Goal: Task Accomplishment & Management: Use online tool/utility

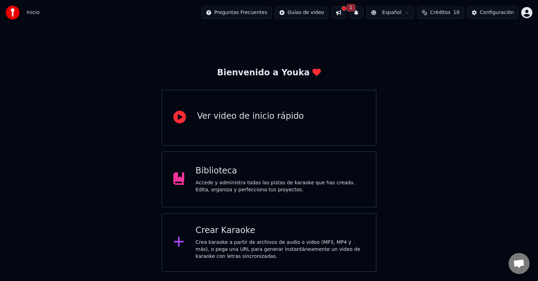
click at [245, 230] on div "Crear Karaoke" at bounding box center [279, 230] width 169 height 11
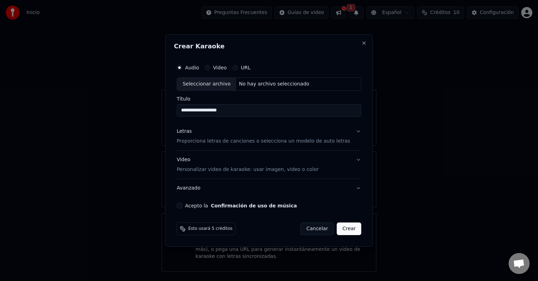
type input "**********"
click at [203, 141] on p "Proporciona letras de canciones o selecciona un modelo de auto letras" at bounding box center [262, 141] width 173 height 7
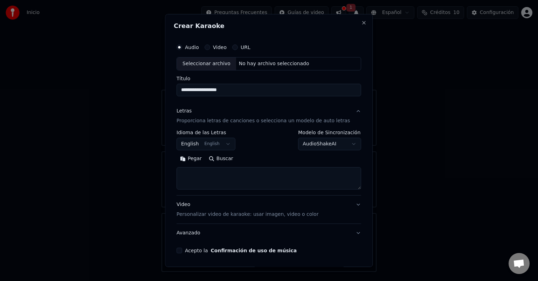
click at [220, 142] on button "English English" at bounding box center [205, 144] width 59 height 13
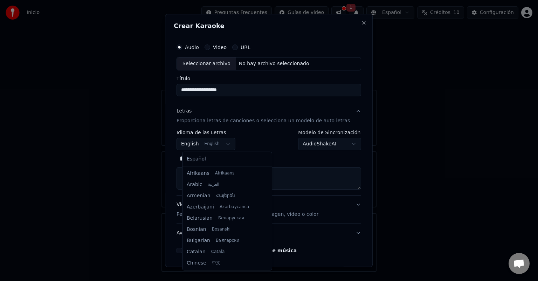
scroll to position [56, 0]
select select "**"
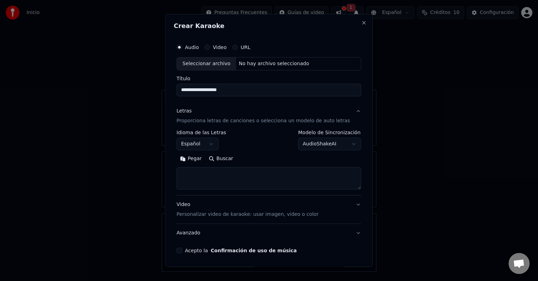
click at [227, 178] on textarea at bounding box center [268, 178] width 185 height 22
paste textarea "**********"
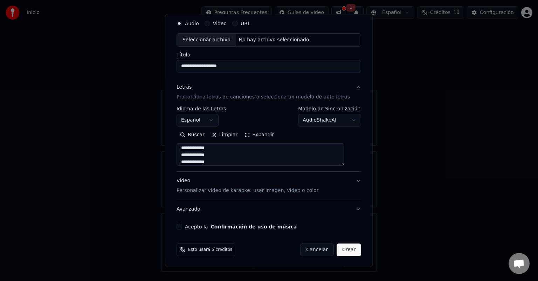
scroll to position [24, 0]
type textarea "**********"
click at [232, 191] on p "Personalizar video de karaoke: usar imagen, video o color" at bounding box center [247, 190] width 142 height 7
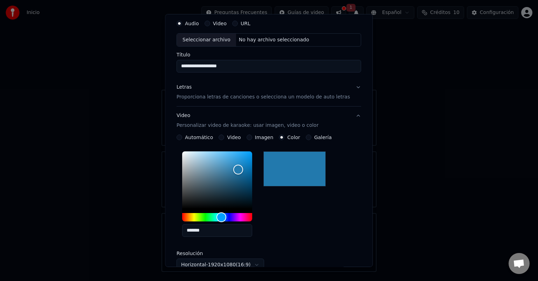
click at [252, 138] on button "Imagen" at bounding box center [250, 137] width 6 height 6
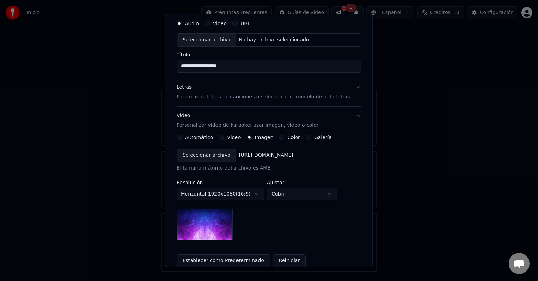
click at [212, 159] on div "Seleccionar archivo" at bounding box center [206, 155] width 59 height 13
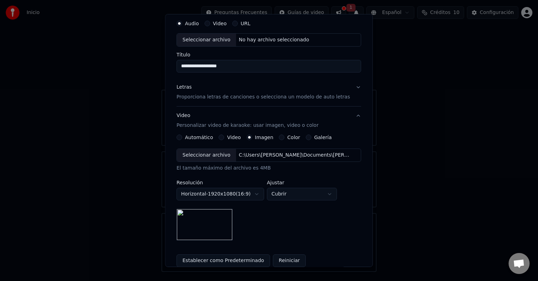
click at [228, 258] on button "Establecer como Predeterminado" at bounding box center [223, 260] width 94 height 13
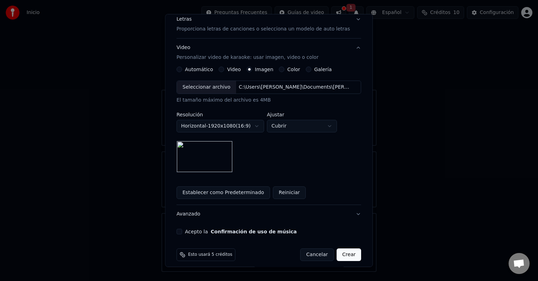
scroll to position [97, 0]
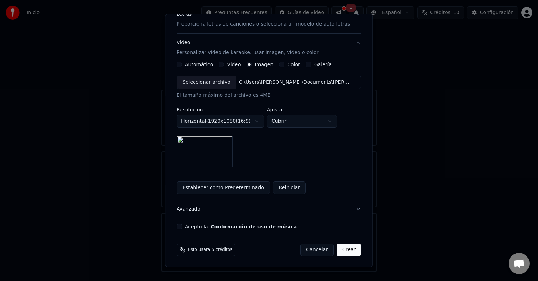
click at [182, 226] on button "Acepto la Confirmación de uso de música" at bounding box center [179, 227] width 6 height 6
click at [351, 208] on button "Avanzado" at bounding box center [268, 209] width 185 height 18
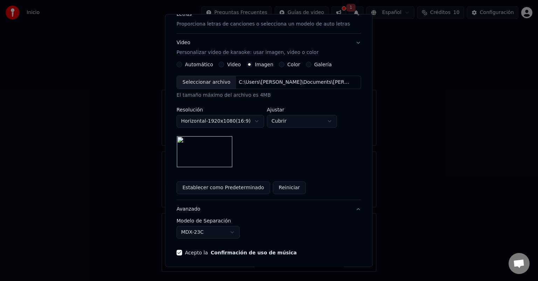
scroll to position [0, 0]
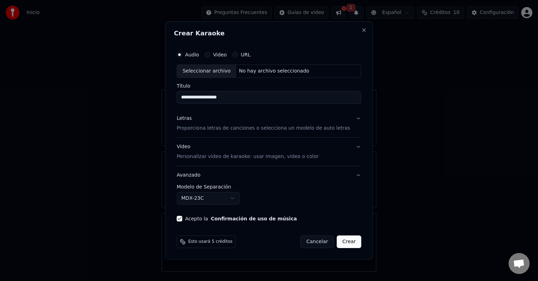
click at [349, 174] on button "Avanzado" at bounding box center [268, 175] width 185 height 18
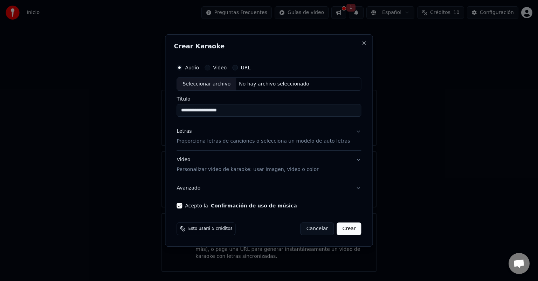
click at [210, 68] on button "Video" at bounding box center [208, 68] width 6 height 6
click at [191, 67] on div "Audio" at bounding box center [187, 68] width 22 height 6
click at [182, 67] on button "Audio" at bounding box center [179, 68] width 6 height 6
click at [219, 83] on div "Seleccionar archivo" at bounding box center [206, 84] width 59 height 13
type input "**********"
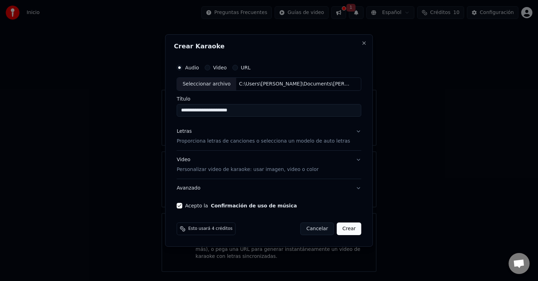
click at [213, 138] on p "Proporciona letras de canciones o selecciona un modelo de auto letras" at bounding box center [262, 141] width 173 height 7
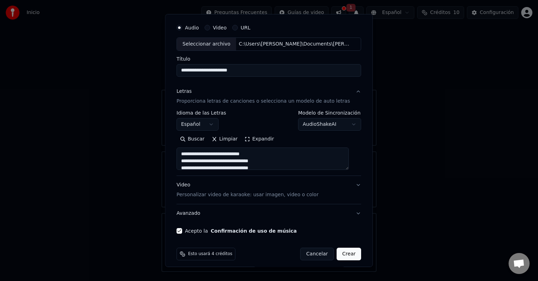
scroll to position [24, 0]
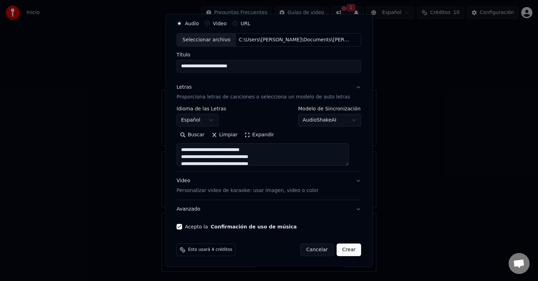
click at [349, 178] on button "Video Personalizar video de karaoke: usar imagen, video o color" at bounding box center [268, 186] width 185 height 28
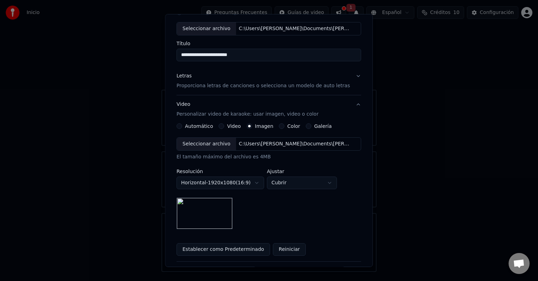
scroll to position [34, 0]
click at [349, 76] on button "Letras Proporciona letras de canciones o selecciona un modelo de auto letras" at bounding box center [268, 82] width 185 height 28
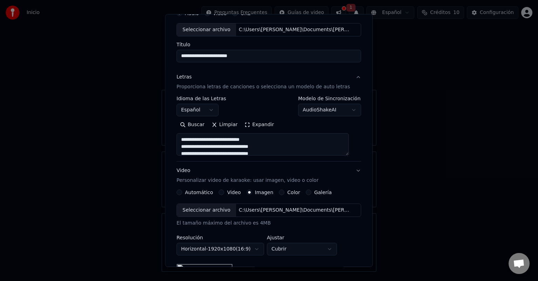
scroll to position [24, 0]
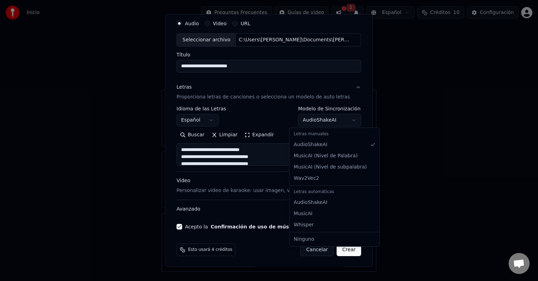
click at [345, 120] on body "**********" at bounding box center [269, 136] width 538 height 272
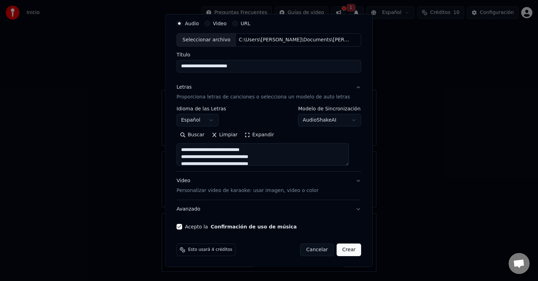
click at [339, 249] on button "Crear" at bounding box center [349, 249] width 25 height 13
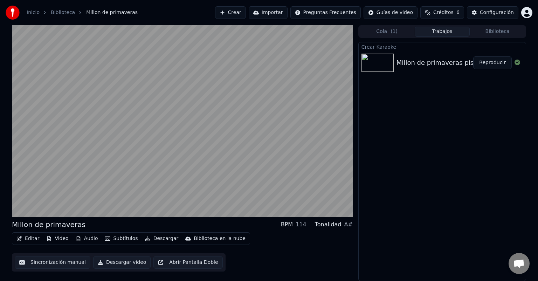
click at [40, 263] on button "Sincronización manual" at bounding box center [53, 262] width 76 height 13
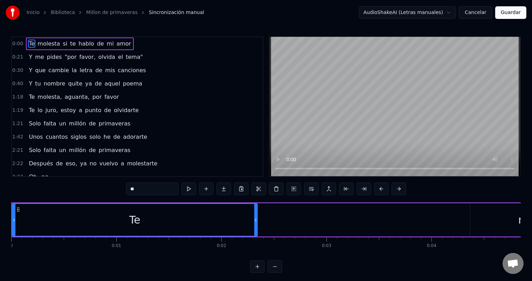
click at [88, 12] on link "Millon de primaveras" at bounding box center [111, 12] width 51 height 7
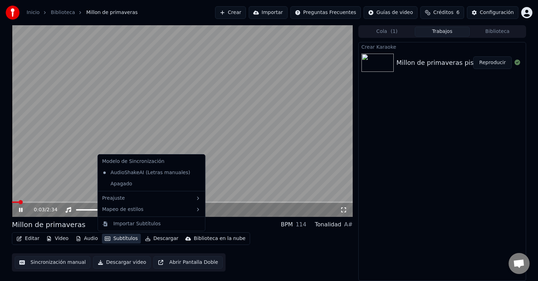
click at [120, 239] on button "Subtítulos" at bounding box center [121, 239] width 39 height 10
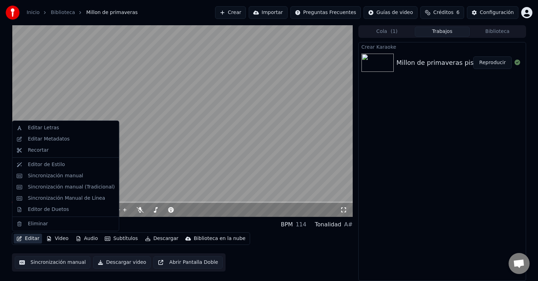
click at [26, 238] on button "Editar" at bounding box center [28, 239] width 28 height 10
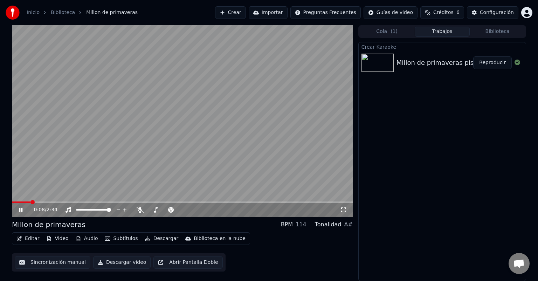
click at [26, 238] on button "Editar" at bounding box center [28, 239] width 28 height 10
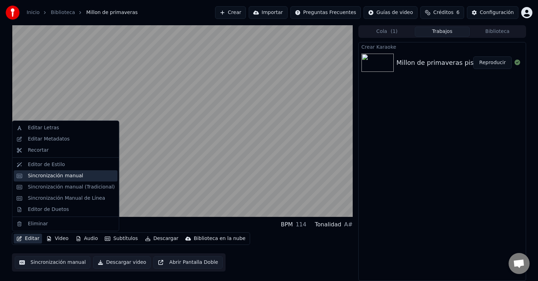
click at [78, 177] on div "Sincronización manual" at bounding box center [71, 175] width 87 height 7
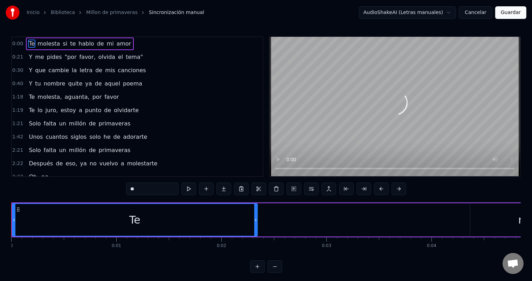
click at [389, 11] on html "Inicio Biblioteca Millon de primaveras Sincronización manual AudioShakeAI (Letr…" at bounding box center [266, 142] width 532 height 284
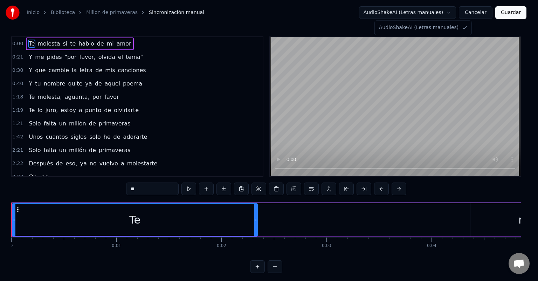
click at [389, 11] on html "Inicio Biblioteca Millon de primaveras Sincronización manual AudioShakeAI (Letr…" at bounding box center [269, 142] width 538 height 284
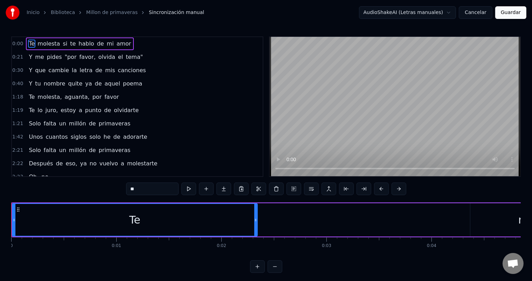
click at [113, 12] on link "Millon de primaveras" at bounding box center [111, 12] width 51 height 7
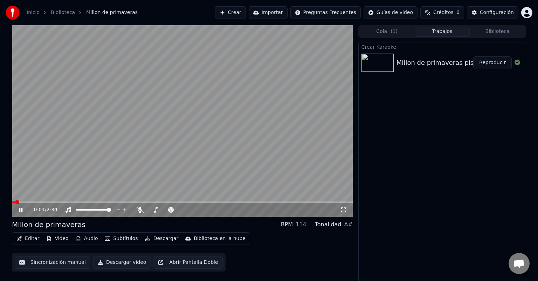
click at [33, 239] on button "Editar" at bounding box center [28, 239] width 28 height 10
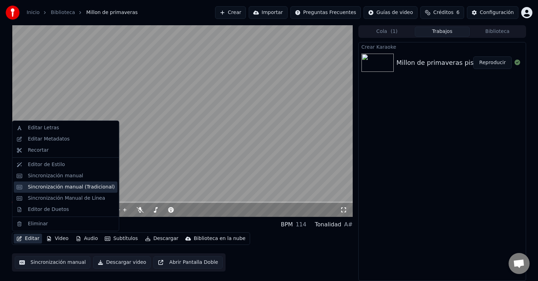
click at [59, 186] on div "Sincronización manual (Tradicional)" at bounding box center [71, 186] width 87 height 7
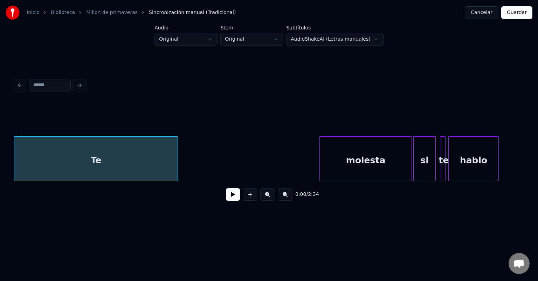
click at [102, 12] on link "Millon de primaveras" at bounding box center [111, 12] width 51 height 7
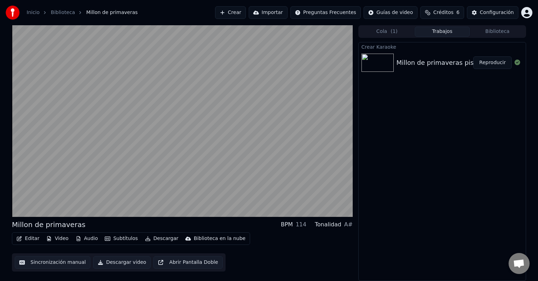
click at [57, 237] on button "Video" at bounding box center [57, 239] width 28 height 10
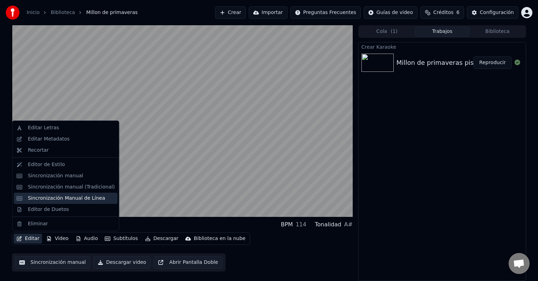
click at [43, 201] on div "Sincronización Manual de Línea" at bounding box center [66, 198] width 77 height 7
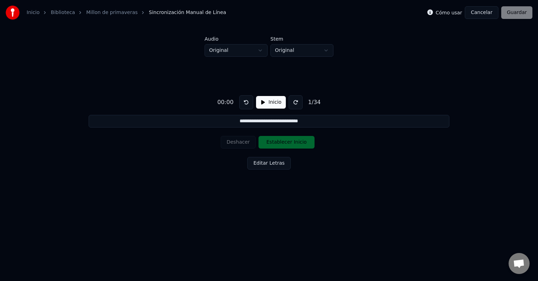
click at [267, 104] on button "Inicio" at bounding box center [271, 102] width 30 height 13
click at [274, 146] on button "Establecer Inicio" at bounding box center [286, 142] width 56 height 13
click at [274, 146] on button "Establecer Fin" at bounding box center [286, 142] width 56 height 13
click at [274, 146] on button "Establecer Inicio" at bounding box center [286, 142] width 56 height 13
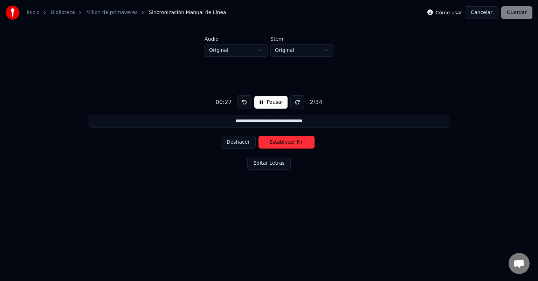
click at [274, 146] on button "Establecer Fin" at bounding box center [286, 142] width 56 height 13
click at [274, 146] on button "Establecer Inicio" at bounding box center [286, 142] width 56 height 13
click at [274, 146] on button "Establecer Fin" at bounding box center [286, 142] width 56 height 13
click at [274, 146] on button "Establecer Inicio" at bounding box center [286, 142] width 56 height 13
click at [274, 146] on button "Establecer Fin" at bounding box center [286, 142] width 56 height 13
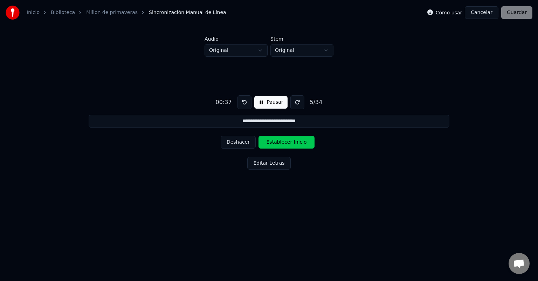
click at [274, 146] on button "Establecer Inicio" at bounding box center [286, 142] width 56 height 13
click at [274, 146] on button "Establecer Fin" at bounding box center [286, 142] width 56 height 13
click at [274, 146] on button "Establecer Inicio" at bounding box center [286, 142] width 56 height 13
click at [274, 146] on button "Establecer Fin" at bounding box center [286, 142] width 56 height 13
click at [274, 146] on button "Establecer Inicio" at bounding box center [286, 142] width 56 height 13
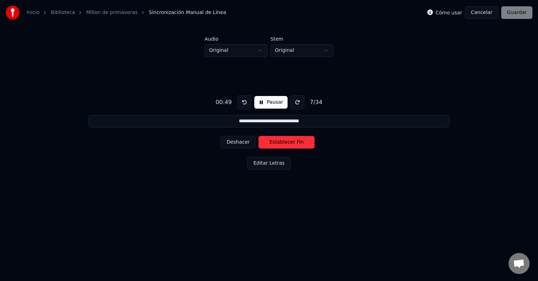
click at [274, 146] on button "Establecer Fin" at bounding box center [286, 142] width 56 height 13
click at [274, 146] on button "Establecer Inicio" at bounding box center [286, 142] width 56 height 13
click at [274, 146] on button "Establecer Fin" at bounding box center [286, 142] width 56 height 13
click at [274, 146] on button "Establecer Inicio" at bounding box center [286, 142] width 56 height 13
click at [274, 146] on button "Establecer Fin" at bounding box center [286, 142] width 56 height 13
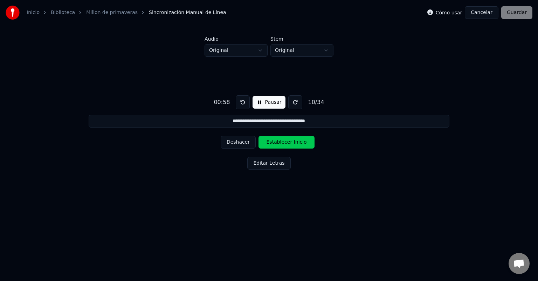
click at [274, 146] on button "Establecer Inicio" at bounding box center [286, 142] width 56 height 13
click at [274, 146] on button "Establecer Fin" at bounding box center [286, 142] width 56 height 13
click at [274, 146] on button "Establecer Inicio" at bounding box center [286, 142] width 56 height 13
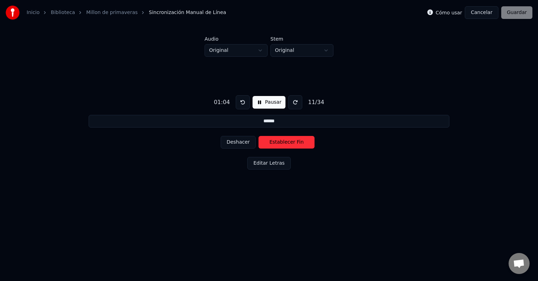
click at [274, 146] on button "Establecer Fin" at bounding box center [286, 142] width 56 height 13
click at [274, 146] on button "Establecer Inicio" at bounding box center [286, 142] width 56 height 13
click at [274, 146] on button "Establecer Fin" at bounding box center [286, 142] width 56 height 13
click at [274, 146] on button "Establecer Inicio" at bounding box center [286, 142] width 56 height 13
click at [274, 146] on button "Establecer Fin" at bounding box center [286, 142] width 56 height 13
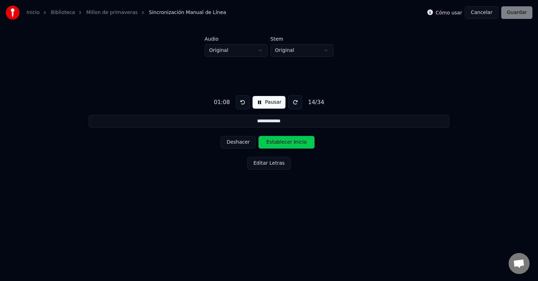
click at [274, 146] on button "Establecer Inicio" at bounding box center [286, 142] width 56 height 13
click at [274, 146] on button "Establecer Fin" at bounding box center [286, 142] width 56 height 13
click at [274, 146] on button "Establecer Inicio" at bounding box center [286, 142] width 56 height 13
click at [274, 146] on button "Establecer Fin" at bounding box center [286, 142] width 56 height 13
click at [274, 146] on button "Establecer Inicio" at bounding box center [286, 142] width 56 height 13
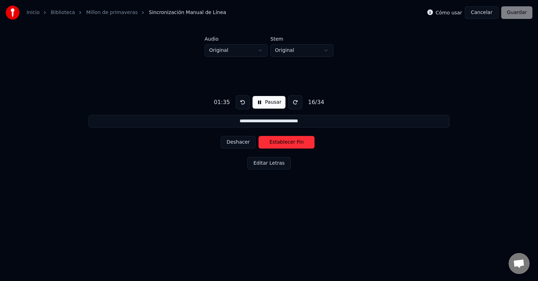
click at [274, 146] on button "Establecer Fin" at bounding box center [286, 142] width 56 height 13
click at [274, 146] on button "Establecer Inicio" at bounding box center [286, 142] width 56 height 13
click at [274, 146] on button "Establecer Fin" at bounding box center [286, 142] width 56 height 13
click at [274, 146] on button "Establecer Inicio" at bounding box center [286, 142] width 56 height 13
click at [274, 146] on button "Establecer Fin" at bounding box center [286, 142] width 56 height 13
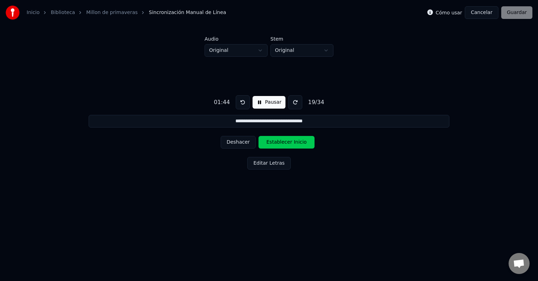
click at [274, 146] on button "Establecer Inicio" at bounding box center [286, 142] width 56 height 13
click at [274, 146] on button "Establecer Fin" at bounding box center [286, 142] width 56 height 13
click at [274, 146] on button "Establecer Inicio" at bounding box center [286, 142] width 56 height 13
click at [274, 146] on button "Establecer Fin" at bounding box center [286, 142] width 56 height 13
click at [274, 146] on button "Establecer Inicio" at bounding box center [286, 142] width 56 height 13
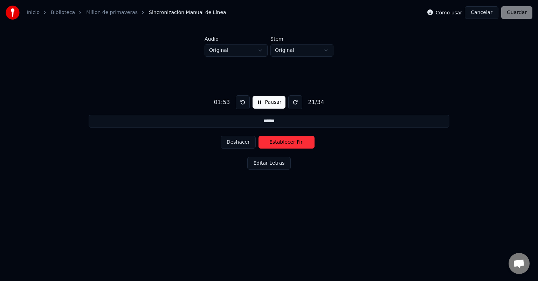
click at [274, 146] on button "Establecer Fin" at bounding box center [286, 142] width 56 height 13
click at [274, 146] on button "Establecer Inicio" at bounding box center [286, 142] width 56 height 13
click at [274, 146] on button "Establecer Fin" at bounding box center [286, 142] width 56 height 13
click at [274, 146] on button "Establecer Inicio" at bounding box center [286, 142] width 56 height 13
click at [274, 146] on button "Establecer Fin" at bounding box center [286, 142] width 56 height 13
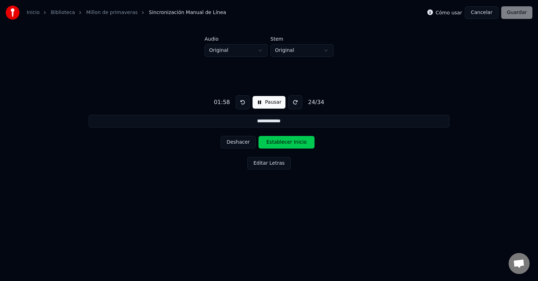
click at [274, 146] on button "Establecer Inicio" at bounding box center [286, 142] width 56 height 13
click at [274, 146] on button "Establecer Fin" at bounding box center [286, 142] width 56 height 13
click at [274, 146] on button "Establecer Inicio" at bounding box center [286, 142] width 56 height 13
click at [274, 146] on button "Establecer Fin" at bounding box center [286, 142] width 56 height 13
click at [274, 146] on button "Establecer Inicio" at bounding box center [286, 142] width 56 height 13
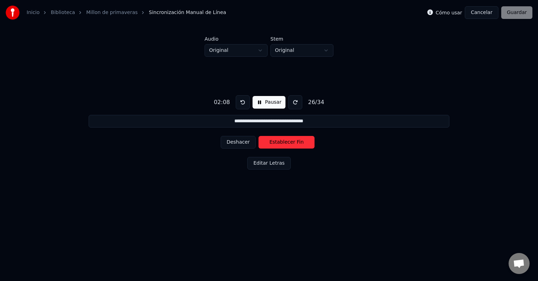
click at [274, 146] on button "Establecer Fin" at bounding box center [286, 142] width 56 height 13
click at [274, 146] on button "Establecer Inicio" at bounding box center [286, 142] width 56 height 13
click at [274, 146] on button "Establecer Fin" at bounding box center [286, 142] width 56 height 13
click at [274, 146] on button "Establecer Inicio" at bounding box center [286, 142] width 56 height 13
click at [274, 146] on button "Establecer Fin" at bounding box center [286, 142] width 56 height 13
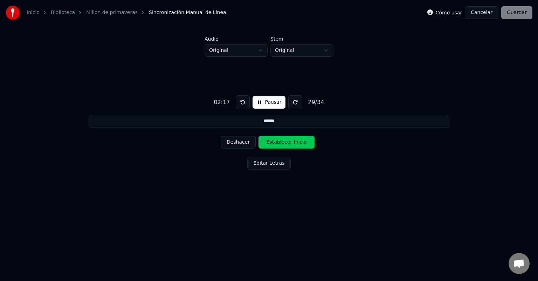
click at [274, 146] on button "Establecer Inicio" at bounding box center [286, 142] width 56 height 13
click at [274, 146] on button "Establecer Fin" at bounding box center [286, 142] width 56 height 13
click at [274, 146] on button "Establecer Inicio" at bounding box center [286, 142] width 56 height 13
click at [274, 146] on button "Establecer Fin" at bounding box center [286, 142] width 56 height 13
type input "**********"
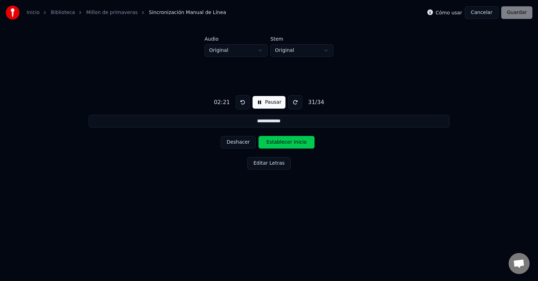
click at [274, 146] on button "Establecer Inicio" at bounding box center [286, 142] width 56 height 13
click at [274, 146] on button "Establecer Fin" at bounding box center [286, 142] width 56 height 13
click at [274, 146] on button "Establecer Inicio" at bounding box center [286, 142] width 56 height 13
click at [274, 146] on button "Establecer Fin" at bounding box center [286, 142] width 56 height 13
click at [274, 146] on button "Establecer Inicio" at bounding box center [286, 142] width 56 height 13
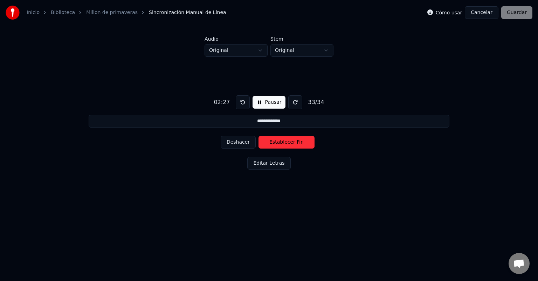
click at [274, 146] on button "Establecer Fin" at bounding box center [286, 142] width 56 height 13
click at [274, 146] on button "Establecer Inicio" at bounding box center [286, 142] width 56 height 13
click at [274, 146] on button "Establecer Fin" at bounding box center [286, 142] width 56 height 13
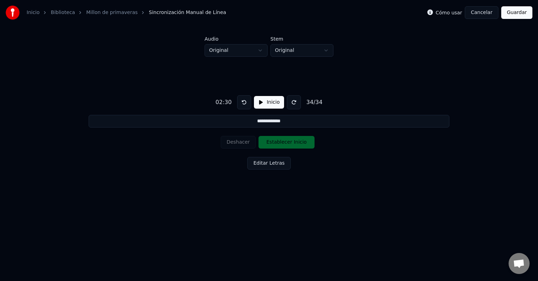
click at [518, 16] on button "Guardar" at bounding box center [516, 12] width 31 height 13
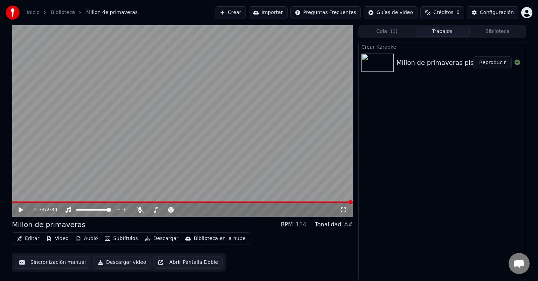
click at [27, 238] on button "Editar" at bounding box center [28, 239] width 28 height 10
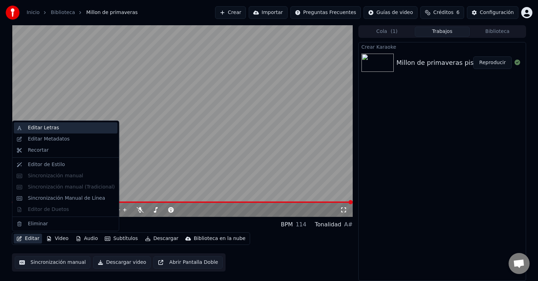
click at [49, 129] on div "Editar Letras" at bounding box center [43, 127] width 31 height 7
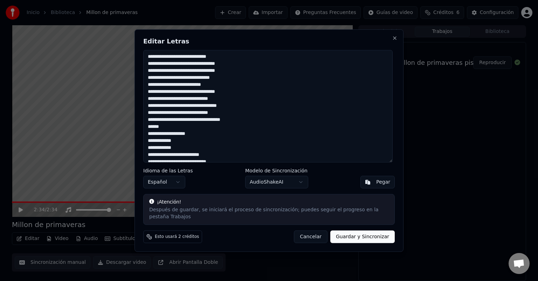
click at [311, 232] on button "Cancelar" at bounding box center [311, 236] width 34 height 13
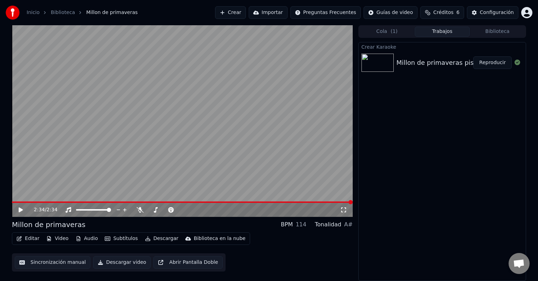
click at [124, 239] on button "Subtítulos" at bounding box center [121, 239] width 39 height 10
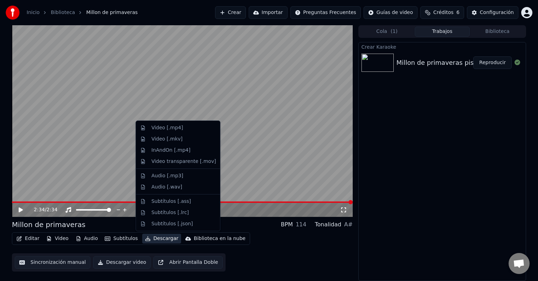
click at [249, 260] on div "Editar Video Audio Subtítulos Descargar Biblioteca en la nube Sincronización ma…" at bounding box center [182, 251] width 341 height 39
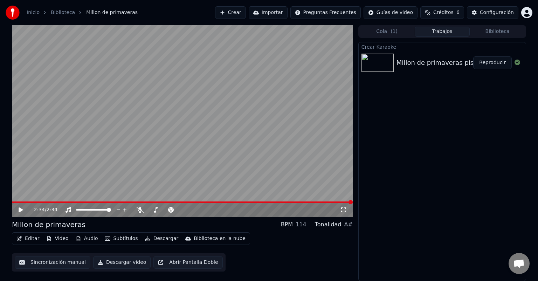
click at [119, 263] on button "Descargar video" at bounding box center [121, 262] width 57 height 13
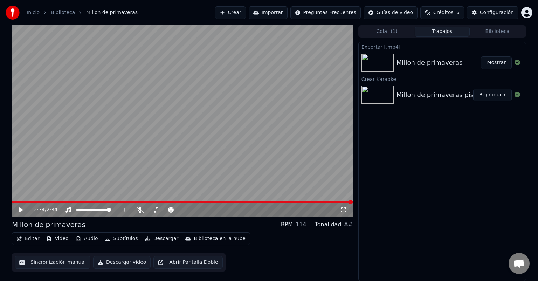
click at [392, 10] on html "Inicio Biblioteca Millon de primaveras Crear Importar Preguntas Frecuentes Guía…" at bounding box center [269, 140] width 538 height 281
click at [478, 12] on html "Inicio Biblioteca Millon de primaveras Crear Importar Preguntas Frecuentes Guía…" at bounding box center [269, 140] width 538 height 281
click at [478, 12] on button "Configuración" at bounding box center [492, 12] width 51 height 13
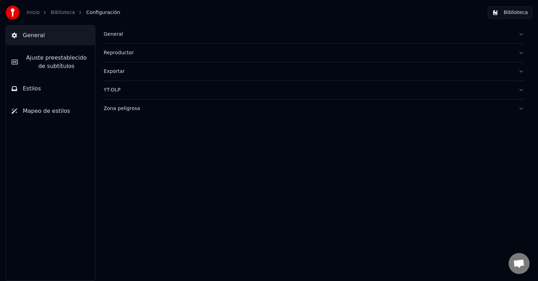
click at [54, 63] on span "Ajuste preestablecido de subtítulos" at bounding box center [56, 62] width 66 height 17
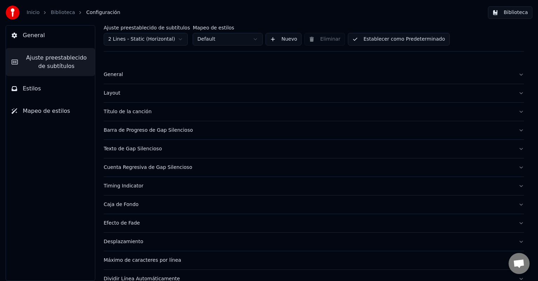
click at [516, 111] on button "Título de la canción" at bounding box center [314, 112] width 420 height 18
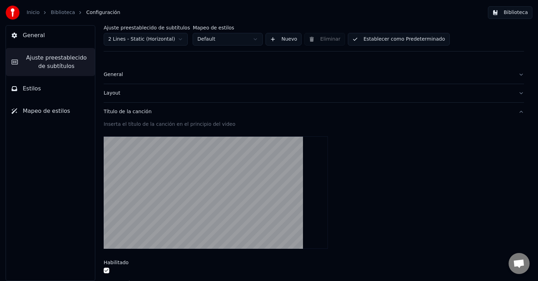
click at [514, 112] on button "Título de la canción" at bounding box center [314, 112] width 420 height 18
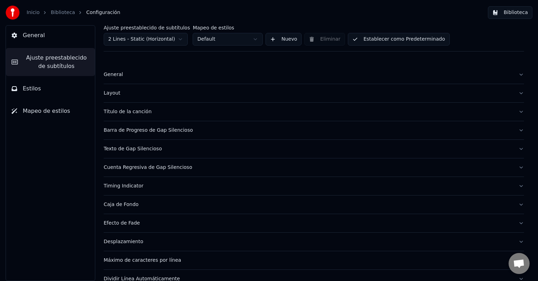
click at [513, 129] on button "Barra de Progreso de Gap Silencioso" at bounding box center [314, 130] width 420 height 18
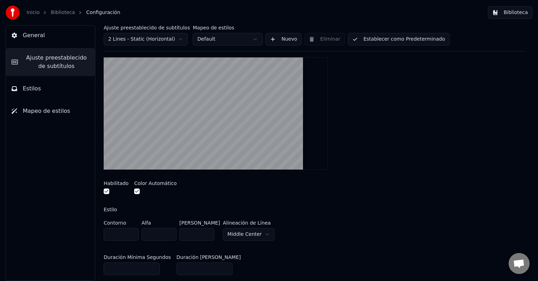
scroll to position [101, 0]
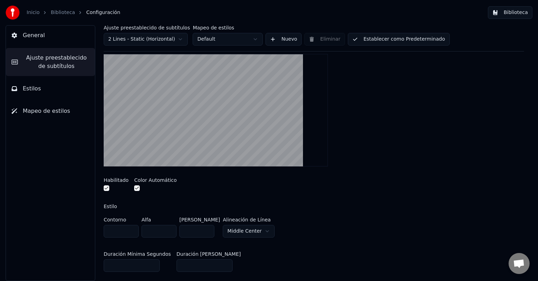
drag, startPoint x: 183, startPoint y: 110, endPoint x: 187, endPoint y: 125, distance: 15.0
click at [187, 125] on video at bounding box center [216, 110] width 224 height 112
click at [57, 12] on link "Biblioteca" at bounding box center [63, 12] width 24 height 7
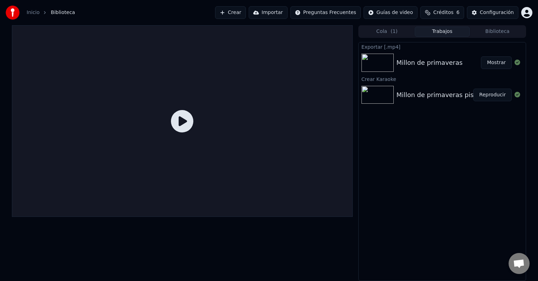
click at [496, 64] on button "Mostrar" at bounding box center [496, 62] width 31 height 13
click at [242, 8] on button "Crear" at bounding box center [230, 12] width 31 height 13
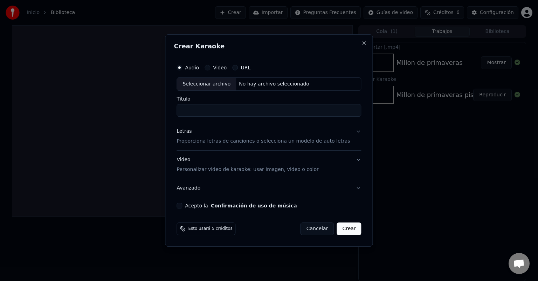
click at [207, 85] on div "Seleccionar archivo" at bounding box center [206, 84] width 59 height 13
click at [252, 113] on input "**********" at bounding box center [268, 110] width 185 height 13
type input "**********"
click at [242, 139] on p "Proporciona letras de canciones o selecciona un modelo de auto letras" at bounding box center [262, 141] width 173 height 7
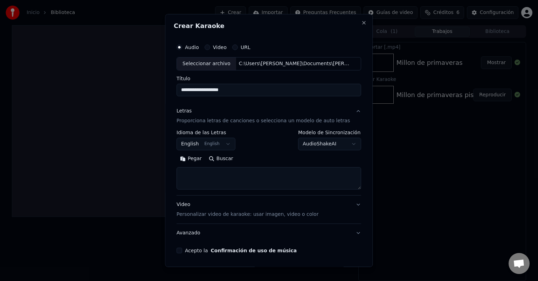
click at [229, 171] on textarea at bounding box center [268, 178] width 185 height 22
paste textarea "**********"
type textarea "**********"
click at [258, 214] on p "Personalizar video de karaoke: usar imagen, video o color" at bounding box center [247, 214] width 142 height 7
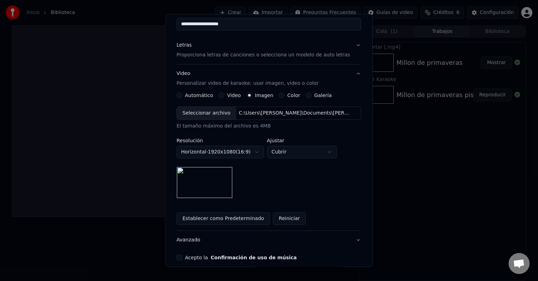
scroll to position [97, 0]
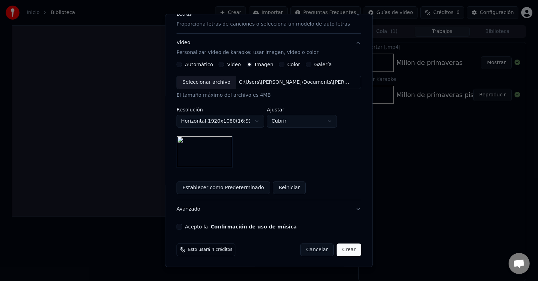
click at [182, 224] on button "Acepto la Confirmación de uso de música" at bounding box center [179, 227] width 6 height 6
click at [339, 249] on button "Crear" at bounding box center [349, 249] width 25 height 13
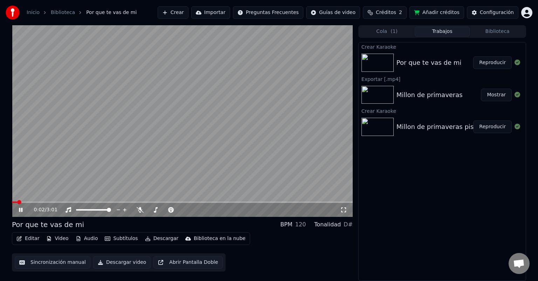
click at [27, 237] on button "Editar" at bounding box center [28, 239] width 28 height 10
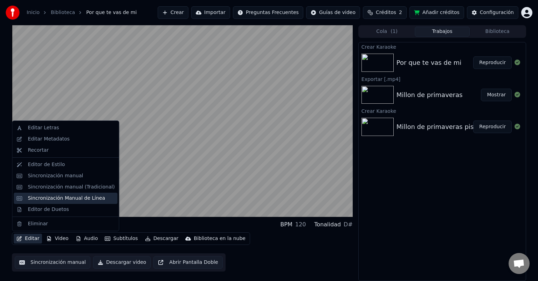
click at [67, 199] on div "Sincronización Manual de Línea" at bounding box center [66, 198] width 77 height 7
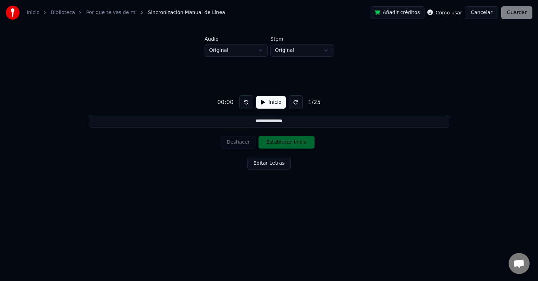
click at [261, 104] on button "Inicio" at bounding box center [271, 102] width 30 height 13
click at [284, 122] on input "**********" at bounding box center [269, 121] width 361 height 13
click at [101, 11] on link "Por que te vas de mi" at bounding box center [111, 12] width 50 height 7
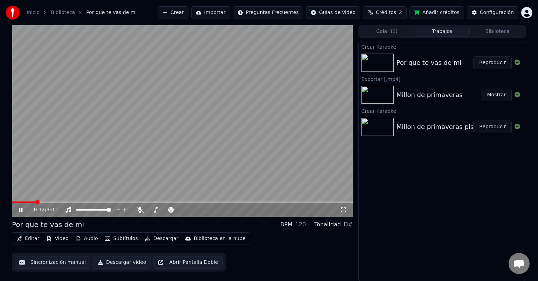
click at [119, 239] on button "Subtítulos" at bounding box center [121, 239] width 39 height 10
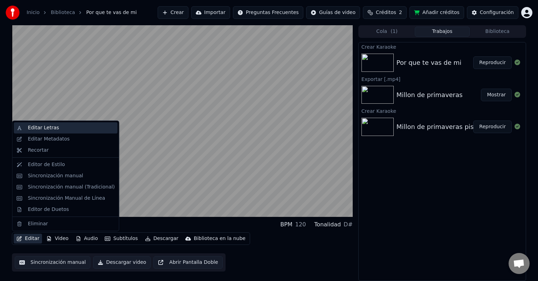
click at [53, 127] on div "Editar Letras" at bounding box center [43, 127] width 31 height 7
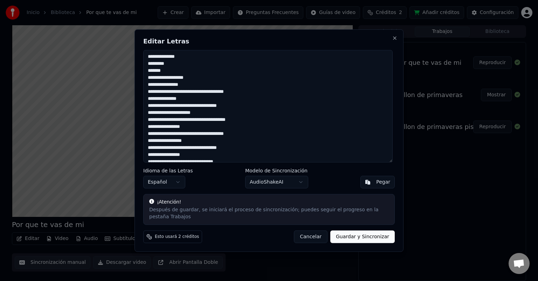
click at [184, 60] on textarea "**********" at bounding box center [267, 106] width 249 height 112
drag, startPoint x: 168, startPoint y: 73, endPoint x: 146, endPoint y: 58, distance: 26.6
click at [146, 58] on textarea "**********" at bounding box center [267, 106] width 249 height 112
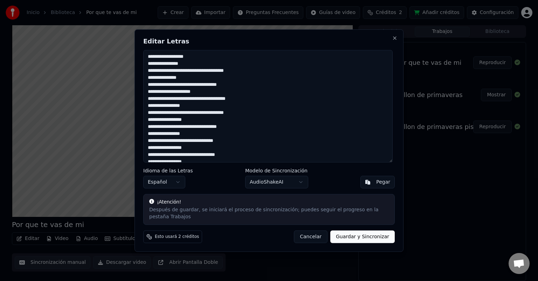
drag, startPoint x: 185, startPoint y: 67, endPoint x: 120, endPoint y: 53, distance: 66.0
click at [120, 53] on body "Inicio Biblioteca Por que te vas de mi Crear Importar Preguntas Frecuentes Guía…" at bounding box center [269, 140] width 538 height 281
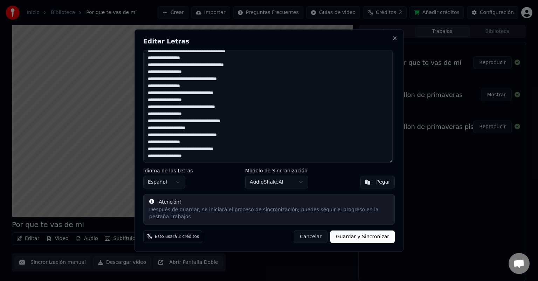
type textarea "**********"
click at [343, 234] on button "Guardar y Sincronizar" at bounding box center [362, 236] width 64 height 13
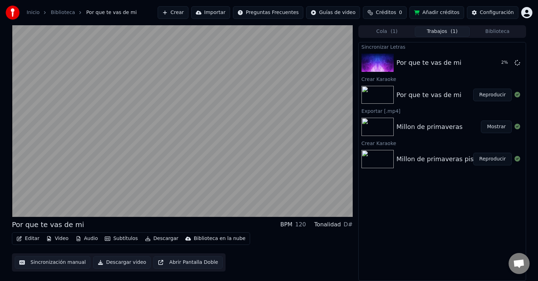
click at [26, 237] on button "Editar" at bounding box center [28, 239] width 28 height 10
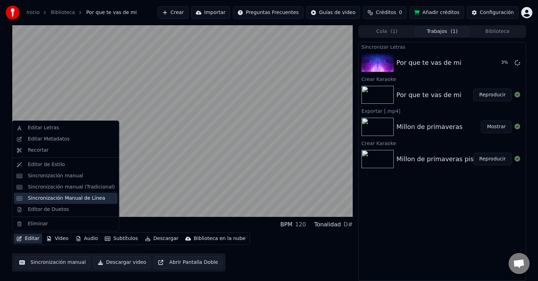
click at [47, 198] on div "Sincronización Manual de Línea" at bounding box center [66, 198] width 77 height 7
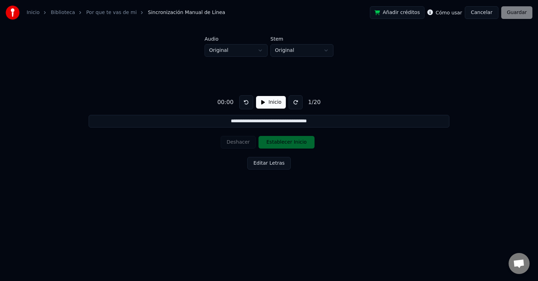
click at [263, 102] on button "Inicio" at bounding box center [271, 102] width 30 height 13
click at [282, 141] on button "Establecer Inicio" at bounding box center [286, 142] width 56 height 13
click at [282, 141] on button "Establecer Fin" at bounding box center [286, 142] width 56 height 13
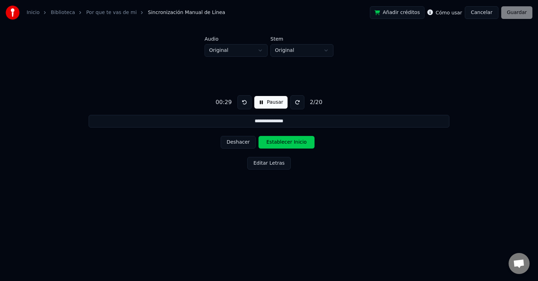
click at [282, 141] on button "Establecer Inicio" at bounding box center [286, 142] width 56 height 13
click at [282, 141] on button "Establecer Fin" at bounding box center [286, 142] width 56 height 13
click at [282, 141] on button "Establecer Inicio" at bounding box center [286, 142] width 56 height 13
click at [240, 104] on button at bounding box center [244, 102] width 14 height 14
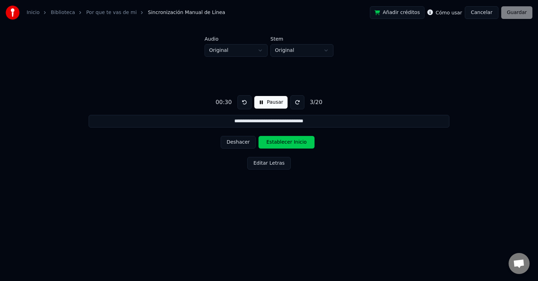
click at [240, 104] on button at bounding box center [244, 102] width 14 height 14
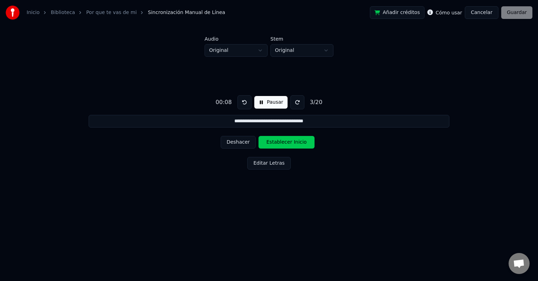
click at [240, 104] on button at bounding box center [244, 102] width 14 height 14
click at [236, 144] on button "Deshacer" at bounding box center [238, 142] width 35 height 13
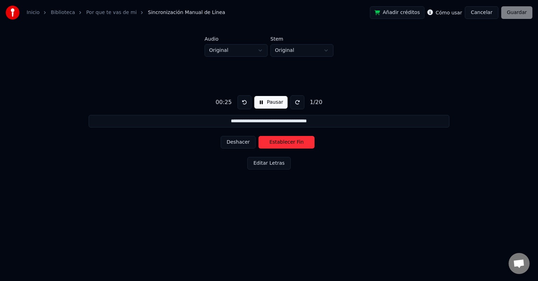
click at [236, 144] on button "Deshacer" at bounding box center [238, 142] width 35 height 13
click at [236, 144] on div "Deshacer Establecer Fin" at bounding box center [269, 142] width 97 height 18
click at [236, 144] on div "Deshacer Establecer Inicio" at bounding box center [269, 142] width 97 height 18
click at [218, 190] on div "**********" at bounding box center [268, 131] width 515 height 148
click at [269, 141] on button "Establecer Inicio" at bounding box center [286, 142] width 56 height 13
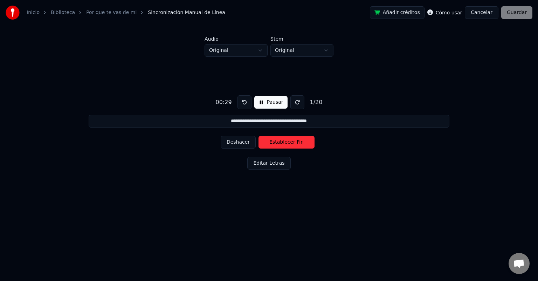
click at [269, 141] on button "Establecer Fin" at bounding box center [286, 142] width 56 height 13
click at [269, 141] on button "Establecer Inicio" at bounding box center [286, 142] width 56 height 13
click at [262, 103] on button "Pausar" at bounding box center [270, 102] width 33 height 13
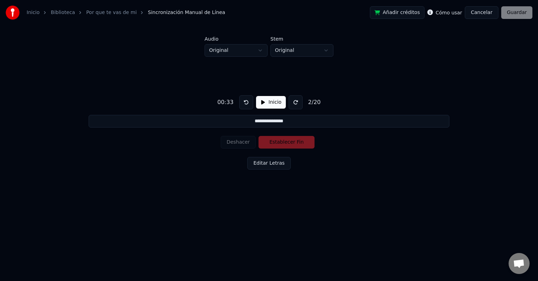
click at [237, 144] on div "Deshacer Establecer Fin" at bounding box center [269, 142] width 97 height 18
click at [273, 103] on button "Inicio" at bounding box center [271, 102] width 30 height 13
click at [243, 142] on button "Deshacer" at bounding box center [238, 142] width 35 height 13
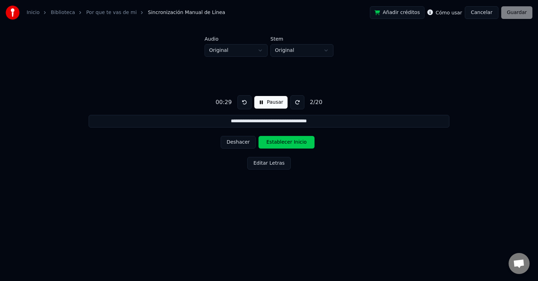
click at [243, 142] on button "Deshacer" at bounding box center [238, 142] width 35 height 13
click at [243, 142] on div "Deshacer Establecer Inicio" at bounding box center [269, 142] width 97 height 18
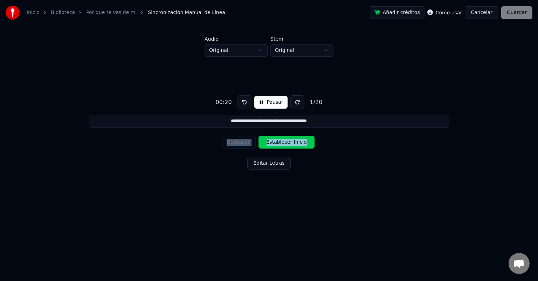
click at [243, 142] on div "Deshacer Establecer Inicio" at bounding box center [269, 142] width 97 height 18
drag, startPoint x: 243, startPoint y: 142, endPoint x: 254, endPoint y: 130, distance: 15.9
click at [244, 140] on div "Deshacer Establecer Inicio" at bounding box center [269, 142] width 97 height 18
click at [264, 99] on button "Pausar" at bounding box center [270, 102] width 33 height 13
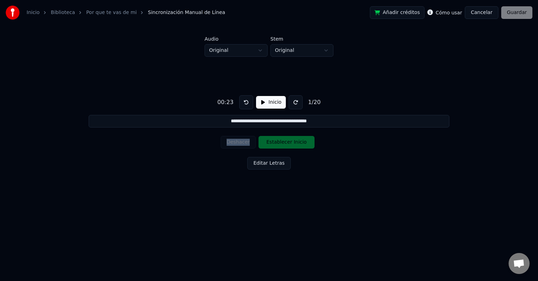
click at [244, 140] on div "Deshacer Establecer Inicio" at bounding box center [269, 142] width 97 height 18
click at [242, 102] on button at bounding box center [246, 102] width 14 height 14
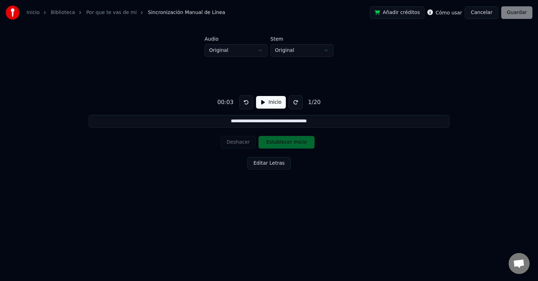
click at [242, 102] on button at bounding box center [246, 102] width 14 height 14
click at [258, 102] on button "Inicio" at bounding box center [271, 102] width 30 height 13
click at [277, 138] on button "Establecer Inicio" at bounding box center [286, 142] width 56 height 13
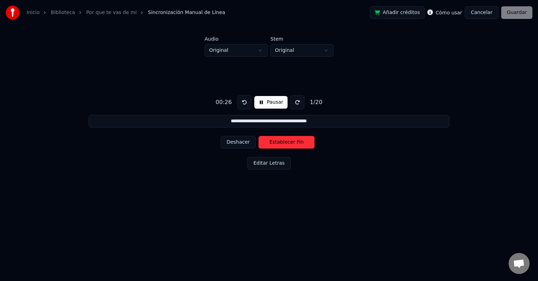
click at [277, 138] on button "Establecer Fin" at bounding box center [286, 142] width 56 height 13
click at [241, 99] on button at bounding box center [244, 102] width 14 height 14
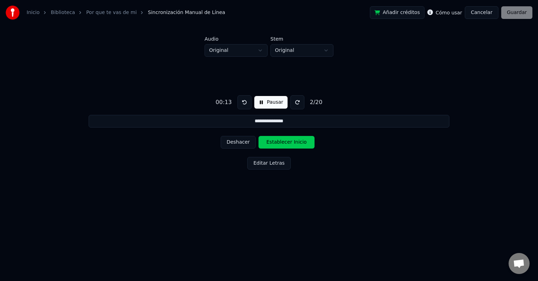
click at [243, 101] on button at bounding box center [244, 102] width 14 height 14
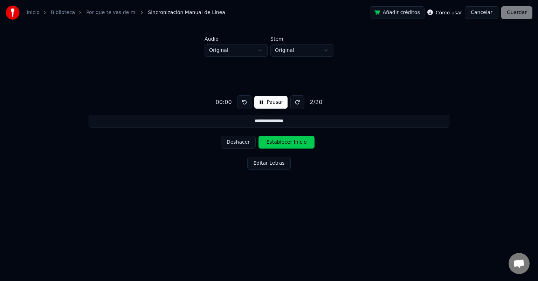
click at [243, 101] on button at bounding box center [244, 102] width 14 height 14
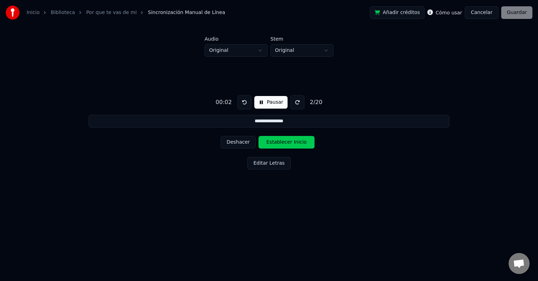
click at [243, 101] on button at bounding box center [244, 102] width 14 height 14
click at [241, 145] on button "Deshacer" at bounding box center [238, 142] width 35 height 13
click at [241, 145] on div "Deshacer Establecer Inicio" at bounding box center [269, 142] width 97 height 18
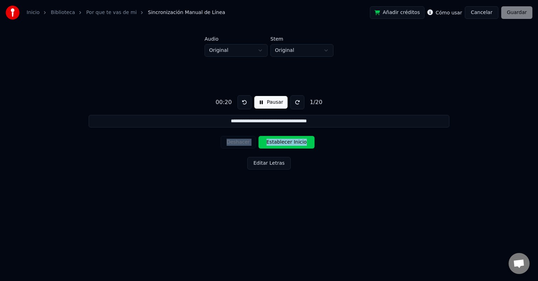
click at [241, 145] on div "Deshacer Establecer Inicio" at bounding box center [269, 142] width 97 height 18
click at [241, 102] on button at bounding box center [244, 102] width 14 height 14
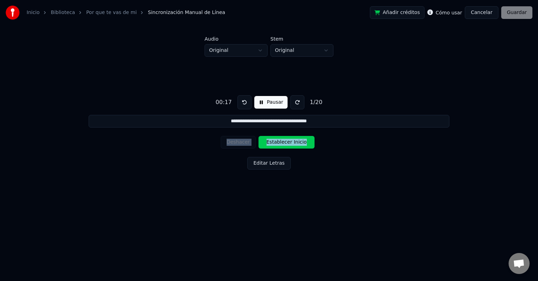
click at [241, 102] on button at bounding box center [244, 102] width 14 height 14
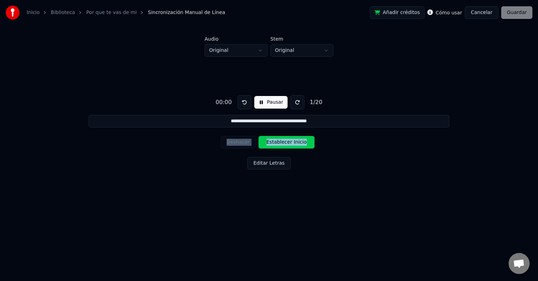
click at [241, 102] on button at bounding box center [244, 102] width 14 height 14
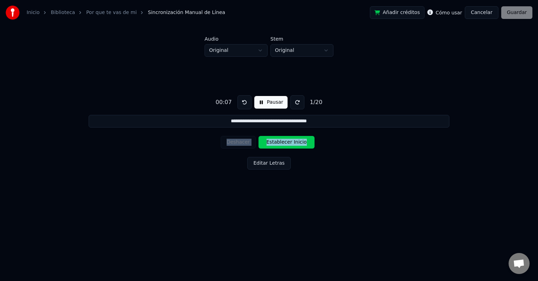
click at [316, 173] on div "**********" at bounding box center [268, 131] width 515 height 148
click at [288, 141] on button "Establecer Inicio" at bounding box center [286, 142] width 56 height 13
click at [288, 141] on button "Establecer Fin" at bounding box center [286, 142] width 56 height 13
click at [288, 141] on button "Establecer Inicio" at bounding box center [286, 142] width 56 height 13
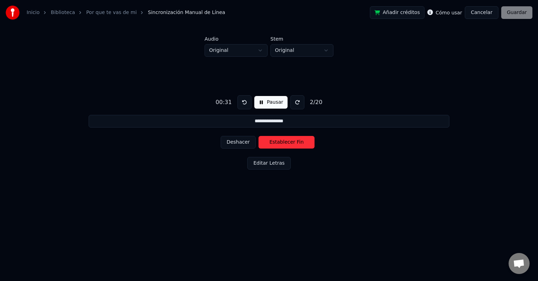
click at [288, 141] on button "Establecer Fin" at bounding box center [286, 142] width 56 height 13
click at [288, 141] on button "Establecer Inicio" at bounding box center [286, 142] width 56 height 13
click at [288, 141] on button "Establecer Fin" at bounding box center [286, 142] width 56 height 13
click at [288, 141] on button "Establecer Inicio" at bounding box center [286, 142] width 56 height 13
click at [288, 141] on button "Establecer Fin" at bounding box center [286, 142] width 56 height 13
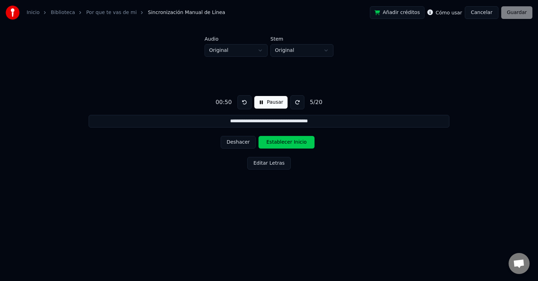
click at [288, 141] on button "Establecer Inicio" at bounding box center [286, 142] width 56 height 13
click at [288, 141] on button "Establecer Fin" at bounding box center [286, 142] width 56 height 13
click at [240, 101] on button at bounding box center [244, 102] width 14 height 14
click at [237, 142] on button "Deshacer" at bounding box center [238, 142] width 35 height 13
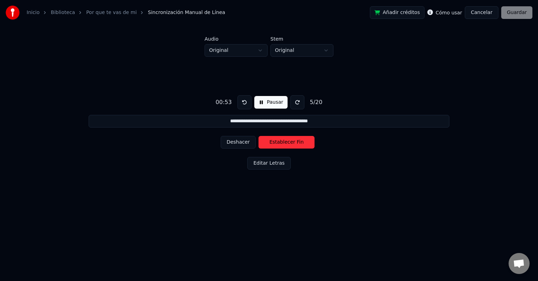
click at [242, 105] on button at bounding box center [244, 102] width 14 height 14
click at [242, 101] on button at bounding box center [244, 102] width 14 height 14
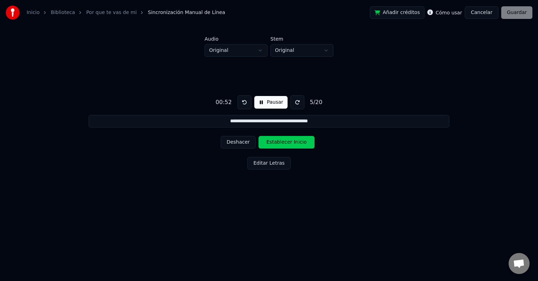
click at [242, 101] on button at bounding box center [244, 102] width 14 height 14
click at [233, 143] on button "Deshacer" at bounding box center [238, 142] width 35 height 13
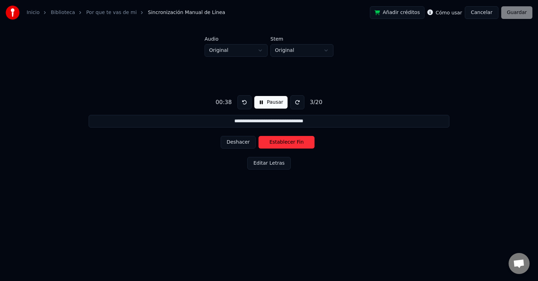
click at [233, 143] on button "Deshacer" at bounding box center [238, 142] width 35 height 13
click at [233, 143] on div "Deshacer Establecer Inicio" at bounding box center [269, 142] width 97 height 18
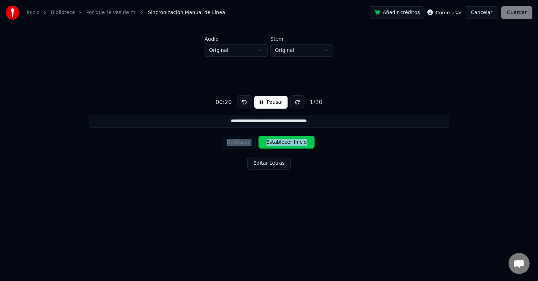
click at [233, 143] on div "Deshacer Establecer Inicio" at bounding box center [269, 142] width 97 height 18
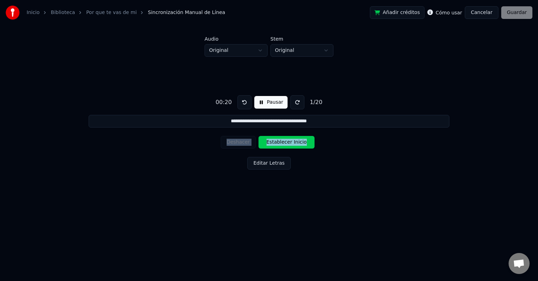
click at [233, 143] on div "Deshacer Establecer Inicio" at bounding box center [269, 142] width 97 height 18
click at [268, 165] on button "Editar Letras" at bounding box center [268, 163] width 43 height 13
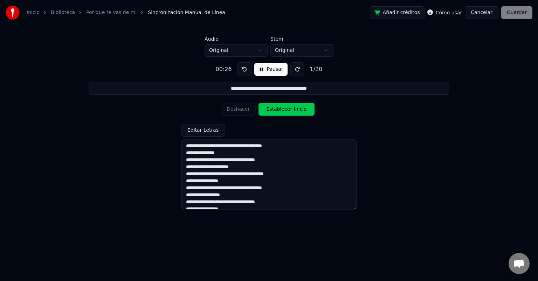
click at [188, 154] on textarea "**********" at bounding box center [268, 174] width 175 height 70
click at [186, 154] on textarea "**********" at bounding box center [268, 174] width 175 height 70
type input "**********"
type textarea "**********"
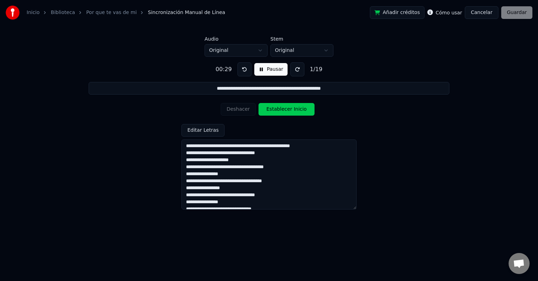
type input "**********"
type textarea "**********"
click at [263, 67] on button "Pausar" at bounding box center [270, 69] width 33 height 13
click at [199, 134] on button "Editar Letras" at bounding box center [202, 130] width 43 height 13
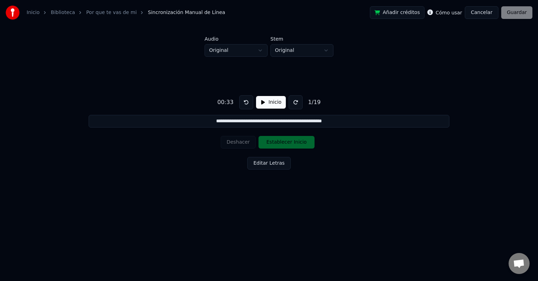
click at [263, 165] on button "Editar Letras" at bounding box center [268, 163] width 43 height 13
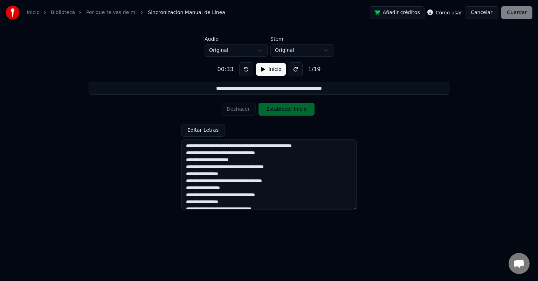
click at [185, 201] on textarea "**********" at bounding box center [268, 174] width 175 height 70
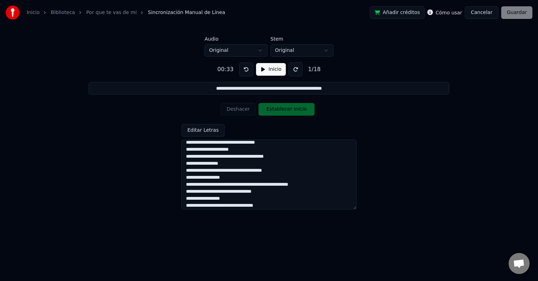
scroll to position [15, 0]
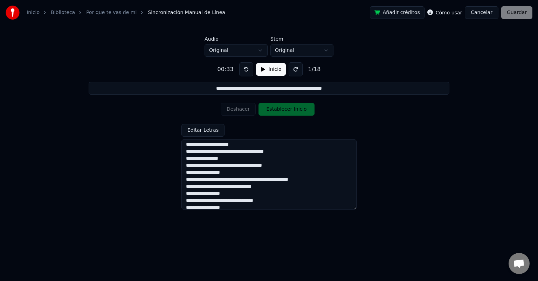
click at [185, 194] on textarea "**********" at bounding box center [268, 174] width 175 height 70
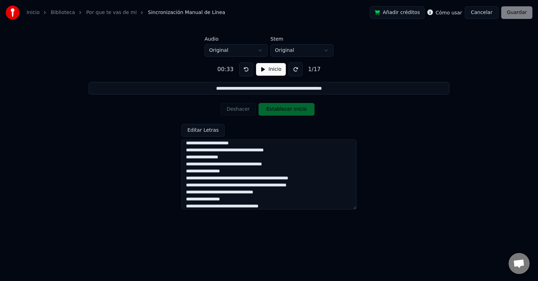
click at [185, 197] on textarea "**********" at bounding box center [268, 174] width 175 height 70
click at [216, 206] on textarea "**********" at bounding box center [268, 174] width 175 height 70
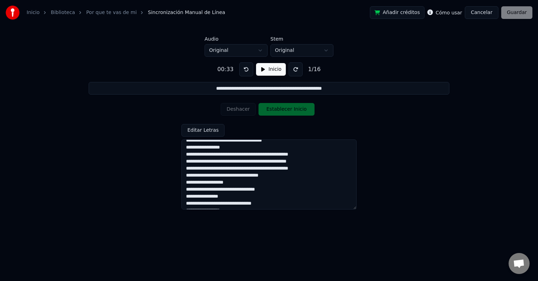
scroll to position [39, 0]
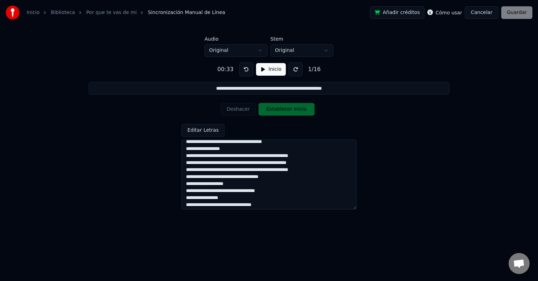
click at [295, 189] on textarea "**********" at bounding box center [268, 174] width 175 height 70
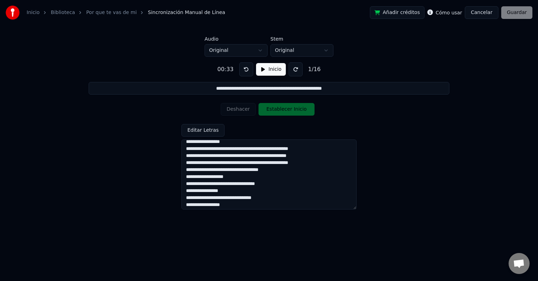
scroll to position [48, 0]
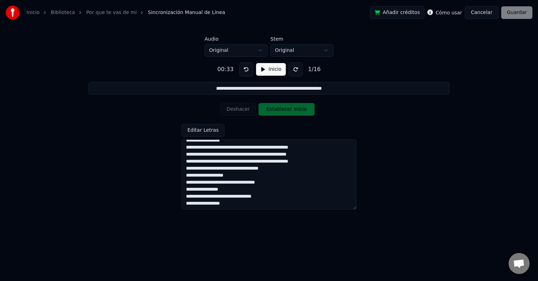
type textarea "**********"
click at [207, 134] on button "Editar Letras" at bounding box center [202, 130] width 43 height 13
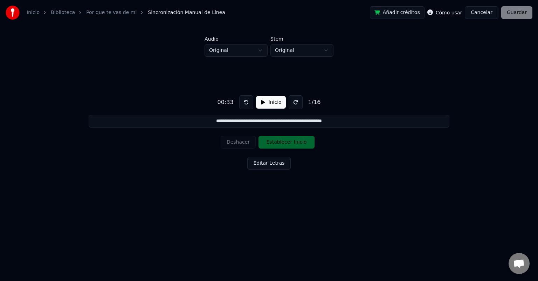
click at [262, 104] on button "Inicio" at bounding box center [271, 102] width 30 height 13
click at [244, 106] on button at bounding box center [244, 102] width 14 height 14
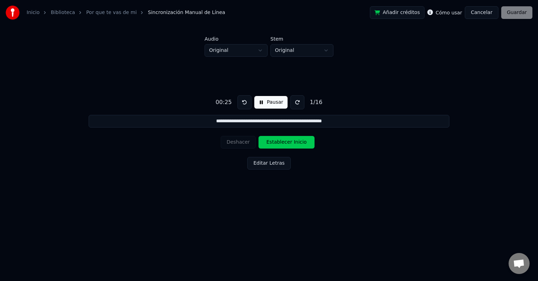
click at [244, 106] on button at bounding box center [244, 102] width 14 height 14
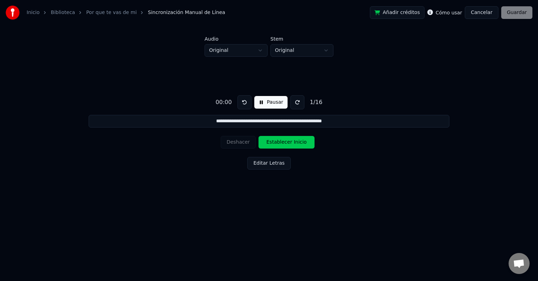
click at [244, 106] on button at bounding box center [244, 102] width 14 height 14
click at [257, 104] on button "Pausar" at bounding box center [270, 102] width 33 height 13
click at [241, 105] on button at bounding box center [246, 102] width 14 height 14
click at [269, 102] on button "Inicio" at bounding box center [271, 102] width 30 height 13
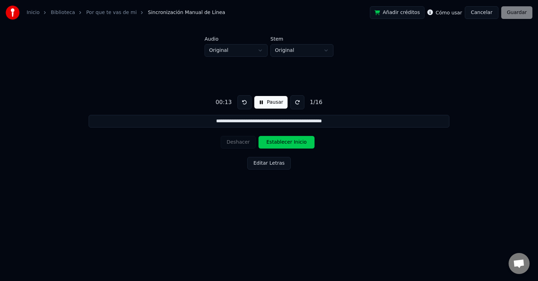
click at [235, 99] on div "00:13 Pausar 1 / 16" at bounding box center [269, 102] width 112 height 14
click at [241, 101] on button at bounding box center [244, 102] width 14 height 14
click at [258, 98] on button "Pausar" at bounding box center [270, 102] width 33 height 13
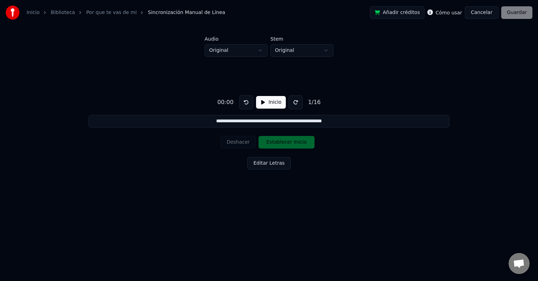
click at [261, 100] on button "Inicio" at bounding box center [271, 102] width 30 height 13
click at [261, 100] on button "Pausar" at bounding box center [270, 102] width 33 height 13
click at [242, 103] on button at bounding box center [246, 102] width 14 height 14
click at [241, 104] on button at bounding box center [246, 102] width 14 height 14
click at [261, 103] on button "Inicio" at bounding box center [271, 102] width 30 height 13
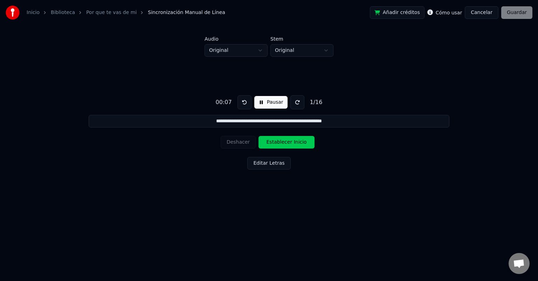
click at [261, 103] on button "Pausar" at bounding box center [270, 102] width 33 height 13
click at [261, 103] on button "Inicio" at bounding box center [271, 102] width 30 height 13
click at [261, 103] on button "Pausar" at bounding box center [270, 102] width 33 height 13
click at [261, 103] on button "Inicio" at bounding box center [271, 102] width 30 height 13
click at [276, 145] on button "Establecer Inicio" at bounding box center [286, 142] width 56 height 13
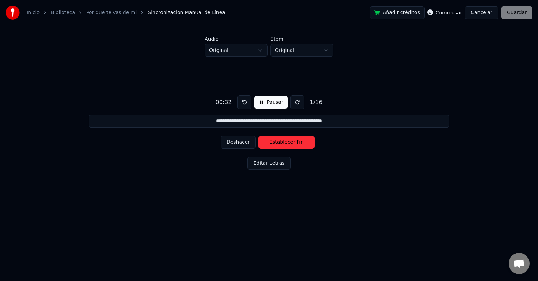
click at [276, 145] on button "Establecer Fin" at bounding box center [286, 142] width 56 height 13
click at [276, 145] on button "Establecer Inicio" at bounding box center [286, 142] width 56 height 13
click at [276, 145] on button "Establecer Fin" at bounding box center [286, 142] width 56 height 13
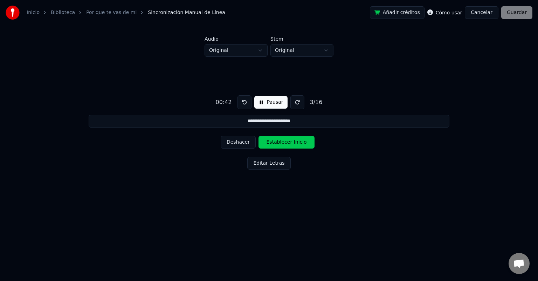
click at [276, 145] on button "Establecer Inicio" at bounding box center [286, 142] width 56 height 13
click at [276, 145] on button "Establecer Fin" at bounding box center [286, 142] width 56 height 13
click at [276, 145] on button "Establecer Inicio" at bounding box center [286, 142] width 56 height 13
click at [238, 101] on button at bounding box center [244, 102] width 14 height 14
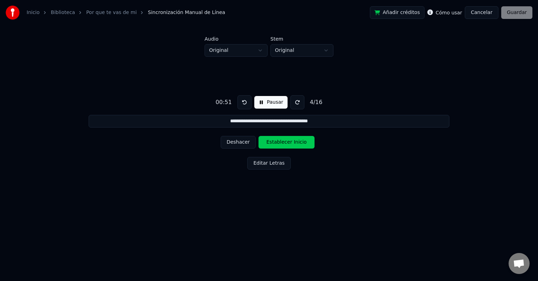
click at [238, 101] on button at bounding box center [244, 102] width 14 height 14
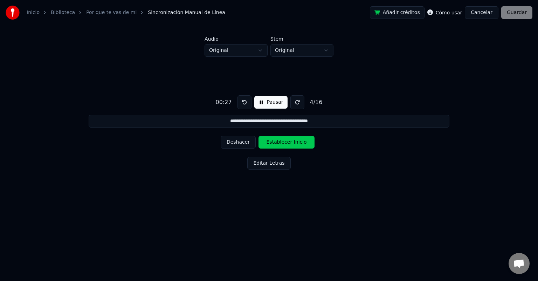
click at [238, 101] on button at bounding box center [244, 102] width 14 height 14
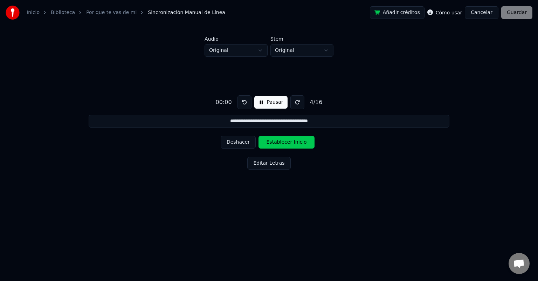
click at [238, 101] on button at bounding box center [244, 102] width 14 height 14
click at [264, 102] on button "Pausar" at bounding box center [270, 102] width 33 height 13
click at [243, 102] on button at bounding box center [246, 102] width 14 height 14
click at [240, 144] on div "Deshacer Establecer Inicio" at bounding box center [269, 142] width 97 height 18
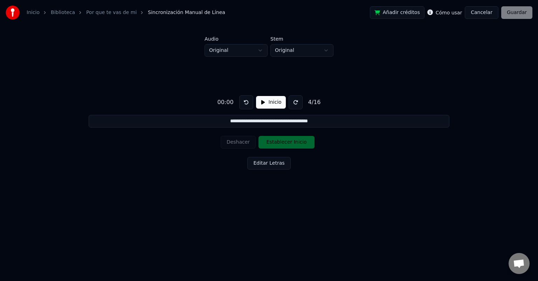
click at [238, 145] on div "Deshacer Establecer Inicio" at bounding box center [269, 142] width 97 height 18
click at [243, 106] on button at bounding box center [246, 102] width 14 height 14
click at [230, 174] on div "**********" at bounding box center [268, 131] width 515 height 148
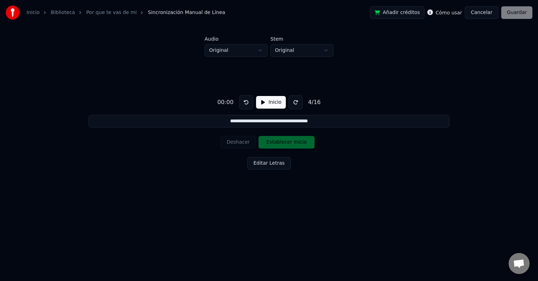
click at [237, 123] on input "**********" at bounding box center [269, 121] width 361 height 13
click at [275, 161] on button "Editar Letras" at bounding box center [268, 163] width 43 height 13
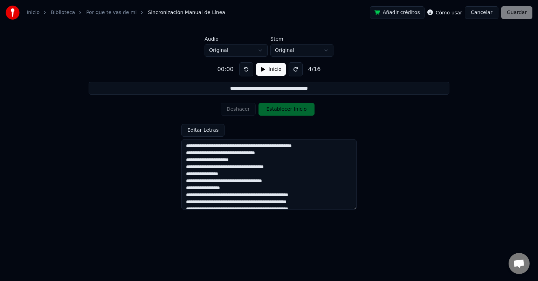
click at [188, 131] on button "Editar Letras" at bounding box center [202, 130] width 43 height 13
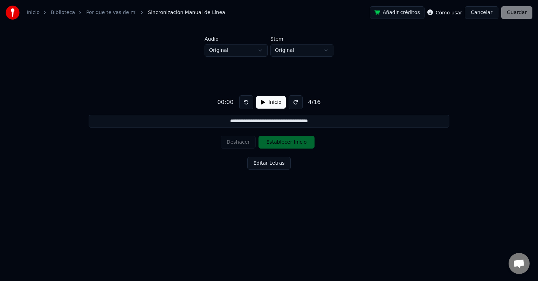
click at [244, 104] on button at bounding box center [246, 102] width 14 height 14
click at [297, 97] on button at bounding box center [296, 102] width 14 height 14
click at [243, 103] on button at bounding box center [246, 102] width 14 height 14
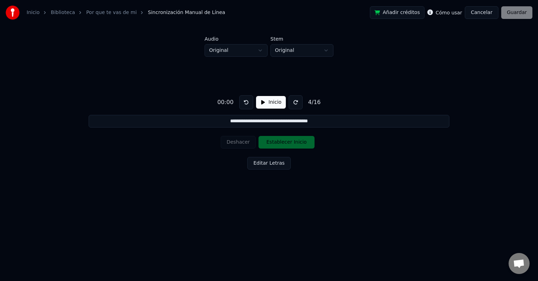
click at [243, 103] on button at bounding box center [246, 102] width 14 height 14
click at [259, 99] on button "Inicio" at bounding box center [271, 102] width 30 height 13
click at [259, 99] on button "Pausar" at bounding box center [270, 102] width 33 height 13
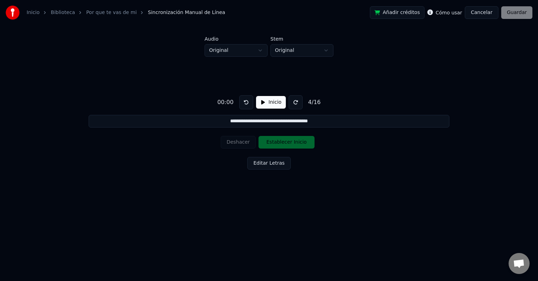
click at [259, 99] on button "Inicio" at bounding box center [271, 102] width 30 height 13
click at [241, 143] on button "Deshacer" at bounding box center [238, 142] width 35 height 13
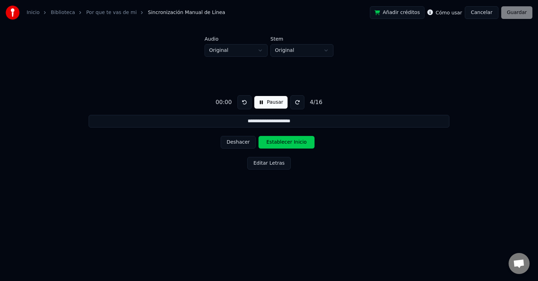
click at [241, 143] on button "Deshacer" at bounding box center [238, 142] width 35 height 13
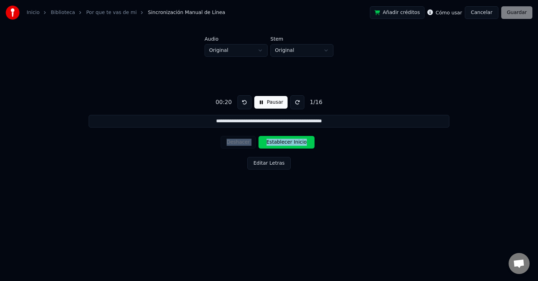
click at [241, 143] on div "Deshacer Establecer Inicio" at bounding box center [269, 142] width 97 height 18
click at [263, 97] on button "Pausar" at bounding box center [270, 102] width 33 height 13
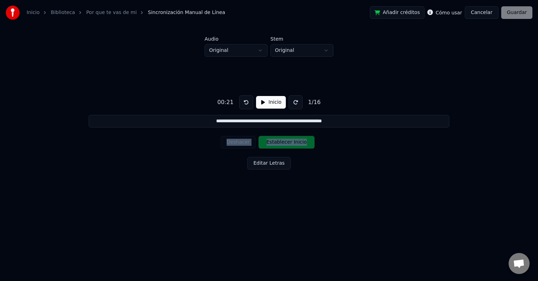
click at [243, 105] on button at bounding box center [246, 102] width 14 height 14
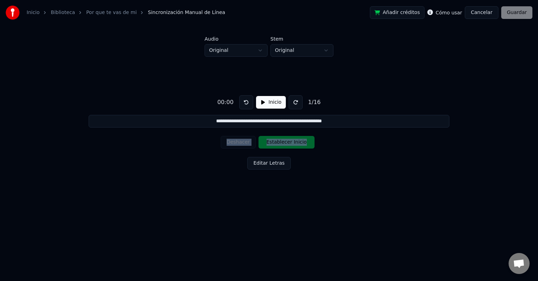
click at [243, 105] on button at bounding box center [246, 102] width 14 height 14
click at [264, 102] on button "Inicio" at bounding box center [271, 102] width 30 height 13
click at [263, 104] on button "Pausar" at bounding box center [270, 102] width 33 height 13
click at [263, 104] on button "Inicio" at bounding box center [271, 102] width 30 height 13
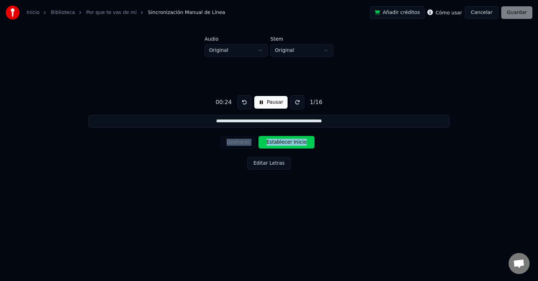
click at [280, 138] on button "Establecer Inicio" at bounding box center [286, 142] width 56 height 13
click at [280, 138] on button "Establecer Fin" at bounding box center [286, 142] width 56 height 13
click at [280, 138] on button "Establecer Inicio" at bounding box center [286, 142] width 56 height 13
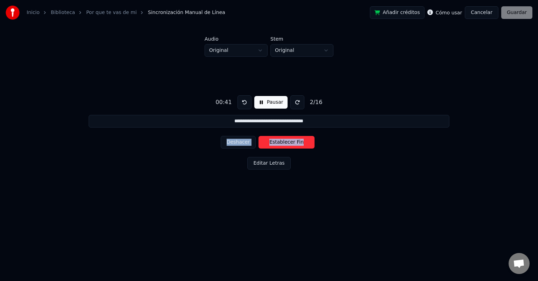
click at [280, 138] on button "Establecer Fin" at bounding box center [286, 142] width 56 height 13
click at [280, 138] on button "Establecer Inicio" at bounding box center [286, 142] width 56 height 13
click at [280, 138] on button "Establecer Fin" at bounding box center [286, 142] width 56 height 13
click at [280, 138] on button "Establecer Inicio" at bounding box center [286, 142] width 56 height 13
click at [280, 138] on button "Establecer Fin" at bounding box center [286, 142] width 56 height 13
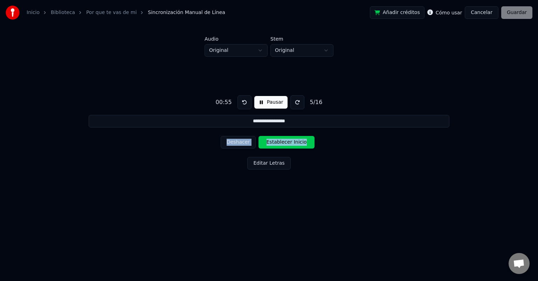
click at [280, 138] on button "Establecer Inicio" at bounding box center [286, 142] width 56 height 13
click at [280, 138] on button "Establecer Fin" at bounding box center [286, 142] width 56 height 13
click at [280, 138] on button "Establecer Inicio" at bounding box center [286, 142] width 56 height 13
click at [280, 138] on button "Establecer Fin" at bounding box center [286, 142] width 56 height 13
click at [280, 138] on button "Establecer Inicio" at bounding box center [286, 142] width 56 height 13
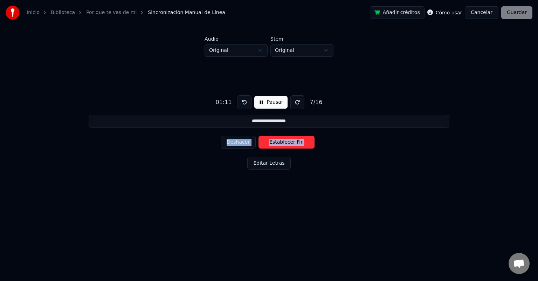
click at [280, 138] on button "Establecer Fin" at bounding box center [286, 142] width 56 height 13
type input "**********"
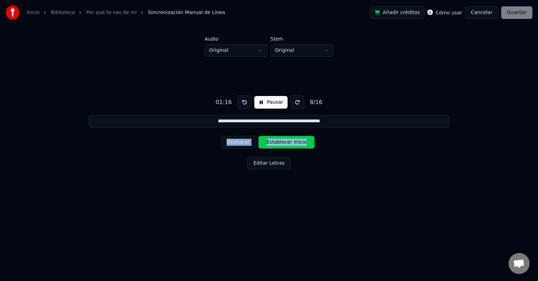
click at [280, 138] on button "Establecer Inicio" at bounding box center [286, 142] width 56 height 13
click at [236, 142] on button "Deshacer" at bounding box center [238, 142] width 35 height 13
click at [243, 95] on button at bounding box center [244, 102] width 14 height 14
click at [243, 99] on button at bounding box center [244, 102] width 14 height 14
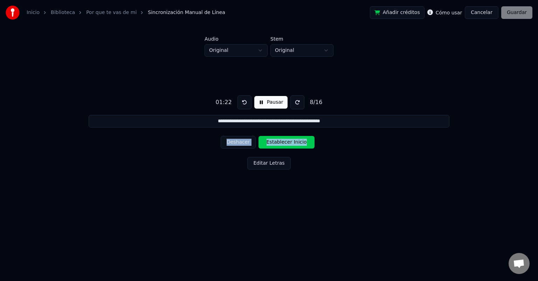
click at [242, 100] on button at bounding box center [244, 102] width 14 height 14
click at [241, 102] on button at bounding box center [244, 102] width 14 height 14
click at [259, 101] on button "Pausar" at bounding box center [270, 102] width 33 height 13
click at [117, 13] on link "Por que te vas de mi" at bounding box center [111, 12] width 50 height 7
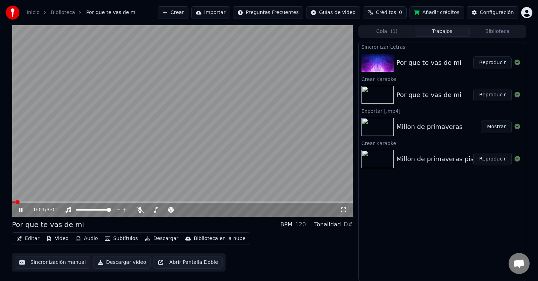
click at [36, 237] on button "Editar" at bounding box center [28, 239] width 28 height 10
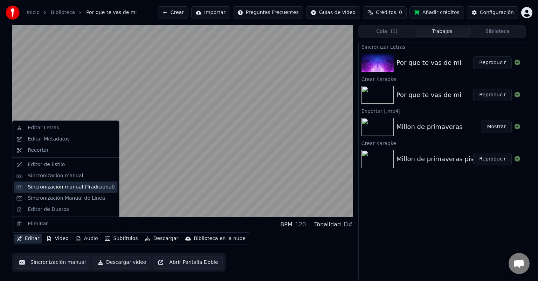
click at [59, 184] on div "Sincronización manual (Tradicional)" at bounding box center [71, 186] width 87 height 7
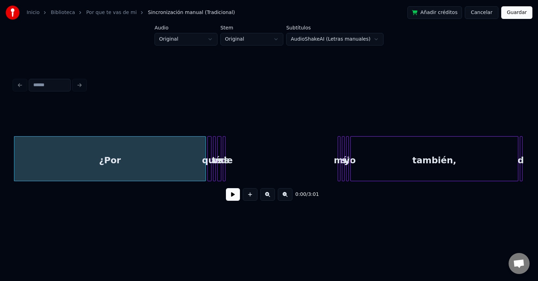
click at [228, 197] on button at bounding box center [233, 194] width 14 height 13
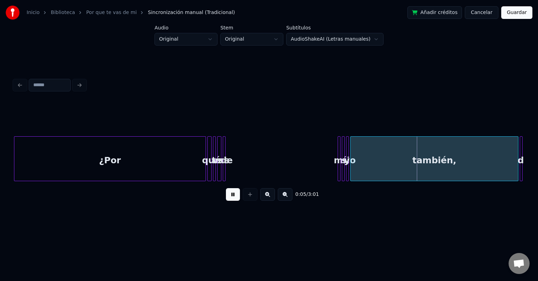
click at [233, 195] on button at bounding box center [233, 194] width 14 height 13
click at [67, 143] on div "¿Por" at bounding box center [109, 161] width 191 height 48
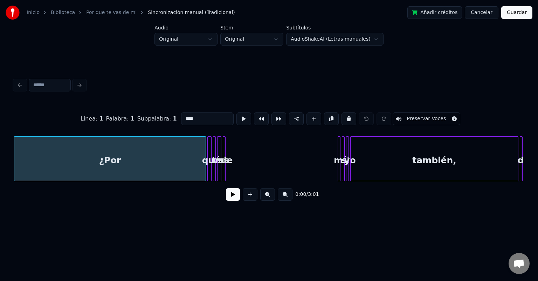
click at [208, 161] on div "qué" at bounding box center [211, 161] width 7 height 48
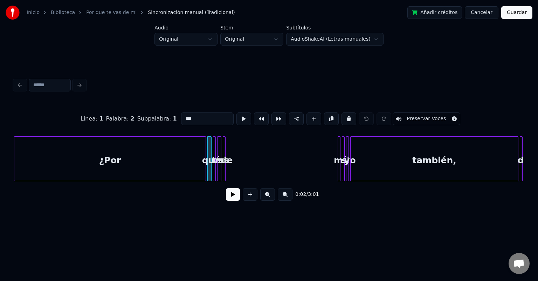
click at [110, 164] on div "¿Por" at bounding box center [109, 161] width 191 height 48
type input "****"
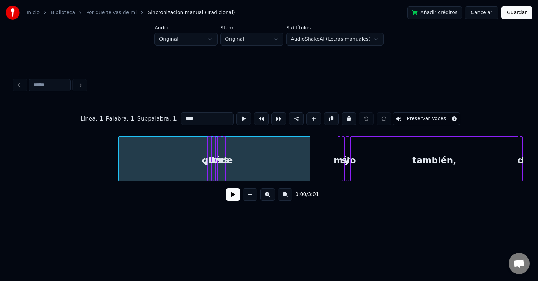
click at [142, 176] on div "¿Por" at bounding box center [214, 161] width 191 height 48
click at [237, 199] on button at bounding box center [233, 194] width 14 height 13
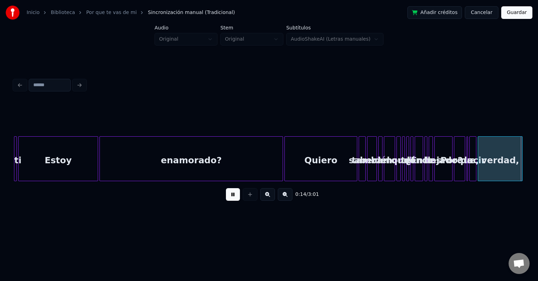
scroll to position [0, 1020]
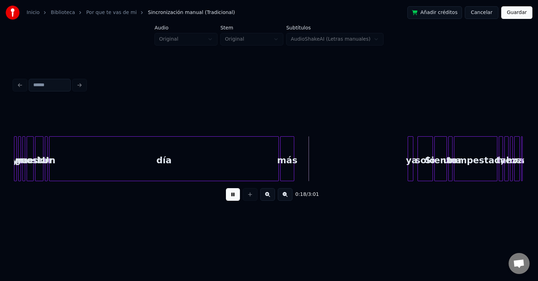
click at [233, 196] on button at bounding box center [233, 194] width 14 height 13
click at [266, 193] on button at bounding box center [267, 194] width 15 height 13
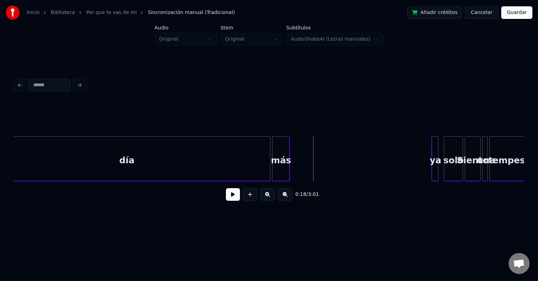
click at [266, 193] on button at bounding box center [267, 194] width 15 height 13
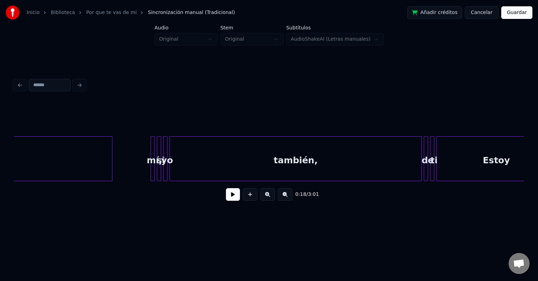
scroll to position [0, 0]
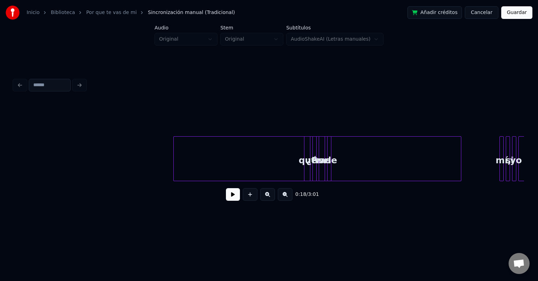
click at [191, 155] on div "¿Por" at bounding box center [317, 161] width 287 height 48
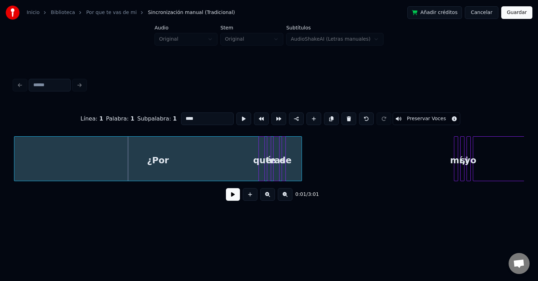
scroll to position [0, 45]
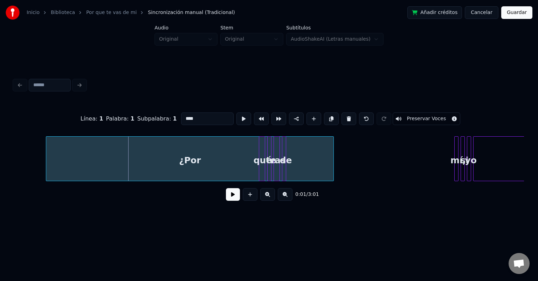
click at [80, 157] on div "¿Por" at bounding box center [189, 161] width 287 height 48
click at [260, 188] on button at bounding box center [267, 194] width 15 height 13
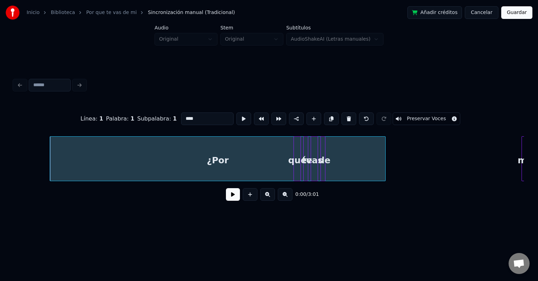
click at [260, 188] on button at bounding box center [267, 194] width 15 height 13
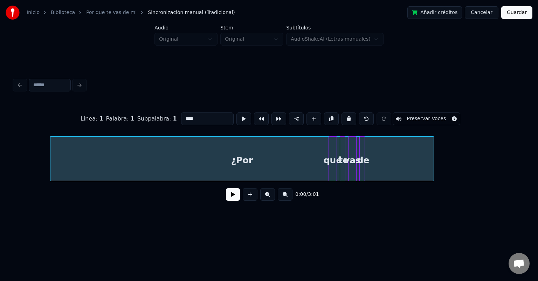
click at [260, 188] on button at bounding box center [267, 194] width 15 height 13
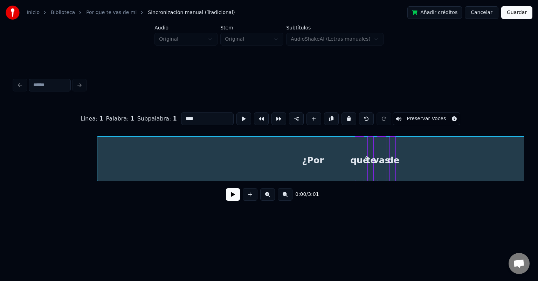
scroll to position [0, 99]
click at [106, 147] on div "¿Por" at bounding box center [308, 158] width 432 height 45
click at [235, 193] on button at bounding box center [233, 194] width 14 height 13
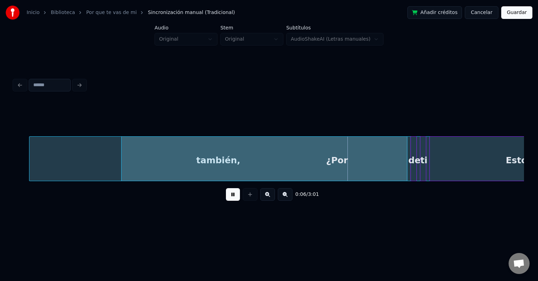
scroll to position [0, 782]
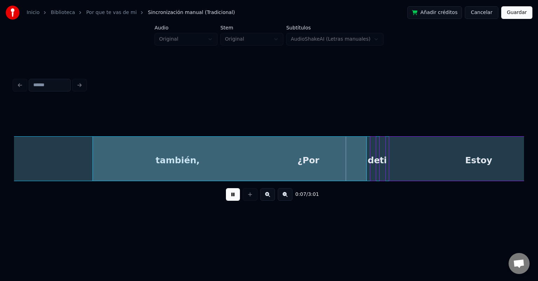
click at [532, 142] on div "Inicio Biblioteca Por que te vas de mi Sincronización manual (Tradicional) Añad…" at bounding box center [269, 112] width 538 height 225
click at [326, 171] on div "¿Por" at bounding box center [308, 161] width 431 height 48
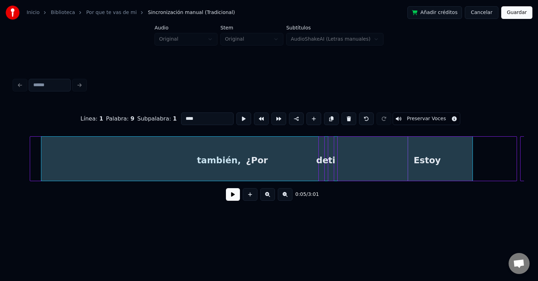
scroll to position [0, 812]
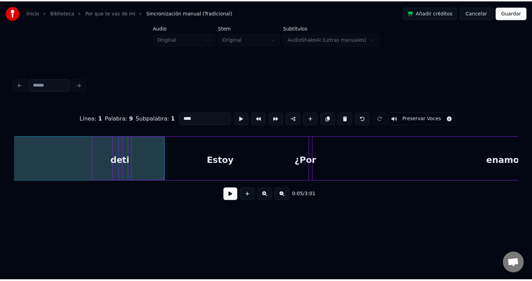
scroll to position [0, 1038]
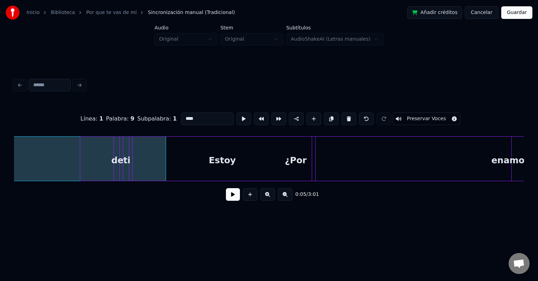
click at [525, 160] on div "Línea : 1 Palabra : 9 Subpalabra : 1 **** Preservar Voces 0:05 / 3:01" at bounding box center [268, 141] width 515 height 139
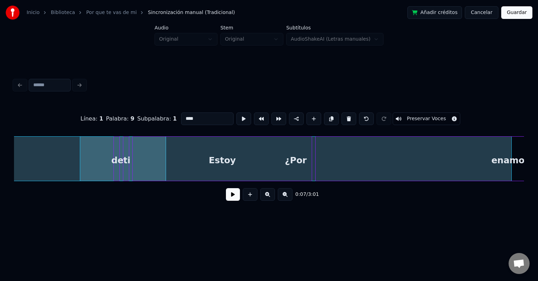
click at [102, 14] on link "Por que te vas de mi" at bounding box center [111, 12] width 50 height 7
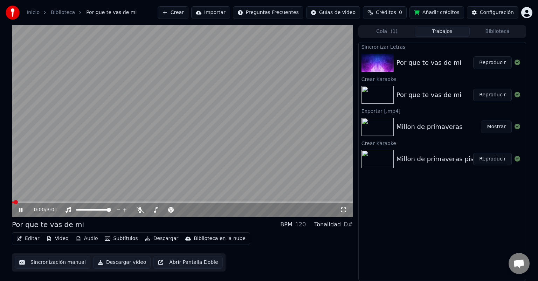
click at [36, 238] on button "Editar" at bounding box center [28, 239] width 28 height 10
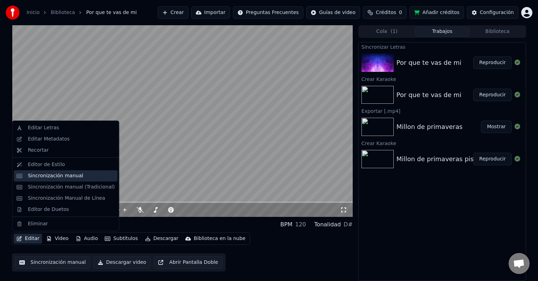
click at [56, 176] on div "Sincronización manual" at bounding box center [55, 175] width 55 height 7
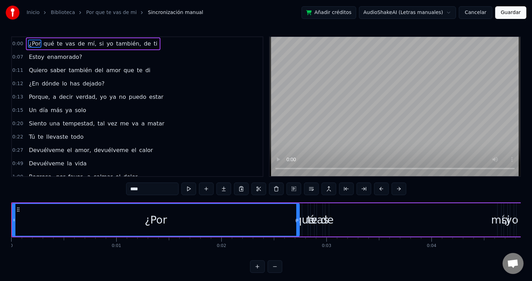
click at [18, 208] on circle at bounding box center [17, 208] width 0 height 0
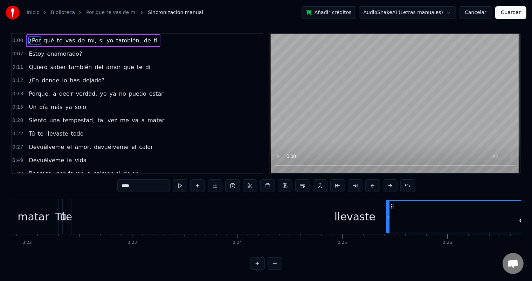
scroll to position [0, 2303]
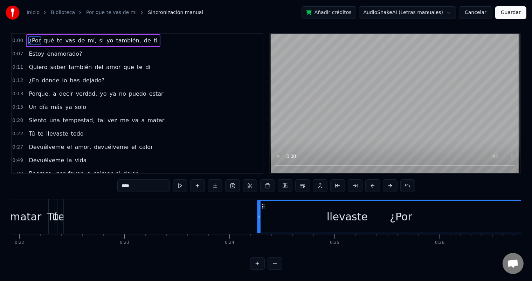
drag, startPoint x: 18, startPoint y: 207, endPoint x: 309, endPoint y: 213, distance: 291.4
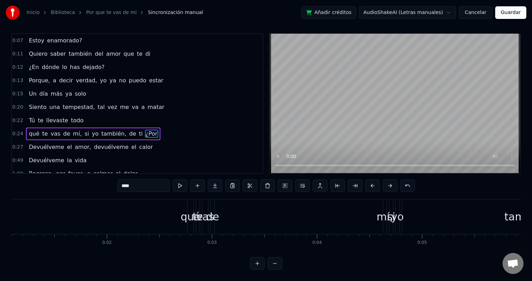
scroll to position [0, 0]
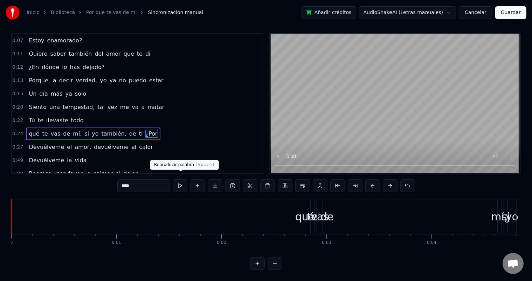
click at [179, 179] on button at bounding box center [180, 185] width 15 height 13
click at [92, 10] on link "Por que te vas de mi" at bounding box center [111, 12] width 50 height 7
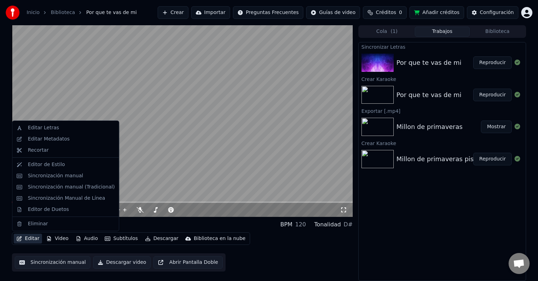
click at [32, 235] on button "Editar" at bounding box center [28, 239] width 28 height 10
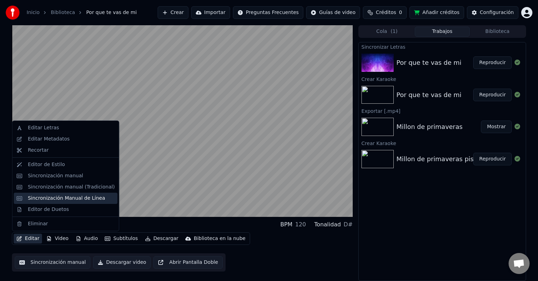
click at [66, 198] on div "Sincronización Manual de Línea" at bounding box center [66, 198] width 77 height 7
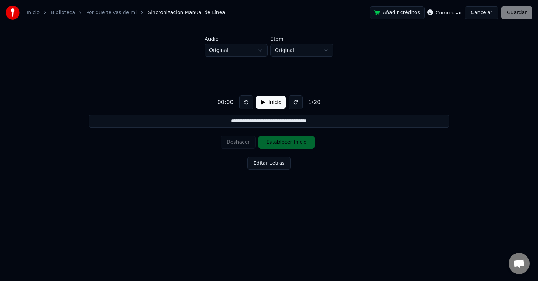
click at [262, 105] on button "Inicio" at bounding box center [271, 102] width 30 height 13
click at [268, 100] on button "Pausar" at bounding box center [270, 102] width 33 height 13
click at [268, 100] on button "Inicio" at bounding box center [271, 102] width 30 height 13
click at [241, 103] on button at bounding box center [244, 102] width 14 height 14
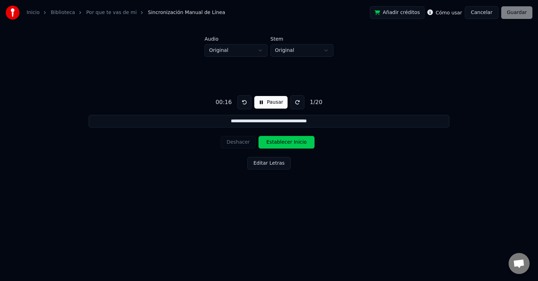
click at [241, 103] on button at bounding box center [244, 102] width 14 height 14
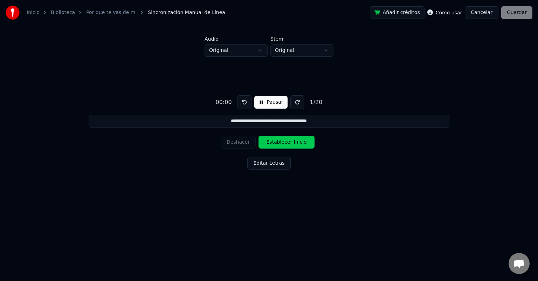
click at [241, 103] on button at bounding box center [244, 102] width 14 height 14
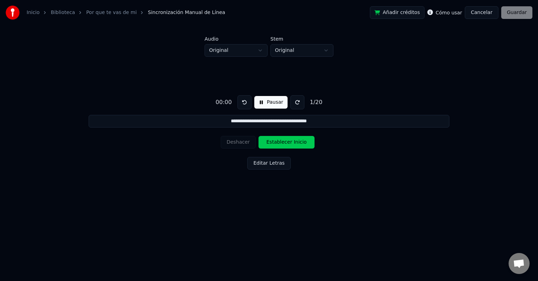
click at [241, 103] on button at bounding box center [244, 102] width 14 height 14
click at [265, 101] on button "Pausar" at bounding box center [270, 102] width 33 height 13
click at [265, 101] on button "Inicio" at bounding box center [271, 102] width 30 height 13
click at [260, 103] on button "Pausar" at bounding box center [270, 102] width 33 height 13
click at [240, 102] on button at bounding box center [246, 102] width 14 height 14
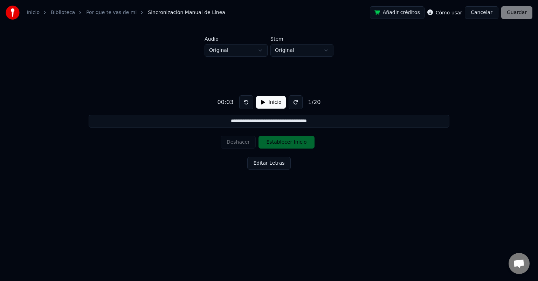
click at [240, 102] on button at bounding box center [246, 102] width 14 height 14
click at [264, 100] on button "Inicio" at bounding box center [271, 102] width 30 height 13
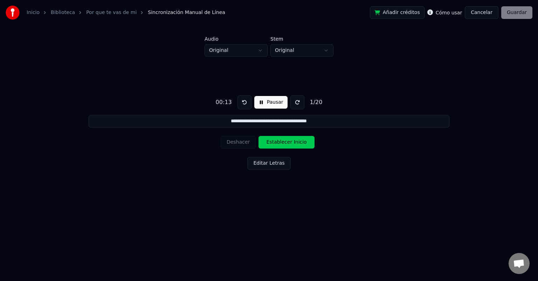
click at [258, 100] on button "Pausar" at bounding box center [270, 102] width 33 height 13
click at [272, 140] on button "Establecer Inicio" at bounding box center [286, 142] width 56 height 13
click at [272, 140] on button "Establecer Fin" at bounding box center [286, 142] width 56 height 13
click at [272, 140] on button "Establecer Inicio" at bounding box center [286, 142] width 56 height 13
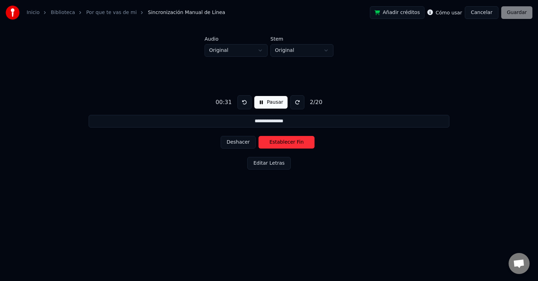
click at [272, 140] on button "Establecer Fin" at bounding box center [286, 142] width 56 height 13
click at [272, 140] on button "Establecer Inicio" at bounding box center [286, 142] width 56 height 13
click at [272, 140] on button "Establecer Fin" at bounding box center [286, 142] width 56 height 13
click at [272, 140] on button "Establecer Inicio" at bounding box center [286, 142] width 56 height 13
click at [272, 140] on button "Establecer Fin" at bounding box center [286, 142] width 56 height 13
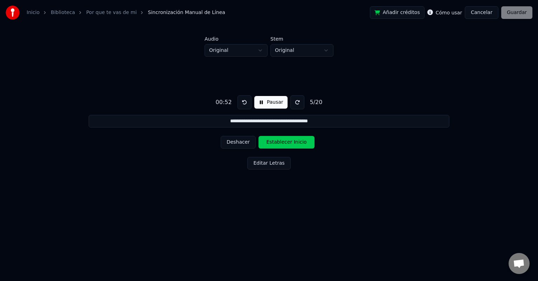
click at [272, 140] on button "Establecer Inicio" at bounding box center [286, 142] width 56 height 13
click at [272, 140] on button "Establecer Fin" at bounding box center [286, 142] width 56 height 13
click at [272, 140] on button "Establecer Inicio" at bounding box center [286, 142] width 56 height 13
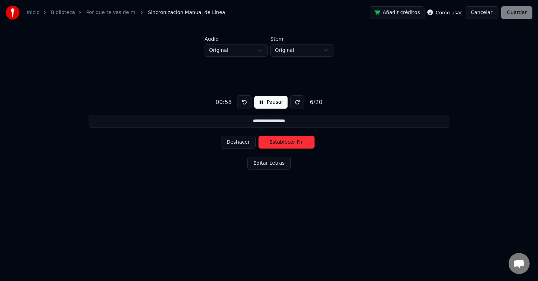
click at [272, 140] on button "Establecer Fin" at bounding box center [286, 142] width 56 height 13
click at [272, 140] on button "Establecer Inicio" at bounding box center [286, 142] width 56 height 13
click at [272, 140] on button "Establecer Fin" at bounding box center [286, 142] width 56 height 13
click at [272, 140] on button "Establecer Inicio" at bounding box center [286, 142] width 56 height 13
click at [272, 140] on button "Establecer Fin" at bounding box center [286, 142] width 56 height 13
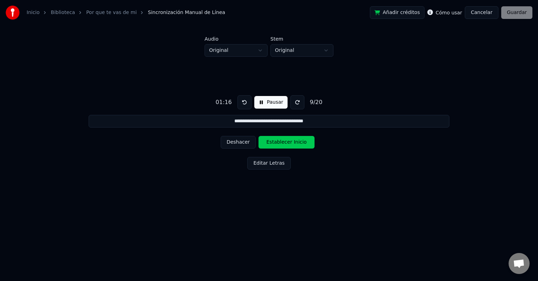
click at [272, 140] on button "Establecer Inicio" at bounding box center [286, 142] width 56 height 13
click at [272, 140] on button "Establecer Fin" at bounding box center [286, 142] width 56 height 13
click at [240, 144] on button "Deshacer" at bounding box center [238, 142] width 35 height 13
click at [243, 103] on button at bounding box center [244, 102] width 14 height 14
click at [266, 139] on button "Establecer Inicio" at bounding box center [286, 142] width 56 height 13
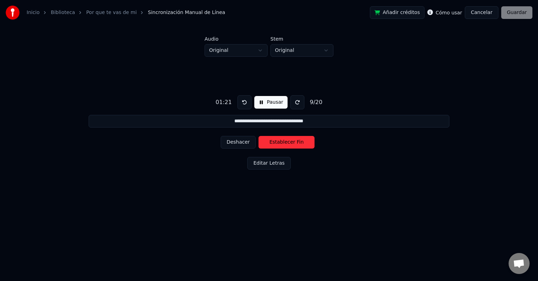
click at [243, 104] on button at bounding box center [244, 102] width 14 height 14
click at [237, 143] on button "Deshacer" at bounding box center [238, 142] width 35 height 13
drag, startPoint x: 275, startPoint y: 141, endPoint x: 269, endPoint y: 140, distance: 6.0
click at [269, 140] on button "Establecer Fin" at bounding box center [286, 142] width 56 height 13
click at [269, 140] on button "Establecer Inicio" at bounding box center [286, 142] width 56 height 13
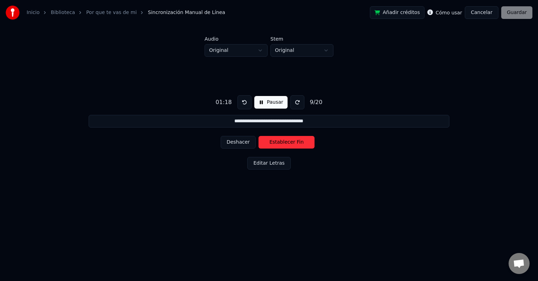
click at [239, 143] on button "Deshacer" at bounding box center [238, 142] width 35 height 13
click at [244, 105] on button at bounding box center [244, 102] width 14 height 14
click at [242, 99] on button at bounding box center [244, 102] width 14 height 14
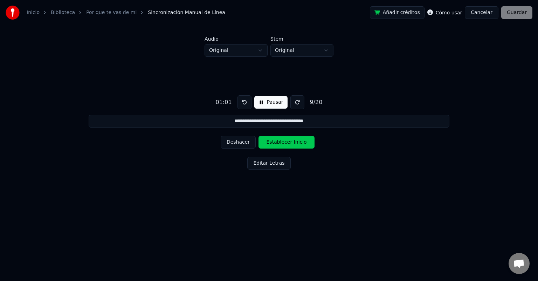
click at [242, 99] on button at bounding box center [244, 102] width 14 height 14
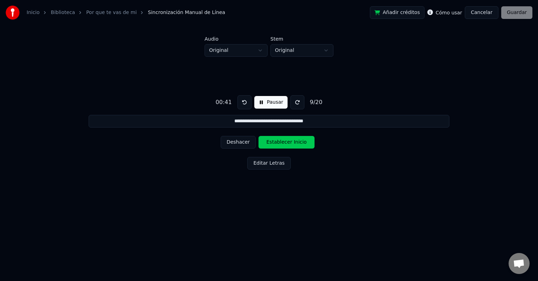
click at [242, 99] on button at bounding box center [244, 102] width 14 height 14
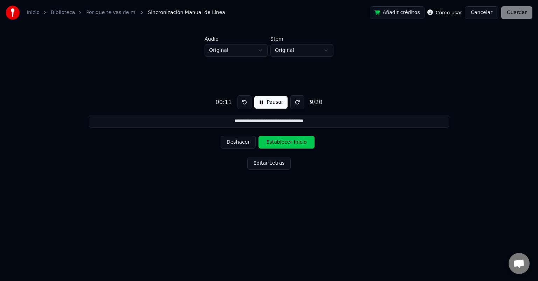
click at [242, 99] on button at bounding box center [244, 102] width 14 height 14
click at [231, 144] on button "Deshacer" at bounding box center [238, 142] width 35 height 13
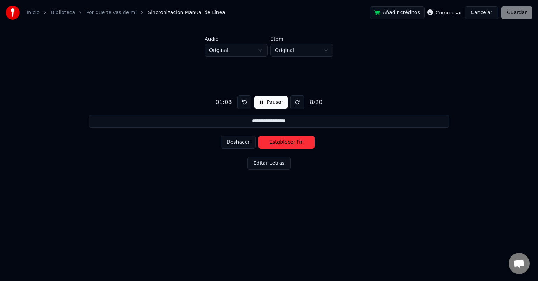
click at [231, 144] on button "Deshacer" at bounding box center [238, 142] width 35 height 13
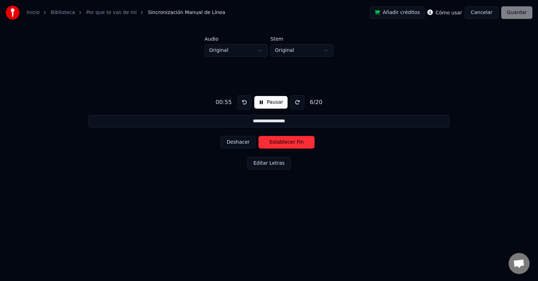
click at [231, 144] on button "Deshacer" at bounding box center [238, 142] width 35 height 13
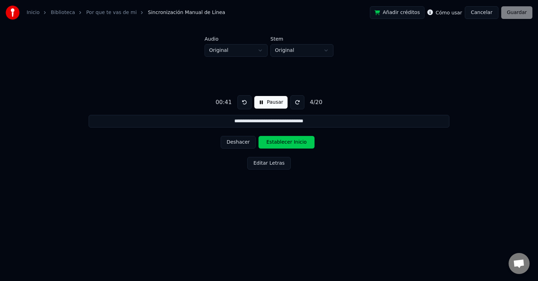
click at [231, 144] on button "Deshacer" at bounding box center [238, 142] width 35 height 13
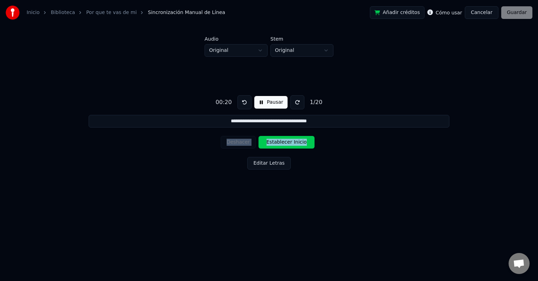
click at [231, 144] on div "Deshacer Establecer Inicio" at bounding box center [269, 142] width 97 height 18
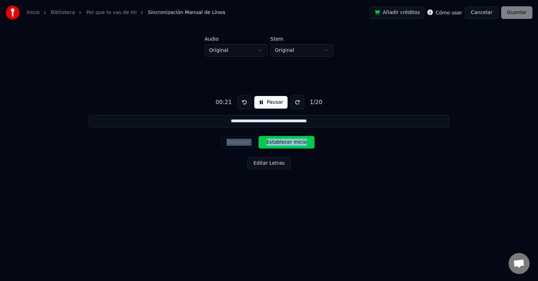
click at [238, 140] on div "Deshacer Establecer Inicio" at bounding box center [269, 142] width 97 height 18
click at [238, 174] on div "**********" at bounding box center [268, 131] width 515 height 148
click at [238, 139] on div "Deshacer Establecer Inicio" at bounding box center [269, 142] width 97 height 18
click at [240, 106] on button at bounding box center [244, 102] width 14 height 14
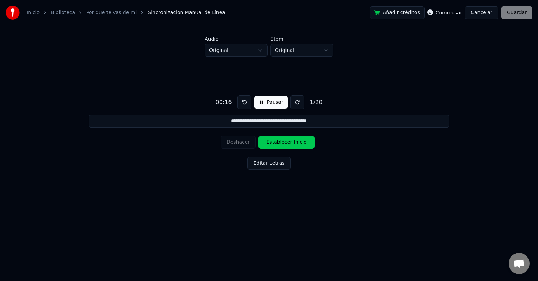
click at [240, 106] on button at bounding box center [244, 102] width 14 height 14
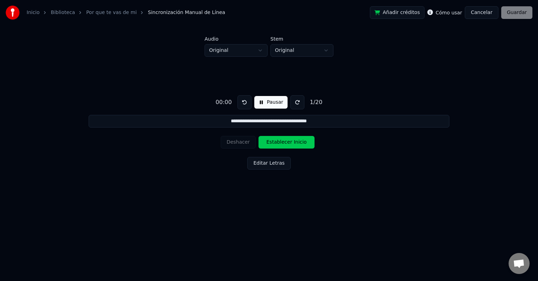
click at [263, 99] on button "Pausar" at bounding box center [270, 102] width 33 height 13
click at [264, 101] on button "Inicio" at bounding box center [271, 102] width 30 height 13
click at [264, 101] on button "Pausar" at bounding box center [270, 102] width 33 height 13
click at [264, 101] on button "Inicio" at bounding box center [271, 102] width 30 height 13
click at [273, 145] on button "Establecer Inicio" at bounding box center [286, 142] width 56 height 13
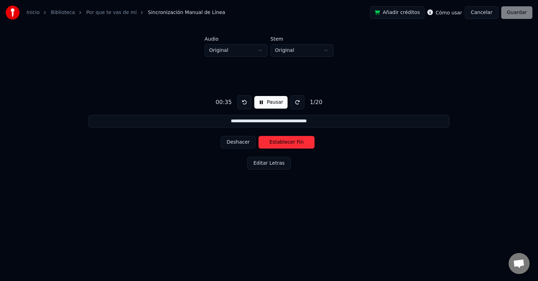
click at [240, 99] on button at bounding box center [244, 102] width 14 height 14
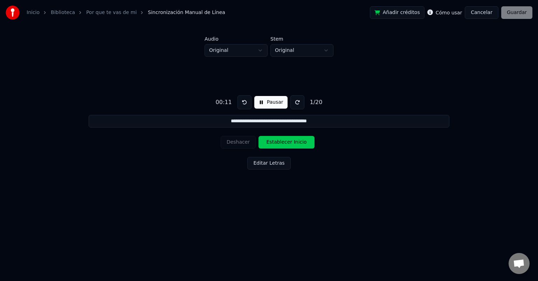
click at [238, 143] on div "Deshacer Establecer Inicio" at bounding box center [269, 142] width 97 height 18
click at [266, 106] on button "Pausar" at bounding box center [270, 102] width 33 height 13
click at [265, 170] on div "Editar Letras" at bounding box center [268, 164] width 43 height 15
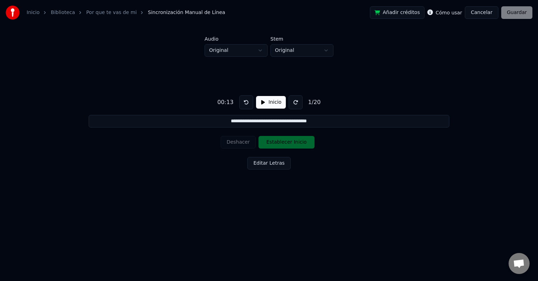
click at [266, 164] on button "Editar Letras" at bounding box center [268, 163] width 43 height 13
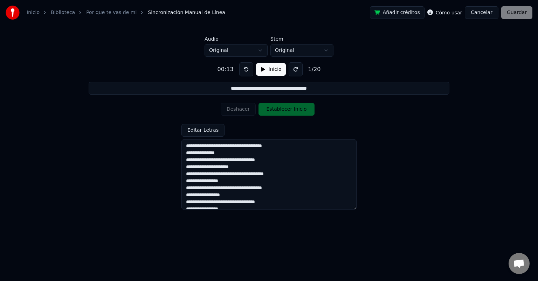
click at [188, 154] on textarea "**********" at bounding box center [268, 174] width 175 height 70
type input "**********"
type textarea "**********"
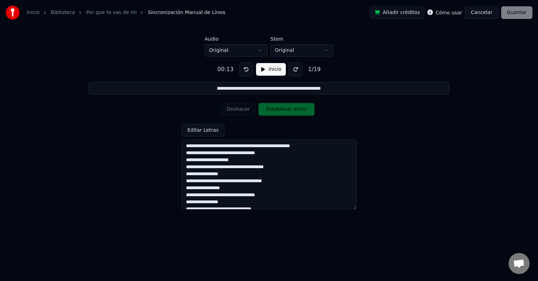
type input "**********"
type textarea "**********"
type input "**********"
type textarea "**********"
type input "**********"
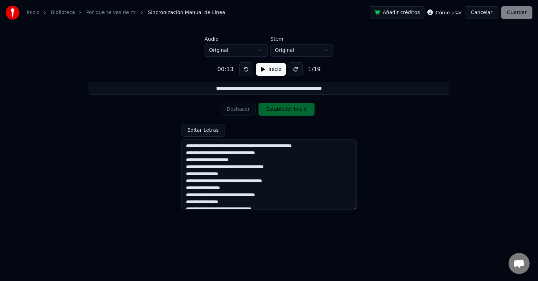
click at [287, 167] on textarea "**********" at bounding box center [268, 174] width 175 height 70
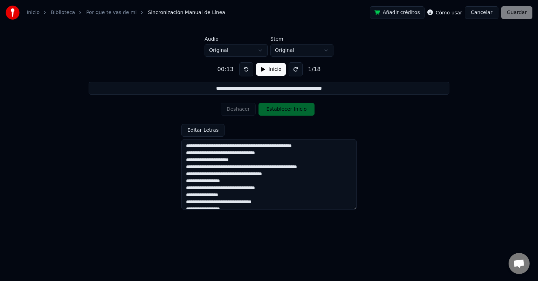
click at [277, 187] on textarea "**********" at bounding box center [268, 174] width 175 height 70
click at [266, 196] on textarea "**********" at bounding box center [268, 174] width 175 height 70
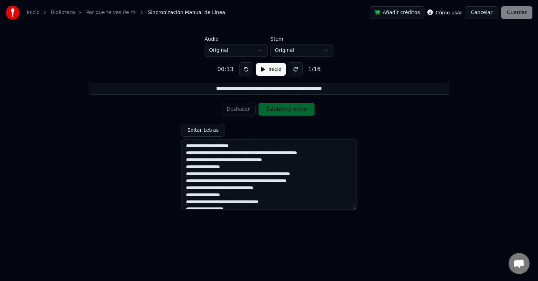
scroll to position [15, 0]
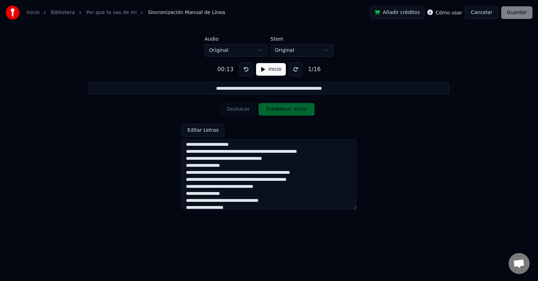
click at [272, 188] on textarea "**********" at bounding box center [268, 174] width 175 height 70
click at [216, 200] on textarea "**********" at bounding box center [268, 174] width 175 height 70
click at [283, 203] on textarea "**********" at bounding box center [268, 174] width 175 height 70
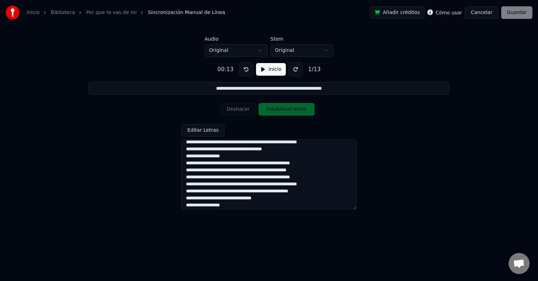
scroll to position [27, 0]
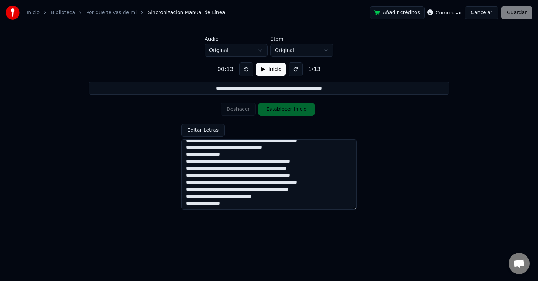
click at [277, 198] on textarea "**********" at bounding box center [268, 174] width 175 height 70
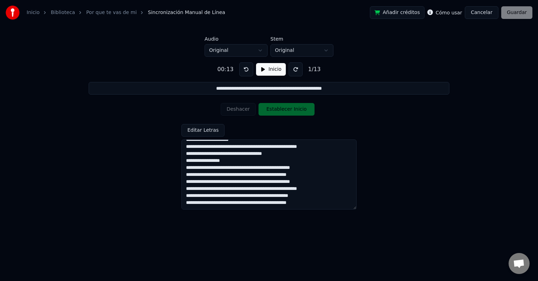
scroll to position [20, 0]
type textarea "**********"
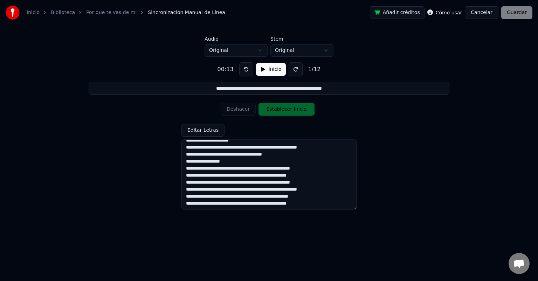
scroll to position [0, 0]
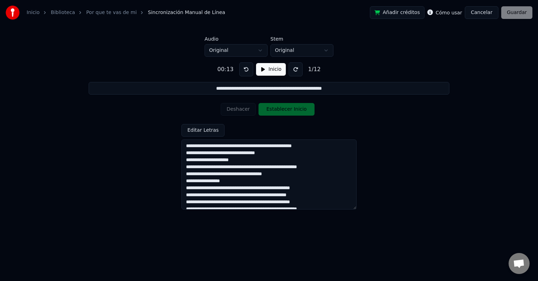
click at [191, 130] on button "Editar Letras" at bounding box center [202, 130] width 43 height 13
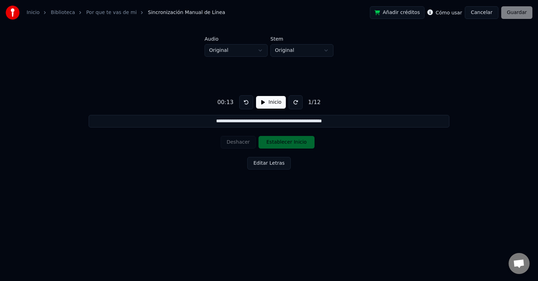
click at [240, 104] on button at bounding box center [246, 102] width 14 height 14
click at [263, 99] on button "Inicio" at bounding box center [271, 102] width 30 height 13
click at [278, 144] on button "Establecer Inicio" at bounding box center [286, 142] width 56 height 13
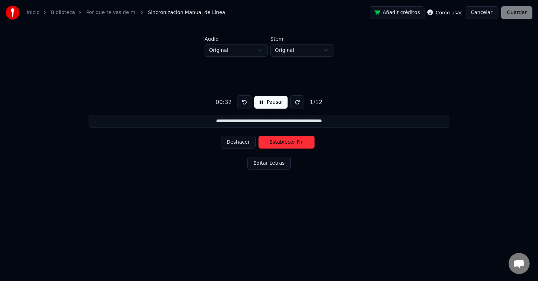
click at [278, 144] on button "Establecer Fin" at bounding box center [286, 142] width 56 height 13
click at [278, 144] on button "Establecer Inicio" at bounding box center [286, 142] width 56 height 13
click at [278, 144] on button "Establecer Fin" at bounding box center [286, 142] width 56 height 13
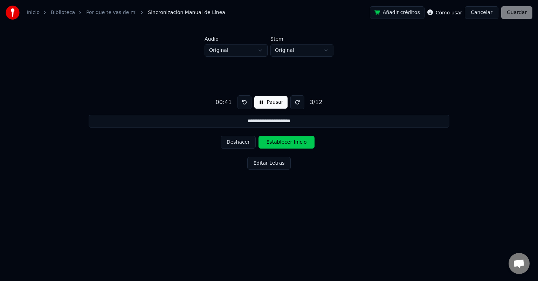
click at [278, 144] on button "Establecer Inicio" at bounding box center [286, 142] width 56 height 13
click at [278, 144] on button "Establecer Fin" at bounding box center [286, 142] width 56 height 13
click at [278, 144] on button "Establecer Inicio" at bounding box center [286, 142] width 56 height 13
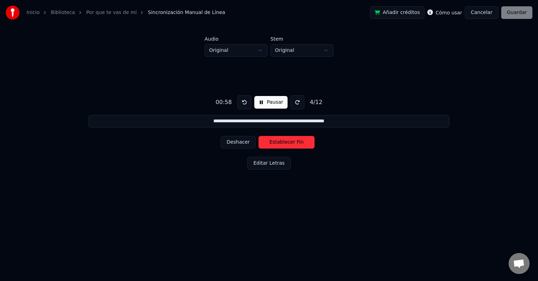
click at [278, 144] on button "Establecer Fin" at bounding box center [286, 142] width 56 height 13
click at [278, 144] on button "Establecer Inicio" at bounding box center [286, 142] width 56 height 13
click at [278, 144] on button "Establecer Fin" at bounding box center [286, 142] width 56 height 13
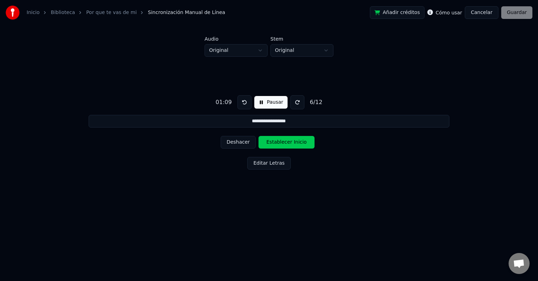
click at [278, 144] on button "Establecer Inicio" at bounding box center [286, 142] width 56 height 13
click at [278, 144] on button "Establecer Fin" at bounding box center [286, 142] width 56 height 13
click at [278, 144] on button "Establecer Inicio" at bounding box center [286, 142] width 56 height 13
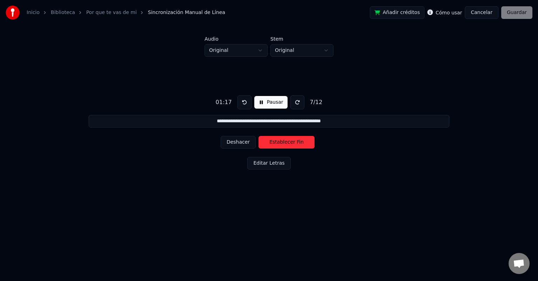
click at [278, 144] on button "Establecer Fin" at bounding box center [286, 142] width 56 height 13
click at [234, 142] on button "Deshacer" at bounding box center [238, 142] width 35 height 13
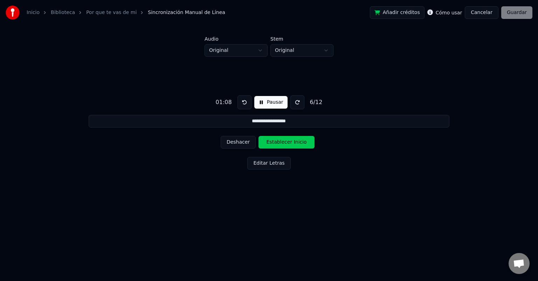
click at [234, 142] on button "Deshacer" at bounding box center [238, 142] width 35 height 13
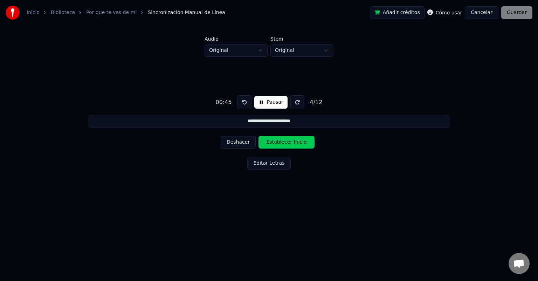
click at [234, 142] on button "Deshacer" at bounding box center [238, 142] width 35 height 13
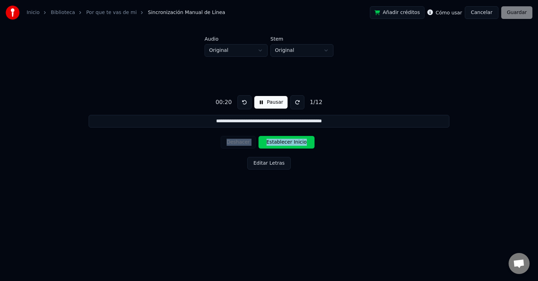
click at [234, 142] on div "Deshacer Establecer Inicio" at bounding box center [269, 142] width 97 height 18
click at [233, 141] on div "Deshacer Establecer Inicio" at bounding box center [269, 142] width 97 height 18
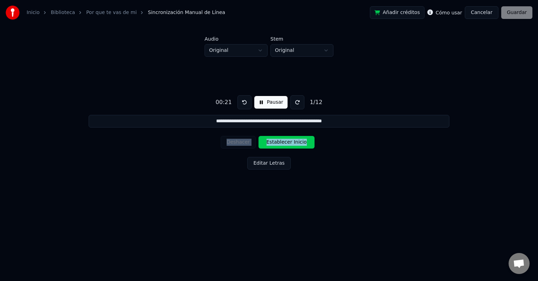
click at [233, 141] on div "Deshacer Establecer Inicio" at bounding box center [269, 142] width 97 height 18
click at [264, 99] on button "Pausar" at bounding box center [270, 102] width 33 height 13
click at [241, 101] on button at bounding box center [246, 102] width 14 height 14
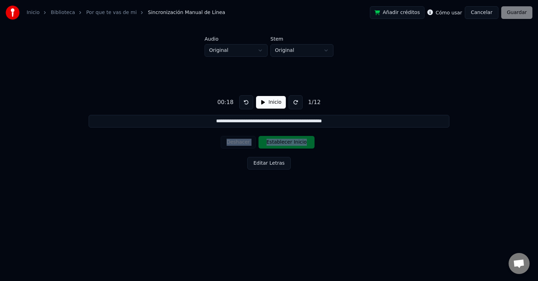
click at [241, 101] on button at bounding box center [246, 102] width 14 height 14
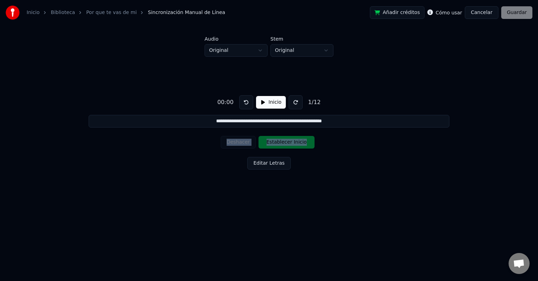
click at [258, 101] on button "Inicio" at bounding box center [271, 102] width 30 height 13
click at [303, 141] on button "Establecer Inicio" at bounding box center [286, 142] width 56 height 13
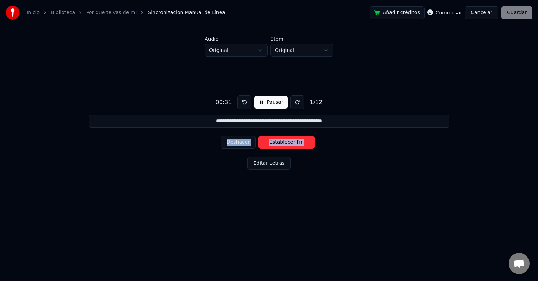
click at [303, 141] on button "Establecer Fin" at bounding box center [286, 142] width 56 height 13
click at [303, 141] on button "Establecer Inicio" at bounding box center [286, 142] width 56 height 13
click at [303, 141] on button "Establecer Fin" at bounding box center [286, 142] width 56 height 13
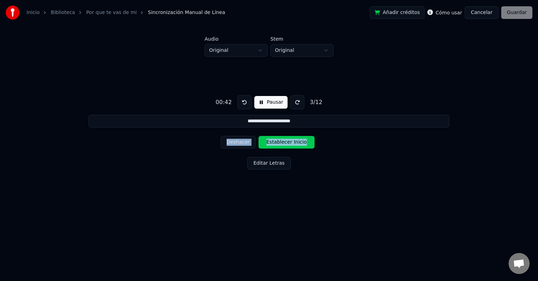
click at [303, 141] on button "Establecer Inicio" at bounding box center [286, 142] width 56 height 13
click at [303, 141] on button "Establecer Fin" at bounding box center [286, 142] width 56 height 13
click at [303, 141] on button "Establecer Inicio" at bounding box center [286, 142] width 56 height 13
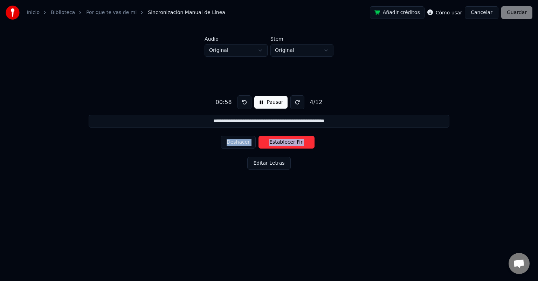
click at [303, 141] on button "Establecer Fin" at bounding box center [286, 142] width 56 height 13
click at [303, 141] on button "Establecer Inicio" at bounding box center [286, 142] width 56 height 13
click at [303, 141] on button "Establecer Fin" at bounding box center [286, 142] width 56 height 13
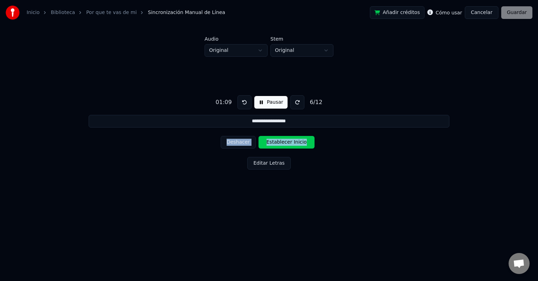
click at [303, 141] on button "Establecer Inicio" at bounding box center [286, 142] width 56 height 13
click at [303, 141] on button "Establecer Fin" at bounding box center [286, 142] width 56 height 13
click at [303, 141] on button "Establecer Inicio" at bounding box center [286, 142] width 56 height 13
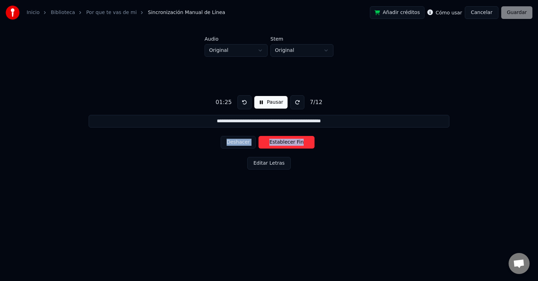
click at [303, 141] on button "Establecer Fin" at bounding box center [286, 142] width 56 height 13
click at [303, 141] on button "Establecer Inicio" at bounding box center [286, 142] width 56 height 13
click at [303, 141] on button "Establecer Fin" at bounding box center [286, 142] width 56 height 13
click at [303, 141] on button "Establecer Inicio" at bounding box center [286, 142] width 56 height 13
click at [303, 141] on button "Establecer Fin" at bounding box center [286, 142] width 56 height 13
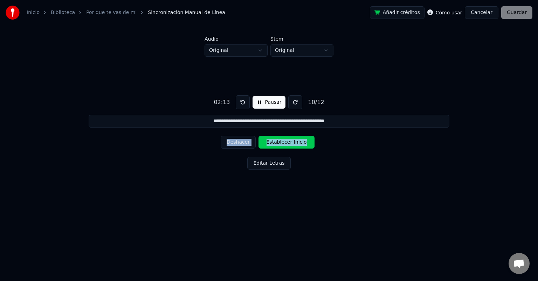
click at [303, 141] on button "Establecer Inicio" at bounding box center [286, 142] width 56 height 13
click at [303, 141] on button "Establecer Fin" at bounding box center [286, 142] width 56 height 13
click at [303, 141] on button "Establecer Inicio" at bounding box center [286, 142] width 56 height 13
click at [303, 141] on button "Establecer Fin" at bounding box center [286, 142] width 56 height 13
type input "**********"
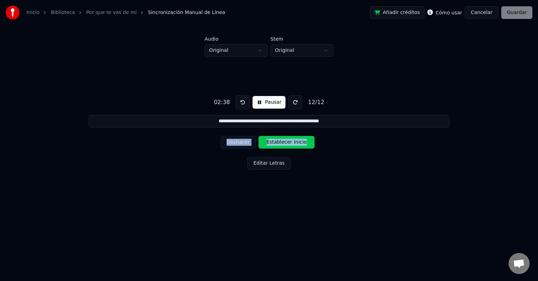
click at [303, 141] on button "Establecer Inicio" at bounding box center [286, 142] width 56 height 13
click at [303, 141] on button "Establecer Fin" at bounding box center [286, 142] width 56 height 13
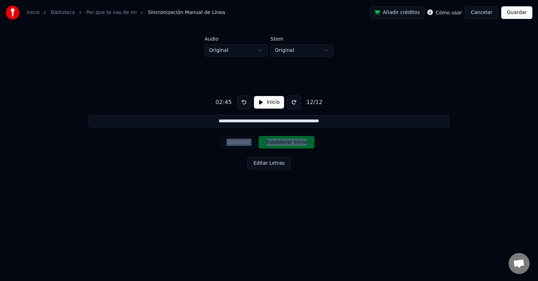
click at [517, 11] on button "Guardar" at bounding box center [516, 12] width 31 height 13
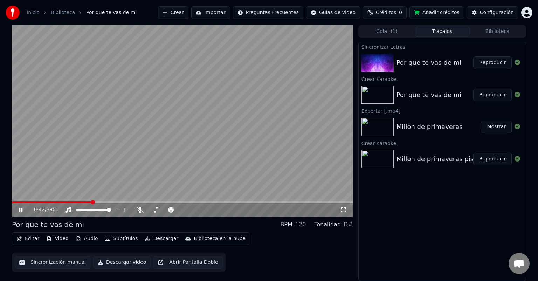
click at [76, 202] on span at bounding box center [52, 201] width 80 height 1
click at [76, 202] on span at bounding box center [50, 201] width 76 height 1
click at [83, 201] on span at bounding box center [182, 201] width 341 height 1
click at [81, 201] on span at bounding box center [49, 201] width 74 height 1
click at [81, 201] on span at bounding box center [47, 201] width 70 height 1
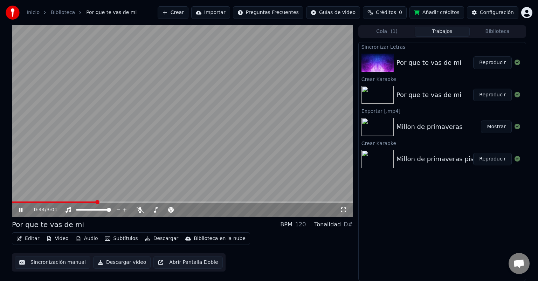
click at [116, 238] on button "Subtítulos" at bounding box center [121, 239] width 39 height 10
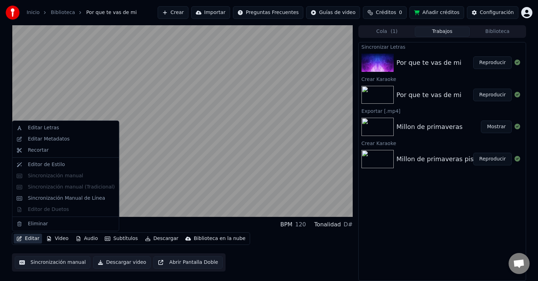
click at [26, 239] on button "Editar" at bounding box center [28, 239] width 28 height 10
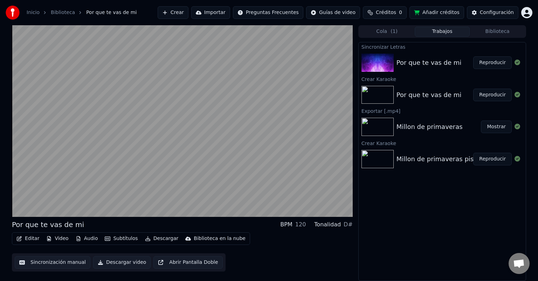
click at [26, 239] on button "Editar" at bounding box center [28, 239] width 28 height 10
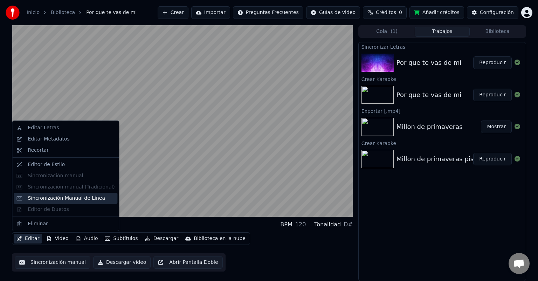
click at [55, 198] on div "Sincronización Manual de Línea" at bounding box center [66, 198] width 77 height 7
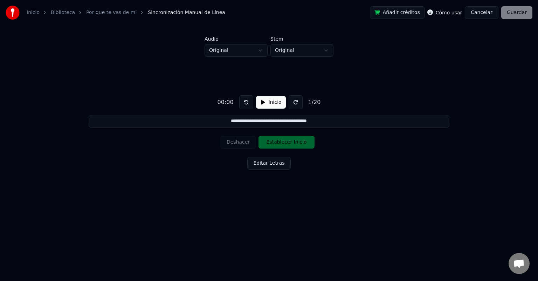
click at [290, 101] on button at bounding box center [296, 102] width 14 height 14
click at [244, 102] on button at bounding box center [246, 102] width 14 height 14
click at [254, 168] on button "Editar Letras" at bounding box center [268, 163] width 43 height 13
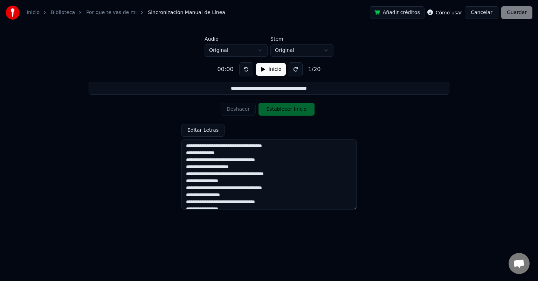
click at [265, 72] on button "Inicio" at bounding box center [271, 69] width 30 height 13
click at [214, 126] on button "Editar Letras" at bounding box center [202, 130] width 43 height 13
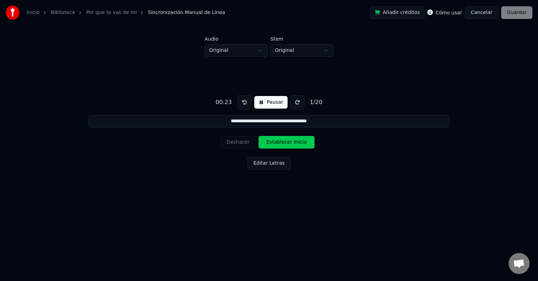
click at [278, 142] on button "Establecer Inicio" at bounding box center [286, 142] width 56 height 13
click at [239, 103] on button at bounding box center [244, 102] width 14 height 14
click at [275, 143] on button "Establecer Inicio" at bounding box center [286, 142] width 56 height 13
click at [242, 101] on button at bounding box center [244, 102] width 14 height 14
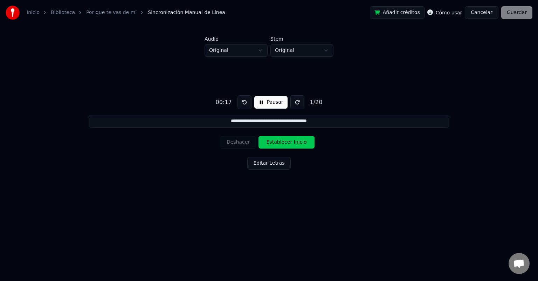
click at [242, 101] on button at bounding box center [244, 102] width 14 height 14
click at [277, 142] on button "Establecer Inicio" at bounding box center [286, 142] width 56 height 13
click at [277, 142] on button "Establecer Fin" at bounding box center [286, 142] width 56 height 13
click at [277, 142] on button "Establecer Inicio" at bounding box center [286, 142] width 56 height 13
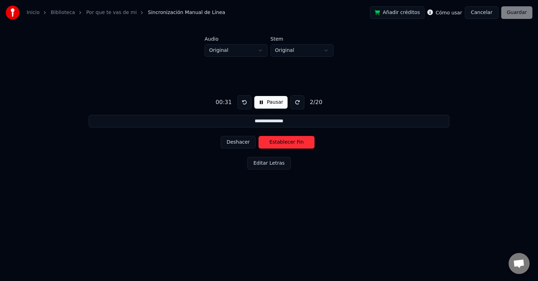
click at [277, 142] on button "Establecer Fin" at bounding box center [286, 142] width 56 height 13
click at [277, 142] on button "Establecer Inicio" at bounding box center [286, 142] width 56 height 13
click at [239, 141] on button "Deshacer" at bounding box center [238, 142] width 35 height 13
click at [244, 102] on button at bounding box center [244, 102] width 14 height 14
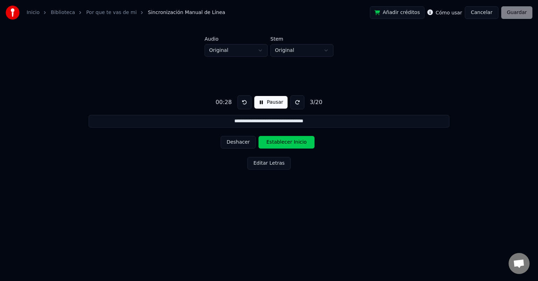
click at [244, 102] on button at bounding box center [244, 102] width 14 height 14
click at [279, 141] on button "Establecer Inicio" at bounding box center [286, 142] width 56 height 13
click at [236, 146] on button "Deshacer" at bounding box center [238, 142] width 35 height 13
click at [242, 102] on button at bounding box center [244, 102] width 14 height 14
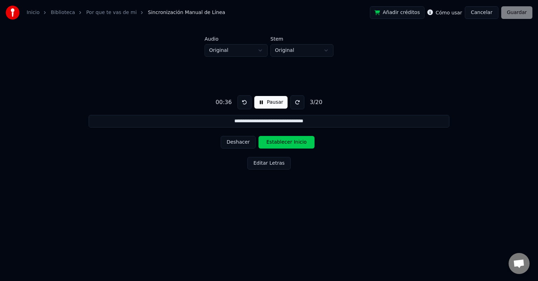
click at [284, 142] on button "Establecer Inicio" at bounding box center [286, 142] width 56 height 13
click at [284, 142] on button "Establecer Fin" at bounding box center [286, 142] width 56 height 13
click at [284, 142] on button "Establecer Inicio" at bounding box center [286, 142] width 56 height 13
click at [284, 142] on button "Establecer Fin" at bounding box center [286, 142] width 56 height 13
click at [284, 142] on button "Establecer Inicio" at bounding box center [286, 142] width 56 height 13
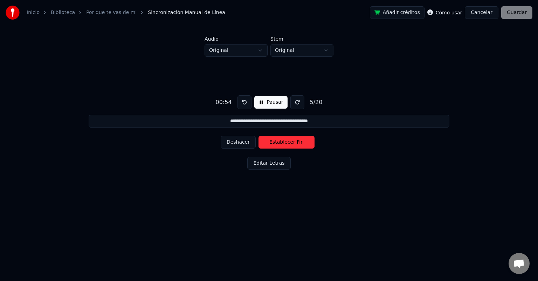
click at [238, 106] on button at bounding box center [244, 102] width 14 height 14
click at [239, 142] on button "Deshacer" at bounding box center [238, 142] width 35 height 13
click at [273, 143] on button "Establecer Fin" at bounding box center [286, 142] width 56 height 13
click at [273, 143] on button "Establecer Inicio" at bounding box center [286, 142] width 56 height 13
click at [273, 143] on button "Establecer Fin" at bounding box center [286, 142] width 56 height 13
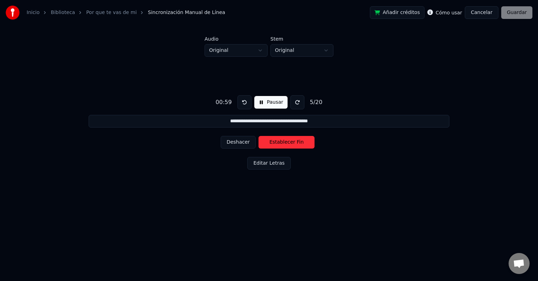
type input "**********"
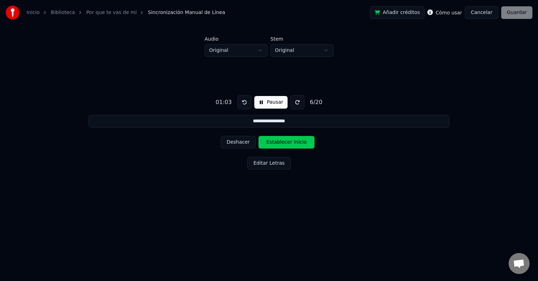
click at [238, 105] on button at bounding box center [244, 102] width 14 height 14
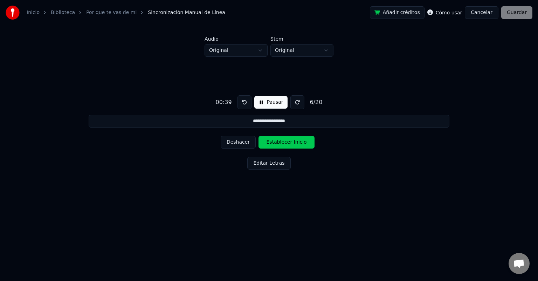
click at [238, 105] on button at bounding box center [244, 102] width 14 height 14
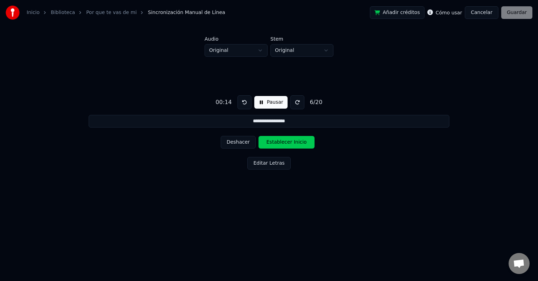
click at [238, 105] on button at bounding box center [244, 102] width 14 height 14
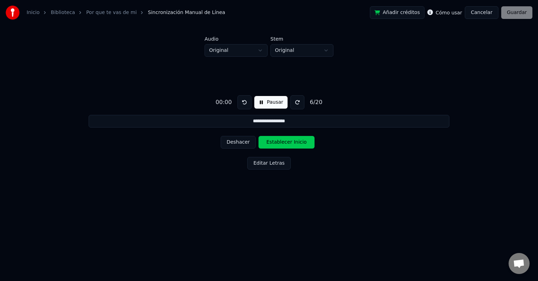
click at [257, 104] on button "Pausar" at bounding box center [270, 102] width 33 height 13
click at [268, 165] on button "Editar Letras" at bounding box center [268, 163] width 43 height 13
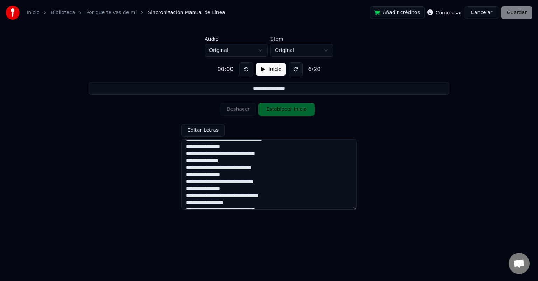
scroll to position [49, 0]
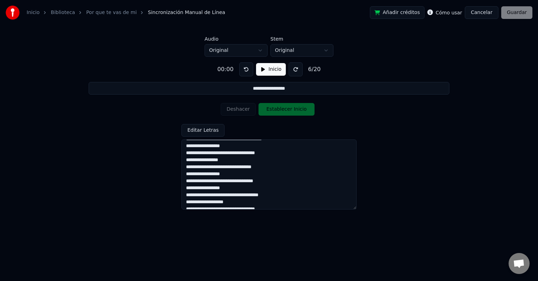
click at [181, 124] on button "Editar Letras" at bounding box center [202, 130] width 43 height 13
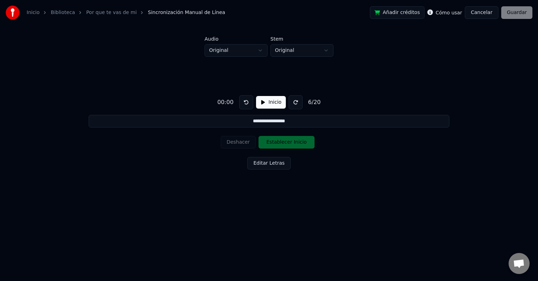
click at [247, 157] on button "Editar Letras" at bounding box center [268, 163] width 43 height 13
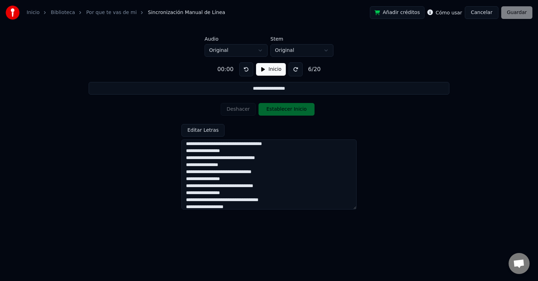
scroll to position [46, 0]
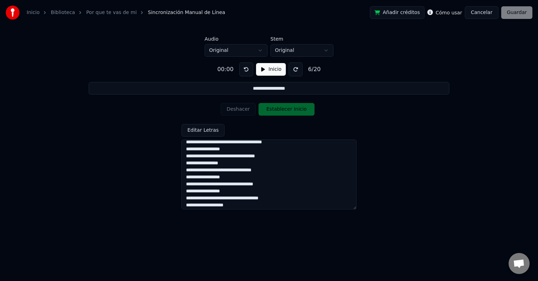
click at [205, 185] on textarea "**********" at bounding box center [268, 174] width 175 height 70
click at [214, 206] on textarea "**********" at bounding box center [268, 174] width 175 height 70
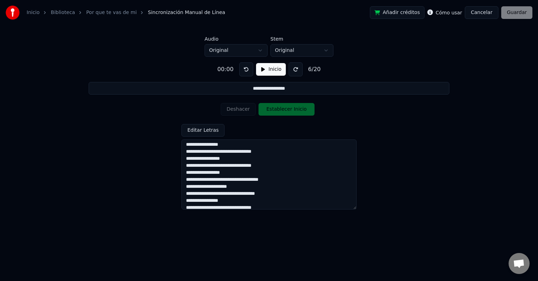
scroll to position [76, 0]
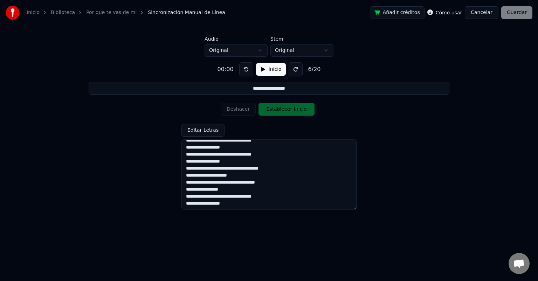
type textarea "**********"
click at [272, 74] on button "Inicio" at bounding box center [271, 69] width 30 height 13
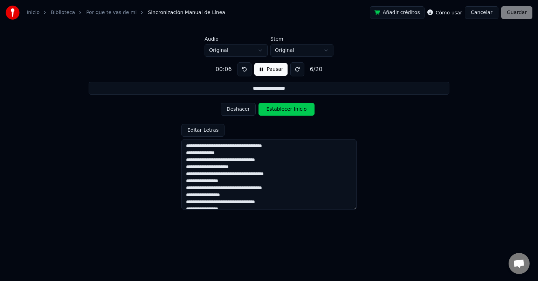
click at [243, 69] on button at bounding box center [244, 69] width 14 height 14
click at [242, 107] on button "Deshacer" at bounding box center [238, 109] width 35 height 13
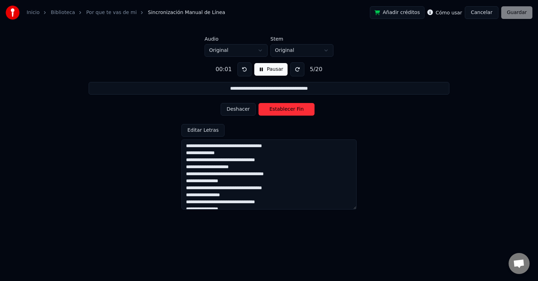
click at [242, 107] on button "Deshacer" at bounding box center [238, 109] width 35 height 13
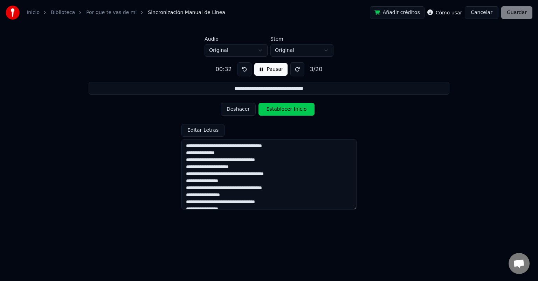
click at [242, 107] on button "Deshacer" at bounding box center [238, 109] width 35 height 13
click at [242, 107] on div "Deshacer Establecer Inicio" at bounding box center [269, 109] width 97 height 18
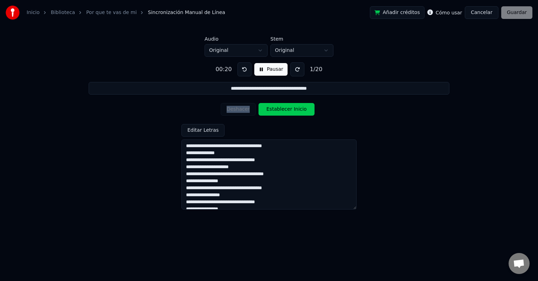
click at [242, 107] on div "Deshacer Establecer Inicio" at bounding box center [269, 109] width 97 height 18
click at [274, 111] on button "Establecer Inicio" at bounding box center [286, 109] width 56 height 13
click at [274, 111] on button "Establecer Fin" at bounding box center [286, 109] width 56 height 13
click at [274, 111] on button "Establecer Inicio" at bounding box center [286, 109] width 56 height 13
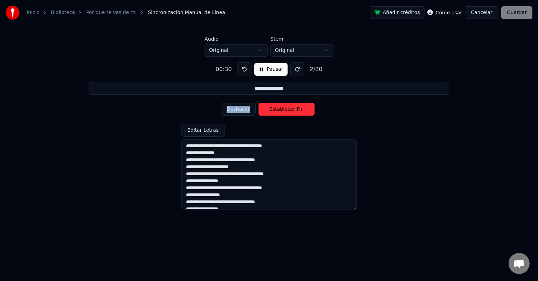
click at [244, 65] on button at bounding box center [244, 69] width 14 height 14
click at [238, 111] on button "Deshacer" at bounding box center [238, 109] width 35 height 13
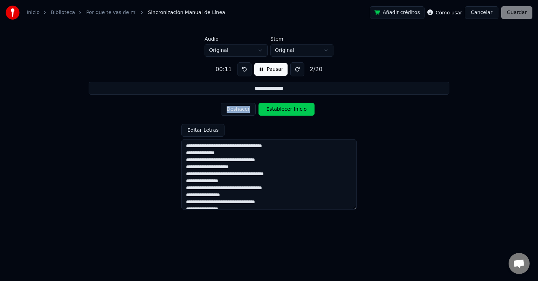
type input "**********"
click at [238, 111] on button "Deshacer" at bounding box center [238, 109] width 35 height 13
click at [238, 111] on div "Deshacer Establecer Inicio" at bounding box center [269, 109] width 97 height 18
click at [241, 65] on button at bounding box center [244, 69] width 14 height 14
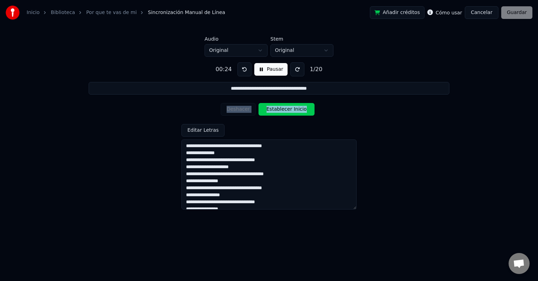
click at [273, 110] on button "Establecer Inicio" at bounding box center [286, 109] width 56 height 13
click at [273, 110] on button "Establecer Fin" at bounding box center [286, 109] width 56 height 13
click at [273, 110] on button "Establecer Inicio" at bounding box center [286, 109] width 56 height 13
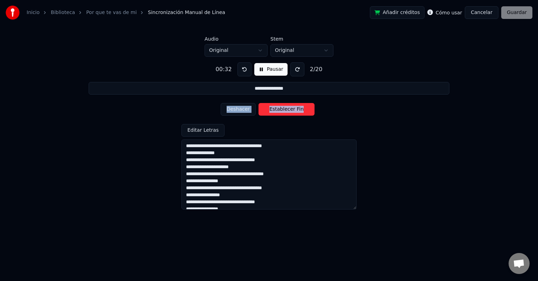
click at [273, 110] on button "Establecer Fin" at bounding box center [286, 109] width 56 height 13
click at [273, 110] on button "Establecer Inicio" at bounding box center [286, 109] width 56 height 13
click at [273, 110] on button "Establecer Fin" at bounding box center [286, 109] width 56 height 13
click at [273, 110] on button "Establecer Inicio" at bounding box center [286, 109] width 56 height 13
click at [273, 110] on button "Establecer Fin" at bounding box center [286, 109] width 56 height 13
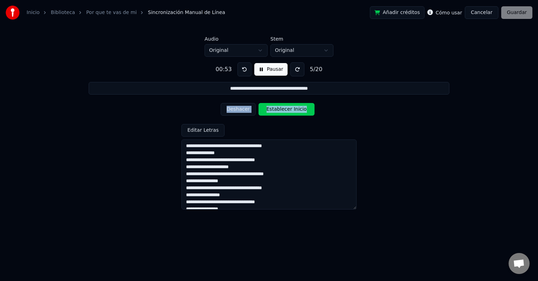
click at [273, 110] on button "Establecer Inicio" at bounding box center [286, 109] width 56 height 13
click at [273, 110] on button "Establecer Fin" at bounding box center [286, 109] width 56 height 13
click at [273, 110] on button "Establecer Inicio" at bounding box center [286, 109] width 56 height 13
click at [273, 110] on button "Establecer Fin" at bounding box center [286, 109] width 56 height 13
click at [273, 110] on button "Establecer Inicio" at bounding box center [286, 109] width 56 height 13
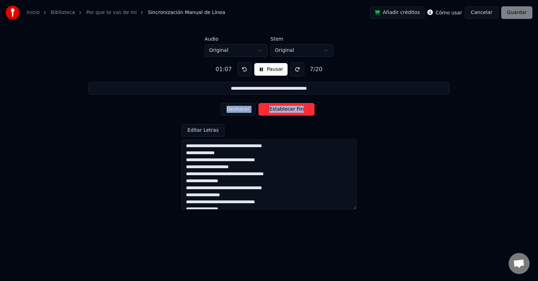
click at [273, 110] on button "Establecer Fin" at bounding box center [286, 109] width 56 height 13
click at [273, 110] on button "Establecer Inicio" at bounding box center [286, 109] width 56 height 13
click at [244, 67] on button at bounding box center [244, 69] width 14 height 14
click at [237, 112] on button "Deshacer" at bounding box center [238, 109] width 35 height 13
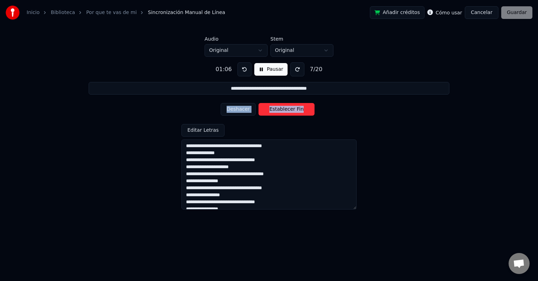
click at [237, 112] on button "Deshacer" at bounding box center [238, 109] width 35 height 13
click at [274, 110] on button "Establecer Inicio" at bounding box center [286, 109] width 56 height 13
click at [274, 110] on button "Establecer Fin" at bounding box center [286, 109] width 56 height 13
click at [274, 110] on button "Establecer Inicio" at bounding box center [286, 109] width 56 height 13
click at [274, 110] on button "Establecer Fin" at bounding box center [286, 109] width 56 height 13
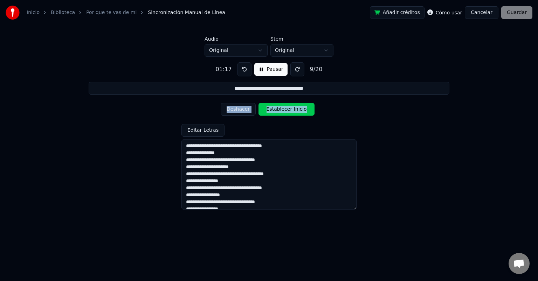
click at [274, 110] on button "Establecer Inicio" at bounding box center [286, 109] width 56 height 13
click at [274, 110] on button "Establecer Fin" at bounding box center [286, 109] width 56 height 13
click at [274, 110] on button "Establecer Inicio" at bounding box center [286, 109] width 56 height 13
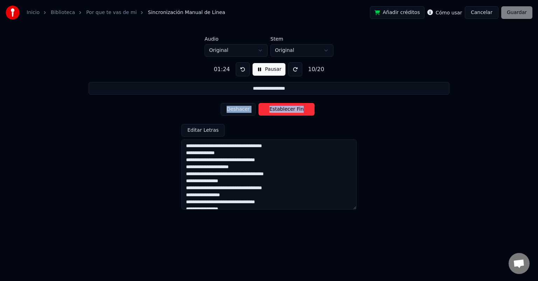
click at [229, 113] on button "Deshacer" at bounding box center [238, 109] width 35 height 13
click at [237, 112] on button "Deshacer" at bounding box center [238, 109] width 35 height 13
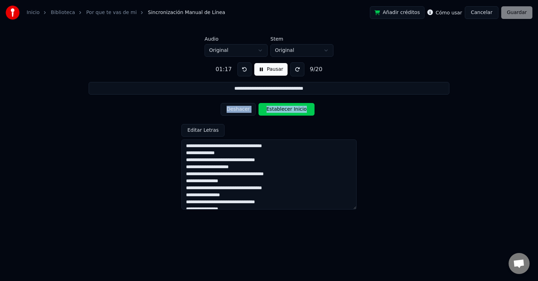
click at [273, 108] on button "Establecer Inicio" at bounding box center [286, 109] width 56 height 13
click at [273, 108] on button "Establecer Fin" at bounding box center [286, 109] width 56 height 13
click at [273, 108] on button "Establecer Inicio" at bounding box center [286, 109] width 56 height 13
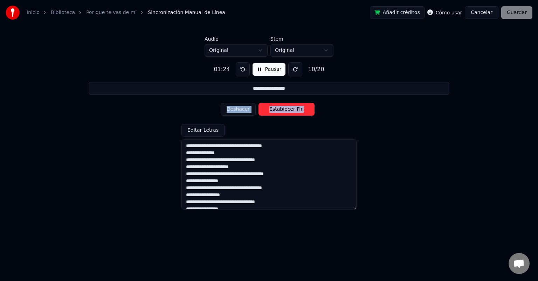
click at [273, 108] on button "Establecer Fin" at bounding box center [286, 109] width 56 height 13
click at [273, 108] on button "Establecer Inicio" at bounding box center [286, 109] width 56 height 13
click at [273, 108] on button "Establecer Fin" at bounding box center [286, 109] width 56 height 13
click at [273, 108] on button "Establecer Inicio" at bounding box center [286, 109] width 56 height 13
click at [234, 112] on button "Deshacer" at bounding box center [238, 109] width 35 height 13
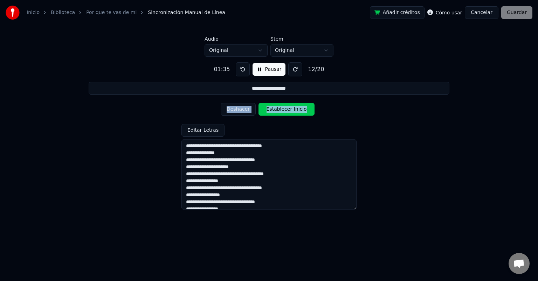
click at [236, 108] on button "Deshacer" at bounding box center [238, 109] width 35 height 13
click at [244, 105] on button "Deshacer" at bounding box center [238, 109] width 35 height 13
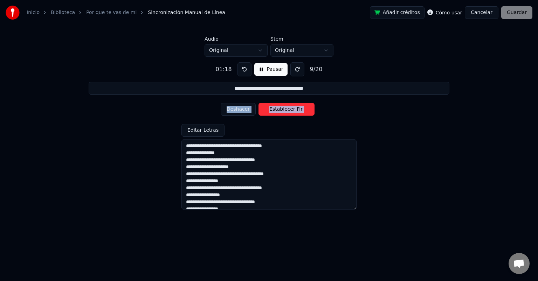
click at [244, 105] on button "Deshacer" at bounding box center [238, 109] width 35 height 13
click at [272, 109] on button "Establecer Inicio" at bounding box center [286, 109] width 56 height 13
click at [272, 109] on button "Establecer Fin" at bounding box center [286, 109] width 56 height 13
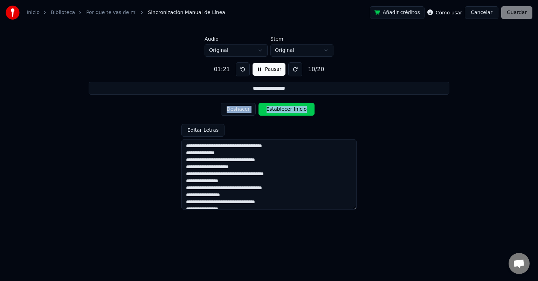
click at [272, 109] on button "Establecer Inicio" at bounding box center [286, 109] width 56 height 13
click at [272, 109] on button "Establecer Fin" at bounding box center [286, 109] width 56 height 13
click at [272, 109] on button "Establecer Inicio" at bounding box center [286, 109] width 56 height 13
click at [272, 109] on button "Establecer Fin" at bounding box center [286, 109] width 56 height 13
click at [272, 109] on button "Establecer Inicio" at bounding box center [286, 109] width 56 height 13
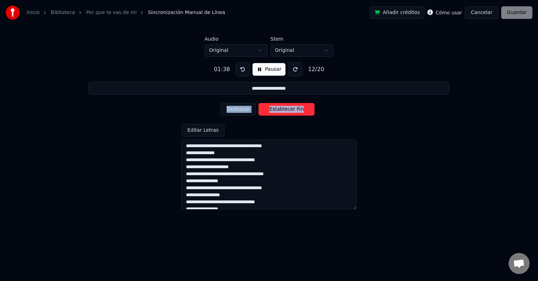
click at [272, 109] on button "Establecer Fin" at bounding box center [286, 109] width 56 height 13
type input "**********"
click at [282, 109] on button "Establecer Inicio" at bounding box center [286, 109] width 56 height 13
click at [282, 109] on button "Establecer Fin" at bounding box center [286, 109] width 56 height 13
click at [282, 109] on button "Establecer Inicio" at bounding box center [286, 109] width 56 height 13
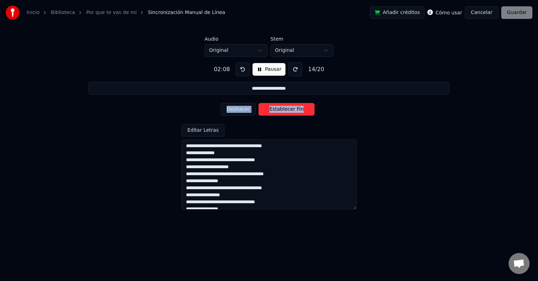
click at [282, 109] on button "Establecer Fin" at bounding box center [286, 109] width 56 height 13
click at [282, 109] on button "Establecer Inicio" at bounding box center [286, 109] width 56 height 13
click at [282, 109] on button "Establecer Fin" at bounding box center [286, 109] width 56 height 13
click at [282, 109] on button "Establecer Inicio" at bounding box center [286, 109] width 56 height 13
click at [282, 109] on button "Establecer Fin" at bounding box center [286, 109] width 56 height 13
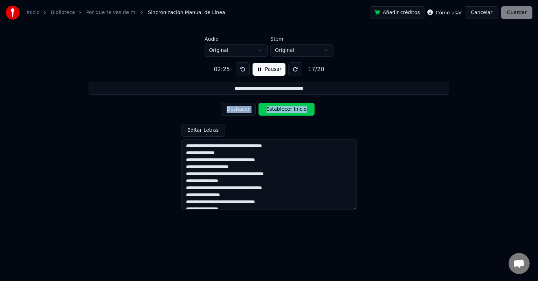
click at [282, 109] on button "Establecer Inicio" at bounding box center [286, 109] width 56 height 13
click at [282, 109] on button "Establecer Fin" at bounding box center [286, 109] width 56 height 13
click at [282, 109] on button "Establecer Inicio" at bounding box center [286, 109] width 56 height 13
click at [282, 109] on button "Establecer Fin" at bounding box center [286, 109] width 56 height 13
click at [282, 109] on button "Establecer Inicio" at bounding box center [286, 109] width 56 height 13
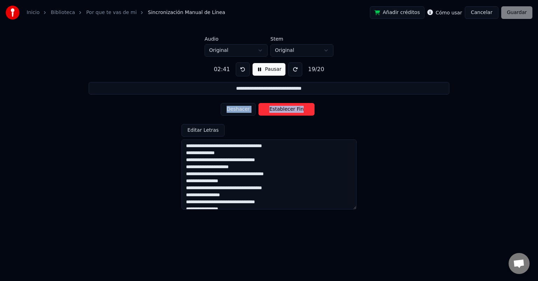
click at [282, 109] on button "Establecer Fin" at bounding box center [286, 109] width 56 height 13
type input "**********"
click at [282, 109] on button "Establecer Inicio" at bounding box center [286, 109] width 56 height 13
click at [282, 109] on button "Establecer Fin" at bounding box center [286, 109] width 56 height 13
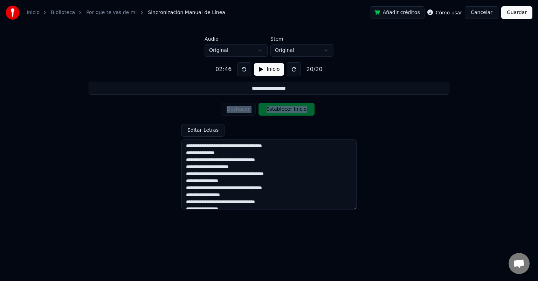
click at [521, 13] on button "Guardar" at bounding box center [516, 12] width 31 height 13
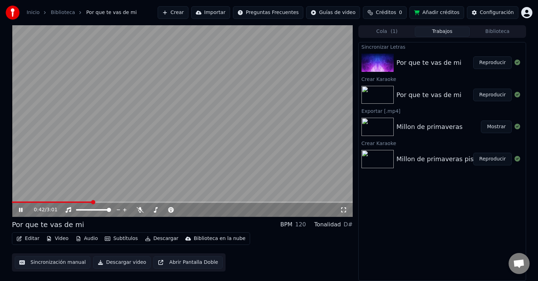
click at [85, 202] on span at bounding box center [52, 201] width 80 height 1
click at [77, 202] on span at bounding box center [49, 201] width 75 height 1
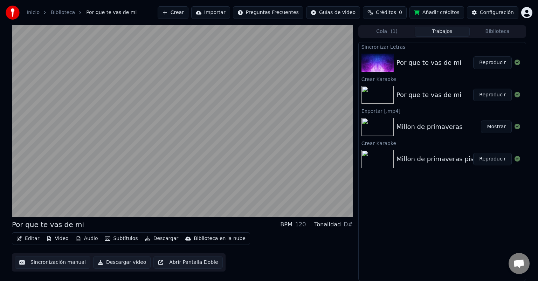
click at [112, 264] on button "Descargar video" at bounding box center [121, 262] width 57 height 13
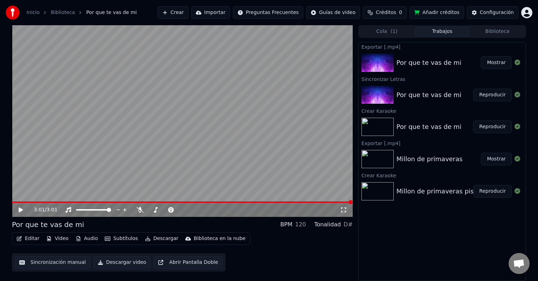
click at [489, 62] on button "Mostrar" at bounding box center [496, 62] width 31 height 13
click at [28, 237] on button "Editar" at bounding box center [28, 239] width 28 height 10
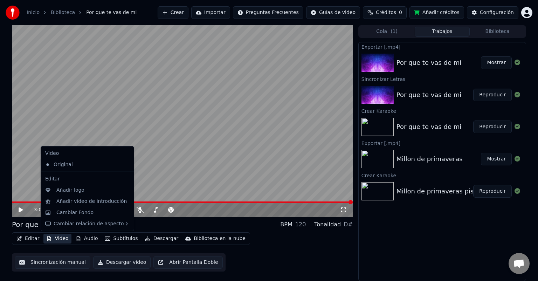
drag, startPoint x: 56, startPoint y: 197, endPoint x: 63, endPoint y: 235, distance: 38.9
click at [70, 212] on div "Cambiar Fondo" at bounding box center [74, 212] width 37 height 7
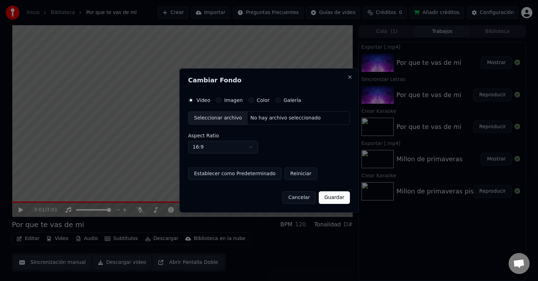
click at [212, 117] on div "Seleccionar archivo" at bounding box center [217, 118] width 59 height 13
click at [230, 101] on label "Imagen" at bounding box center [233, 100] width 19 height 5
click at [221, 101] on button "Imagen" at bounding box center [219, 100] width 6 height 6
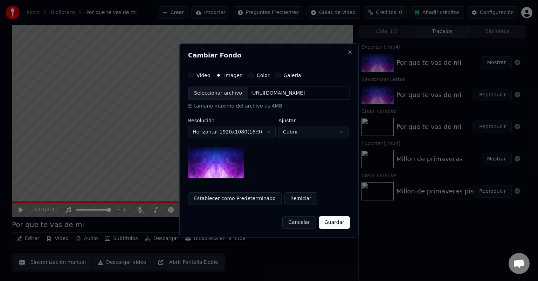
click at [217, 91] on div "Seleccionar archivo" at bounding box center [217, 93] width 59 height 13
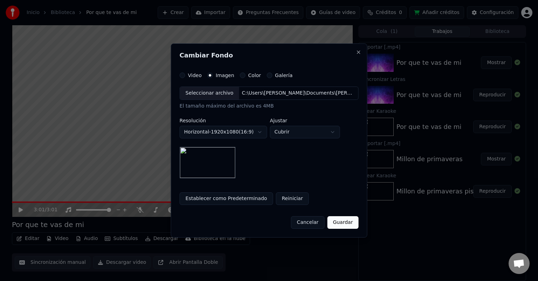
click at [335, 221] on button "Guardar" at bounding box center [342, 222] width 31 height 13
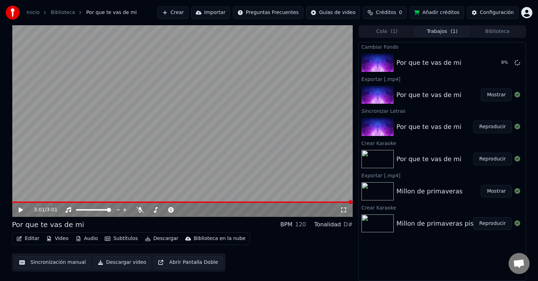
click at [112, 239] on button "Subtítulos" at bounding box center [121, 239] width 39 height 10
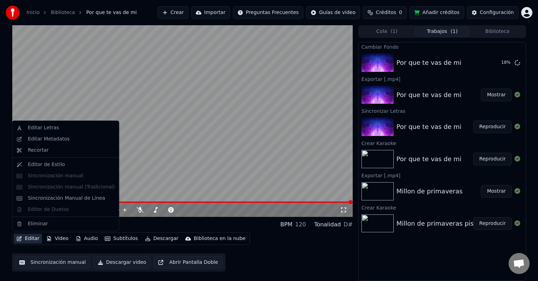
click at [22, 240] on button "Editar" at bounding box center [28, 239] width 28 height 10
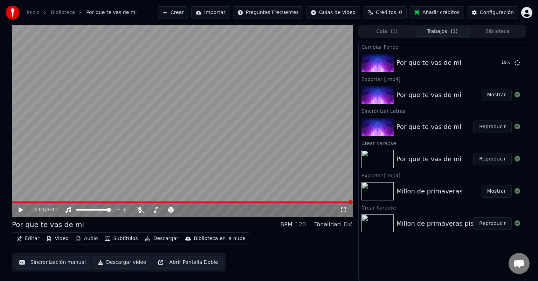
click at [22, 240] on button "Editar" at bounding box center [28, 239] width 28 height 10
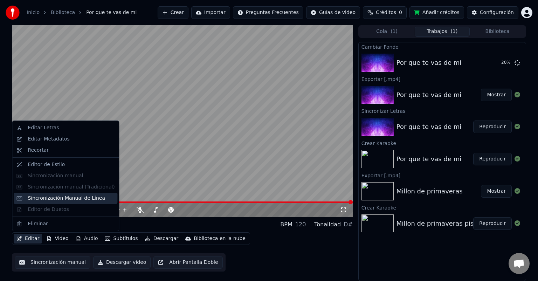
click at [69, 196] on div "Sincronización Manual de Línea" at bounding box center [66, 198] width 77 height 7
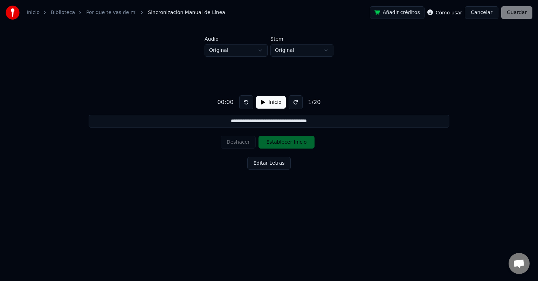
click at [263, 104] on button "Inicio" at bounding box center [271, 102] width 30 height 13
click at [281, 143] on button "Establecer Inicio" at bounding box center [286, 142] width 56 height 13
click at [281, 143] on button "Establecer Fin" at bounding box center [286, 142] width 56 height 13
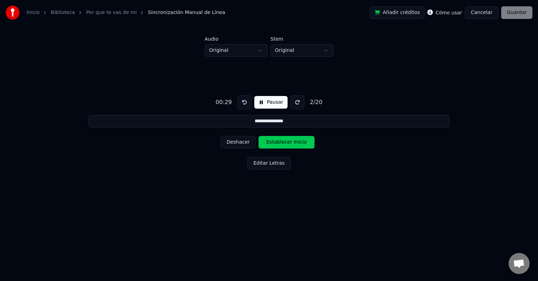
click at [281, 143] on button "Establecer Inicio" at bounding box center [286, 142] width 56 height 13
click at [281, 143] on button "Establecer Fin" at bounding box center [286, 142] width 56 height 13
click at [238, 142] on button "Deshacer" at bounding box center [238, 142] width 35 height 13
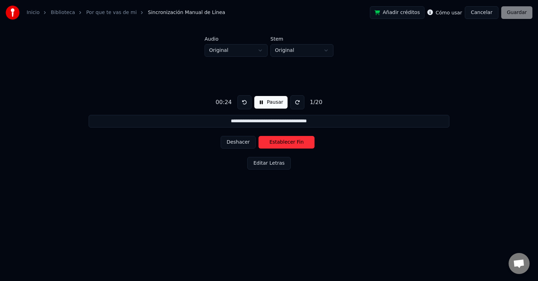
click at [238, 142] on button "Deshacer" at bounding box center [238, 142] width 35 height 13
click at [238, 142] on div "Deshacer Establecer Inicio" at bounding box center [269, 142] width 97 height 18
click at [241, 103] on button at bounding box center [244, 102] width 14 height 14
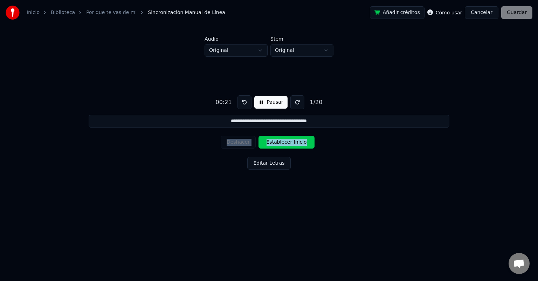
click at [241, 103] on button at bounding box center [244, 102] width 14 height 14
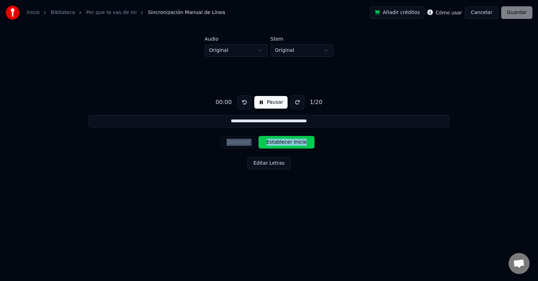
click at [261, 101] on button "Pausar" at bounding box center [270, 102] width 33 height 13
click at [261, 101] on button "Inicio" at bounding box center [271, 102] width 30 height 13
click at [261, 101] on button "Pausar" at bounding box center [270, 102] width 33 height 13
click at [261, 101] on button "Inicio" at bounding box center [271, 102] width 30 height 13
click at [281, 142] on button "Establecer Inicio" at bounding box center [286, 142] width 56 height 13
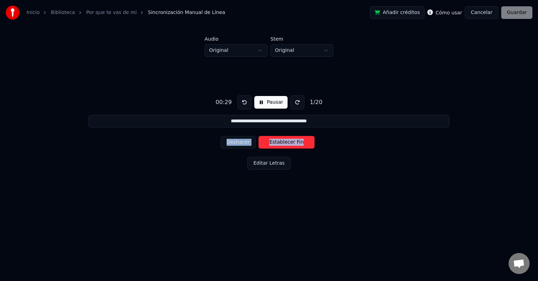
click at [281, 142] on button "Establecer Fin" at bounding box center [286, 142] width 56 height 13
click at [281, 142] on button "Establecer Inicio" at bounding box center [286, 142] width 56 height 13
click at [281, 142] on button "Establecer Fin" at bounding box center [286, 142] width 56 height 13
type input "**********"
click at [245, 141] on button "Deshacer" at bounding box center [238, 142] width 35 height 13
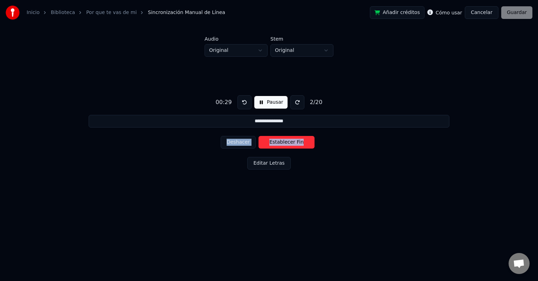
click at [245, 141] on button "Deshacer" at bounding box center [238, 142] width 35 height 13
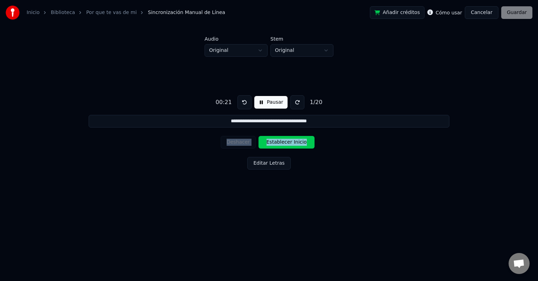
click at [245, 141] on div "Deshacer Establecer Inicio" at bounding box center [269, 142] width 97 height 18
click at [276, 142] on button "Establecer Inicio" at bounding box center [286, 142] width 56 height 13
click at [276, 142] on button "Establecer Fin" at bounding box center [286, 142] width 56 height 13
click at [276, 142] on button "Establecer Inicio" at bounding box center [286, 142] width 56 height 13
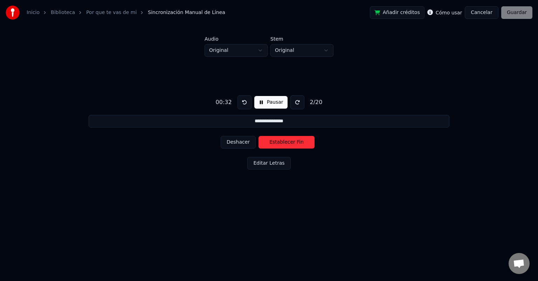
click at [276, 142] on button "Establecer Fin" at bounding box center [286, 142] width 56 height 13
click at [244, 103] on button at bounding box center [244, 102] width 14 height 14
click at [275, 145] on button "Establecer Inicio" at bounding box center [286, 142] width 56 height 13
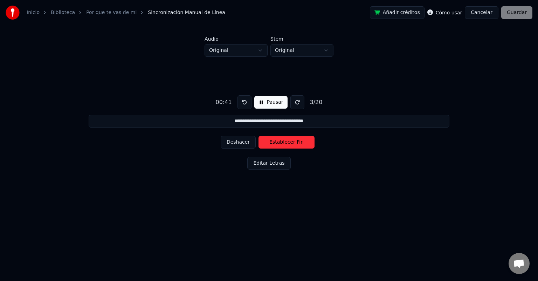
click at [275, 145] on button "Establecer Fin" at bounding box center [286, 142] width 56 height 13
click at [275, 145] on button "Establecer Inicio" at bounding box center [286, 142] width 56 height 13
click at [275, 145] on button "Establecer Fin" at bounding box center [286, 142] width 56 height 13
click at [283, 140] on button "Establecer Inicio" at bounding box center [286, 142] width 56 height 13
click at [283, 140] on button "Establecer Fin" at bounding box center [286, 142] width 56 height 13
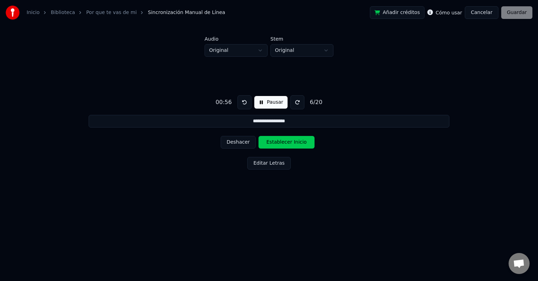
click at [283, 140] on button "Establecer Inicio" at bounding box center [286, 142] width 56 height 13
click at [283, 140] on button "Establecer Fin" at bounding box center [286, 142] width 56 height 13
click at [283, 140] on button "Establecer Inicio" at bounding box center [286, 142] width 56 height 13
click at [283, 140] on button "Establecer Fin" at bounding box center [286, 142] width 56 height 13
click at [283, 140] on button "Establecer Inicio" at bounding box center [286, 142] width 56 height 13
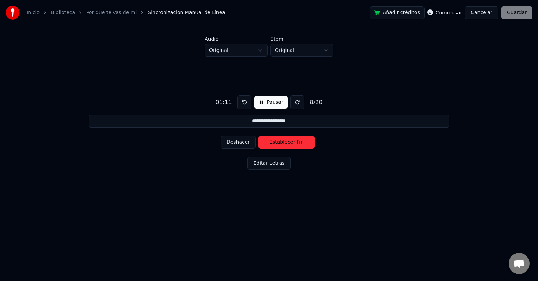
click at [233, 145] on button "Deshacer" at bounding box center [238, 142] width 35 height 13
click at [237, 149] on div "Deshacer Establecer Inicio" at bounding box center [269, 142] width 97 height 18
click at [236, 139] on button "Deshacer" at bounding box center [238, 142] width 35 height 13
click at [274, 140] on button "Establecer Inicio" at bounding box center [286, 142] width 56 height 13
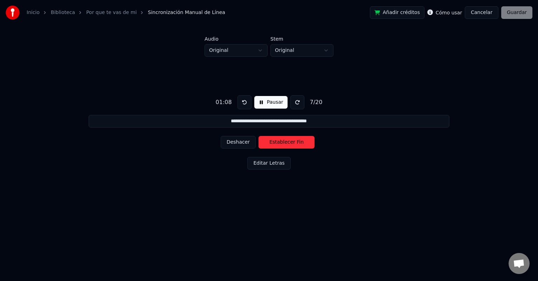
click at [274, 140] on button "Establecer Fin" at bounding box center [286, 142] width 56 height 13
click at [274, 140] on button "Establecer Inicio" at bounding box center [286, 142] width 56 height 13
click at [274, 140] on button "Establecer Fin" at bounding box center [286, 142] width 56 height 13
click at [274, 143] on button "Establecer Inicio" at bounding box center [286, 142] width 56 height 13
click at [274, 143] on button "Establecer Fin" at bounding box center [286, 142] width 56 height 13
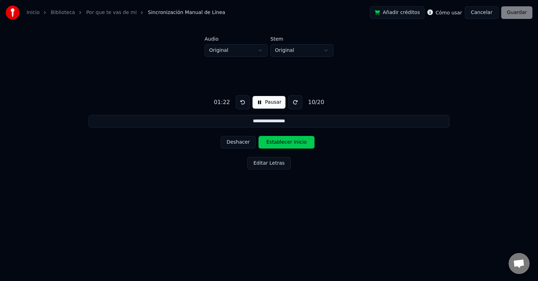
click at [274, 143] on button "Establecer Inicio" at bounding box center [286, 142] width 56 height 13
click at [274, 143] on button "Establecer Fin" at bounding box center [286, 142] width 56 height 13
click at [274, 143] on button "Establecer Inicio" at bounding box center [286, 142] width 56 height 13
click at [274, 143] on button "Establecer Fin" at bounding box center [286, 142] width 56 height 13
click at [274, 143] on button "Establecer Inicio" at bounding box center [286, 142] width 56 height 13
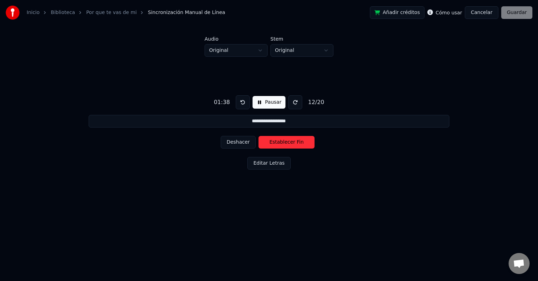
click at [274, 143] on button "Establecer Fin" at bounding box center [286, 142] width 56 height 13
click at [242, 100] on button at bounding box center [243, 102] width 14 height 14
click at [237, 139] on button "Deshacer" at bounding box center [238, 142] width 35 height 13
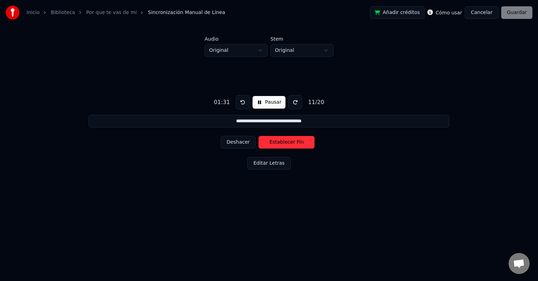
click at [237, 139] on button "Deshacer" at bounding box center [238, 142] width 35 height 13
click at [274, 139] on button "Establecer Inicio" at bounding box center [286, 142] width 56 height 13
click at [238, 141] on button "Deshacer" at bounding box center [238, 142] width 35 height 13
click at [291, 140] on button "Establecer Inicio" at bounding box center [286, 142] width 56 height 13
click at [291, 140] on button "Establecer Fin" at bounding box center [286, 142] width 56 height 13
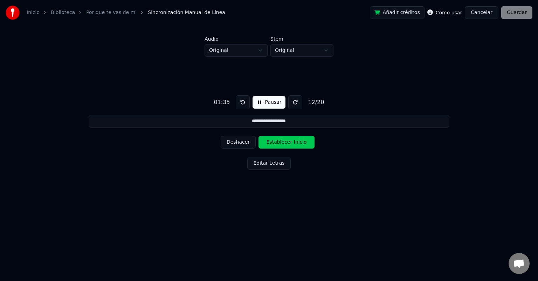
click at [291, 140] on button "Establecer Inicio" at bounding box center [286, 142] width 56 height 13
click at [291, 140] on button "Establecer Fin" at bounding box center [286, 142] width 56 height 13
click at [283, 140] on button "Establecer Inicio" at bounding box center [286, 142] width 56 height 13
click at [283, 140] on button "Establecer Fin" at bounding box center [286, 142] width 56 height 13
click at [283, 140] on button "Establecer Inicio" at bounding box center [286, 142] width 56 height 13
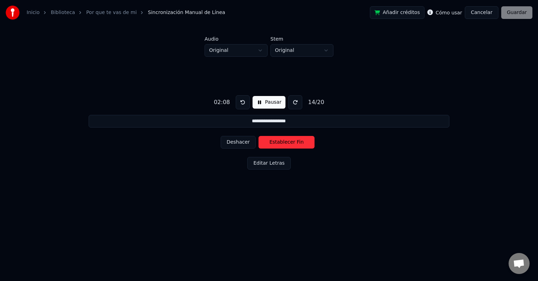
click at [283, 140] on button "Establecer Fin" at bounding box center [286, 142] width 56 height 13
click at [283, 140] on button "Establecer Inicio" at bounding box center [286, 142] width 56 height 13
click at [283, 140] on button "Establecer Fin" at bounding box center [286, 142] width 56 height 13
click at [283, 140] on button "Establecer Inicio" at bounding box center [286, 142] width 56 height 13
click at [283, 140] on button "Establecer Fin" at bounding box center [286, 142] width 56 height 13
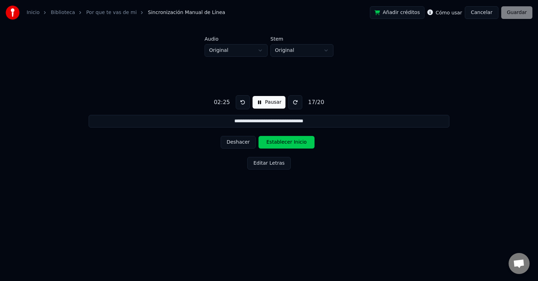
click at [283, 140] on button "Establecer Inicio" at bounding box center [286, 142] width 56 height 13
click at [283, 140] on button "Establecer Fin" at bounding box center [286, 142] width 56 height 13
click at [283, 140] on button "Establecer Inicio" at bounding box center [286, 142] width 56 height 13
click at [283, 140] on button "Establecer Fin" at bounding box center [286, 142] width 56 height 13
click at [283, 140] on button "Establecer Inicio" at bounding box center [286, 142] width 56 height 13
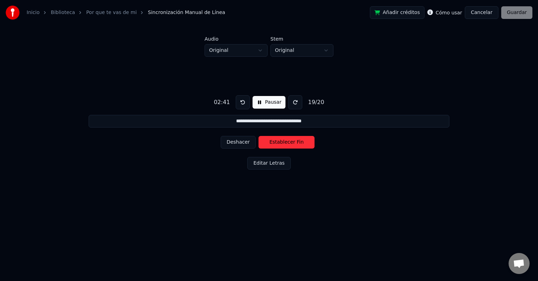
click at [283, 140] on button "Establecer Fin" at bounding box center [286, 142] width 56 height 13
type input "**********"
click at [283, 140] on button "Establecer Inicio" at bounding box center [286, 142] width 56 height 13
click at [283, 140] on button "Establecer Fin" at bounding box center [286, 142] width 56 height 13
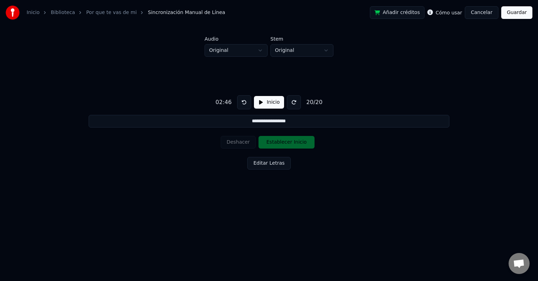
click at [519, 14] on button "Guardar" at bounding box center [516, 12] width 31 height 13
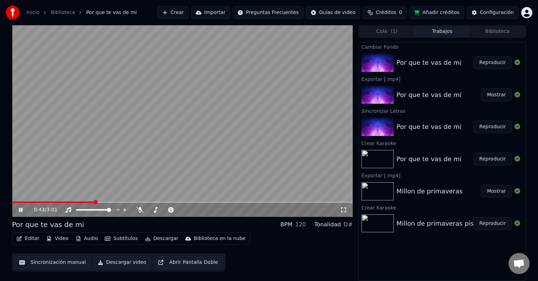
click at [88, 202] on span at bounding box center [53, 201] width 83 height 1
click at [80, 201] on video at bounding box center [182, 121] width 341 height 192
click at [343, 209] on icon at bounding box center [343, 210] width 7 height 6
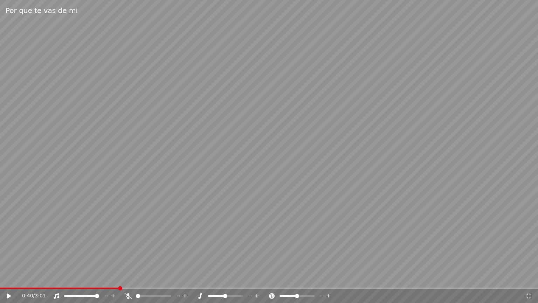
click at [9, 281] on icon at bounding box center [14, 296] width 16 height 6
click at [294, 281] on span at bounding box center [295, 295] width 4 height 4
click at [122, 281] on video at bounding box center [269, 151] width 538 height 303
click at [113, 281] on video at bounding box center [269, 151] width 538 height 303
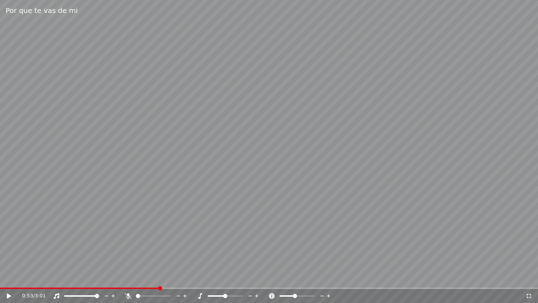
click at [110, 281] on span at bounding box center [79, 287] width 159 height 1
click at [7, 281] on icon at bounding box center [9, 295] width 4 height 5
click at [108, 281] on video at bounding box center [269, 151] width 538 height 303
click at [91, 281] on video at bounding box center [269, 151] width 538 height 303
click at [90, 281] on span at bounding box center [59, 287] width 118 height 1
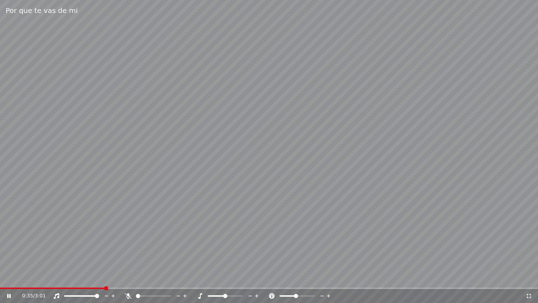
click at [296, 281] on span at bounding box center [296, 295] width 4 height 4
click at [297, 281] on span at bounding box center [297, 295] width 4 height 4
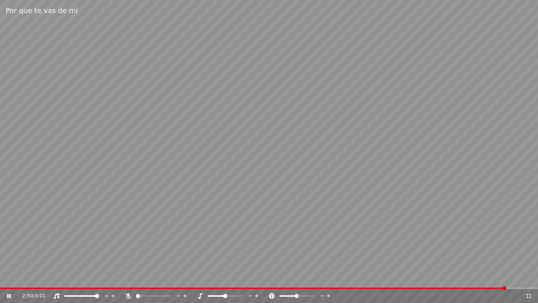
click at [297, 281] on span at bounding box center [297, 295] width 4 height 4
click at [353, 281] on span at bounding box center [257, 287] width 515 height 1
click at [526, 281] on icon at bounding box center [528, 296] width 7 height 6
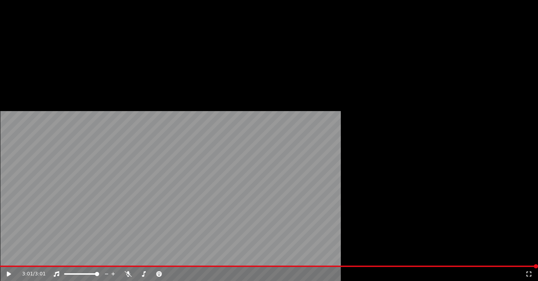
click at [153, 52] on button "Descargar" at bounding box center [161, 47] width 39 height 10
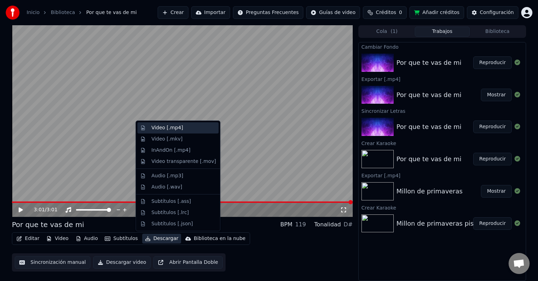
click at [183, 126] on div "Video [.mp4]" at bounding box center [183, 127] width 64 height 7
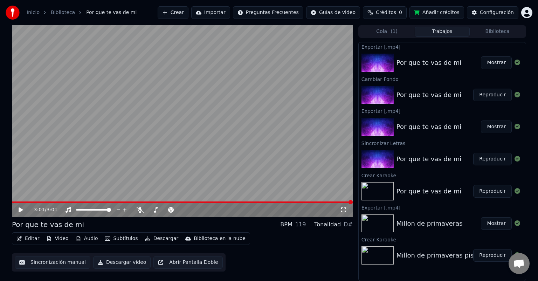
click at [497, 63] on button "Mostrar" at bounding box center [496, 62] width 31 height 13
